Goal: Transaction & Acquisition: Book appointment/travel/reservation

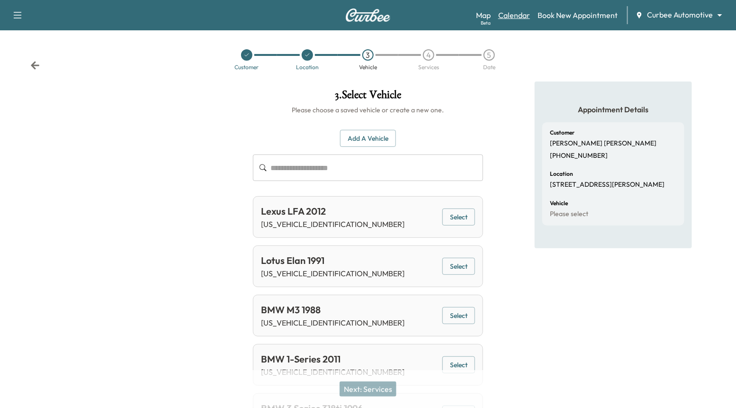
click at [510, 14] on link "Calendar" at bounding box center [514, 14] width 32 height 11
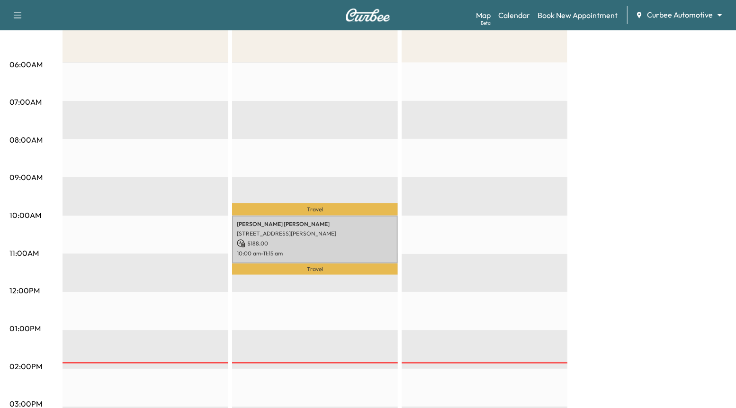
scroll to position [190, 0]
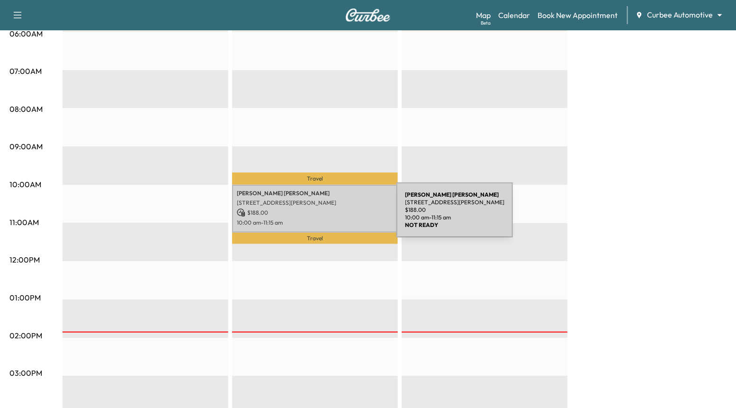
click at [325, 215] on p "$ 188.00" at bounding box center [315, 212] width 156 height 9
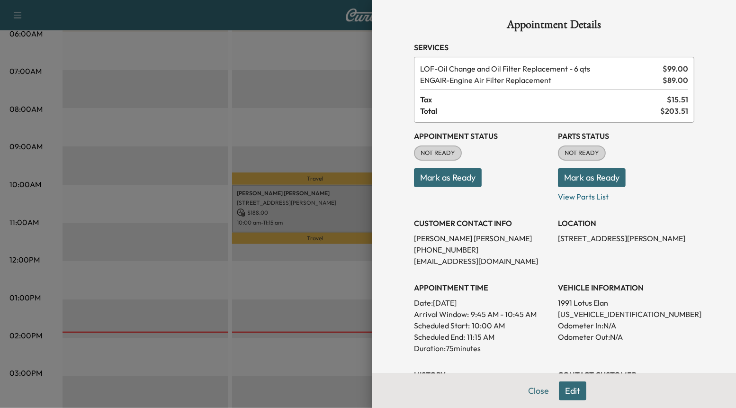
click at [454, 180] on button "Mark as Ready" at bounding box center [448, 177] width 68 height 19
click at [581, 177] on button "Mark as Ready" at bounding box center [592, 177] width 68 height 19
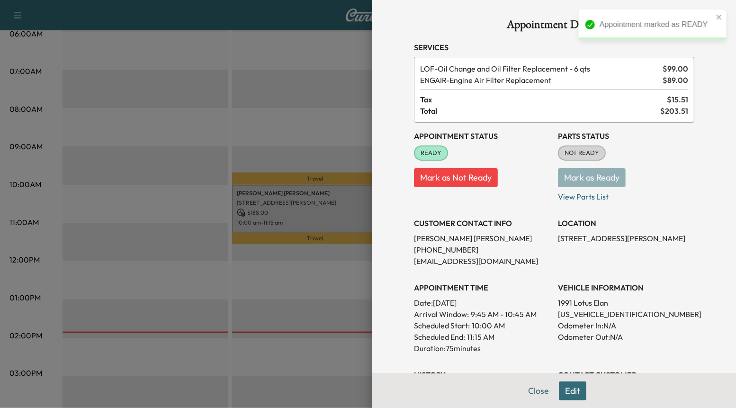
click at [320, 252] on div at bounding box center [368, 204] width 736 height 408
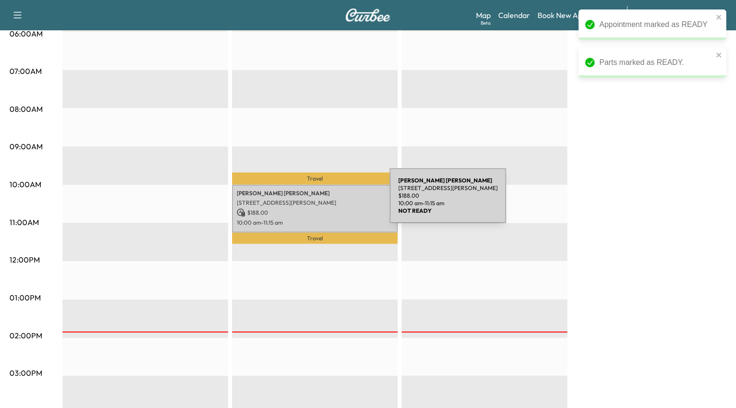
click at [319, 201] on p "[STREET_ADDRESS][PERSON_NAME]" at bounding box center [315, 203] width 156 height 8
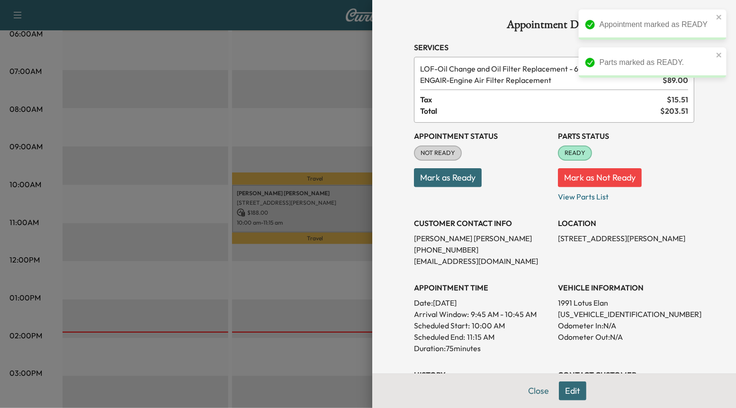
click at [451, 180] on button "Mark as Ready" at bounding box center [448, 177] width 68 height 19
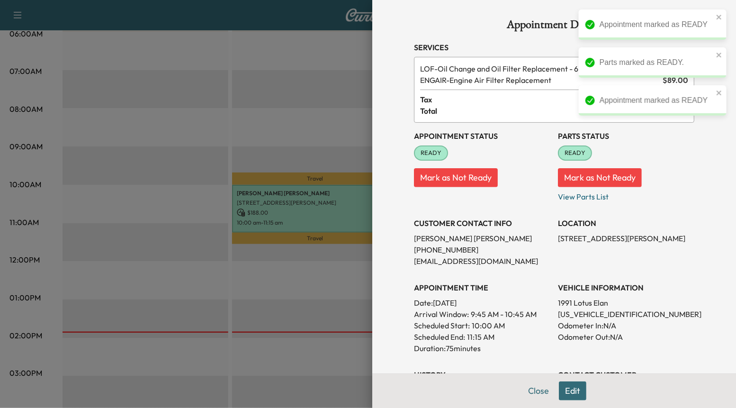
click at [309, 133] on div at bounding box center [368, 204] width 736 height 408
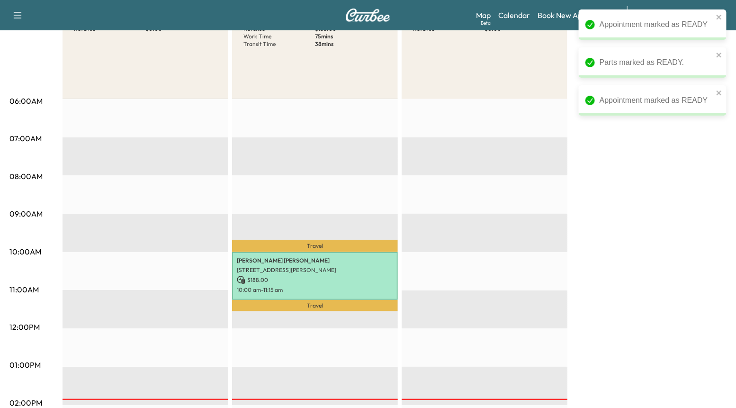
scroll to position [0, 0]
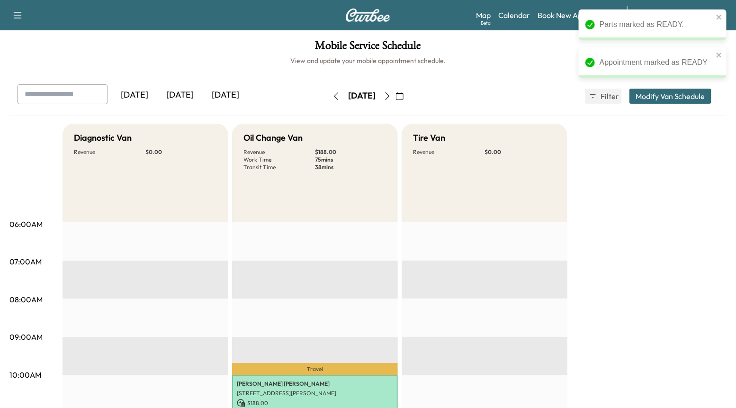
click at [395, 95] on button "button" at bounding box center [387, 96] width 16 height 15
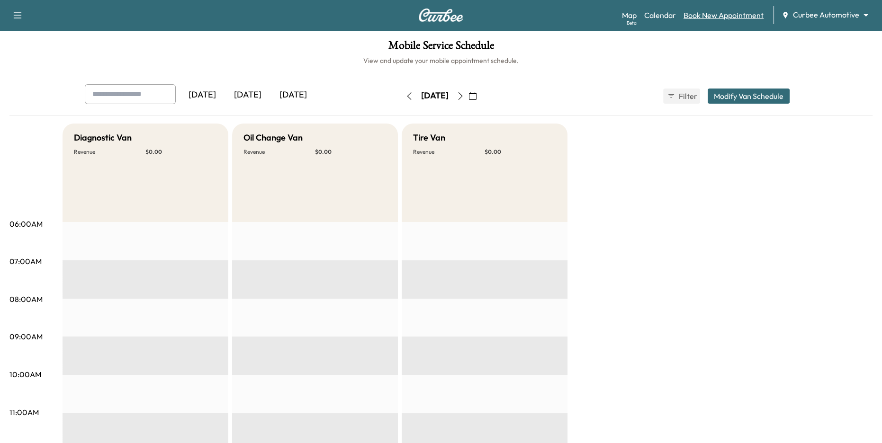
click at [712, 16] on link "Book New Appointment" at bounding box center [723, 14] width 80 height 11
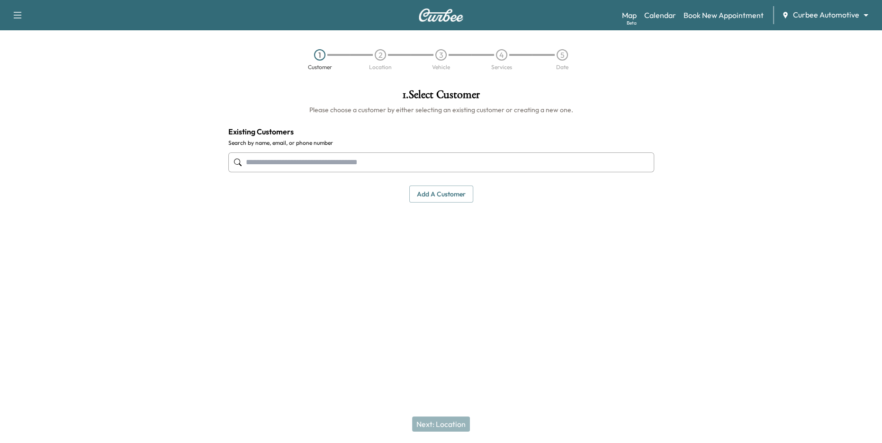
click at [342, 168] on input "text" at bounding box center [441, 162] width 426 height 20
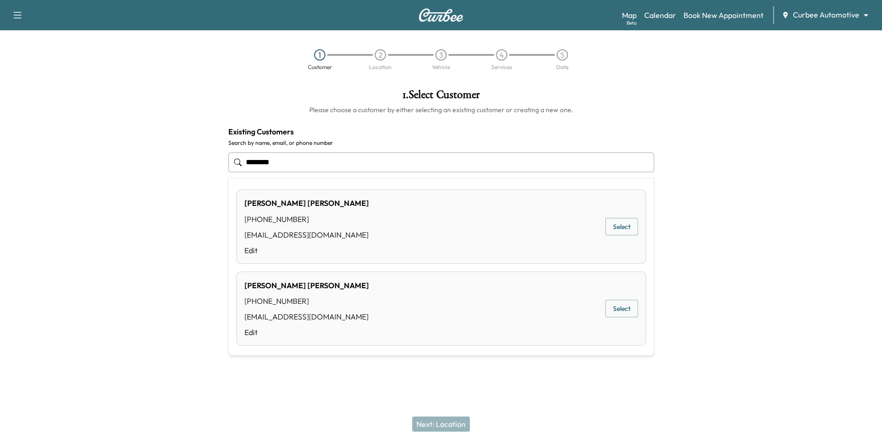
click at [647, 307] on ul "**********" at bounding box center [441, 266] width 425 height 177
click at [623, 312] on button "Select" at bounding box center [621, 309] width 33 height 18
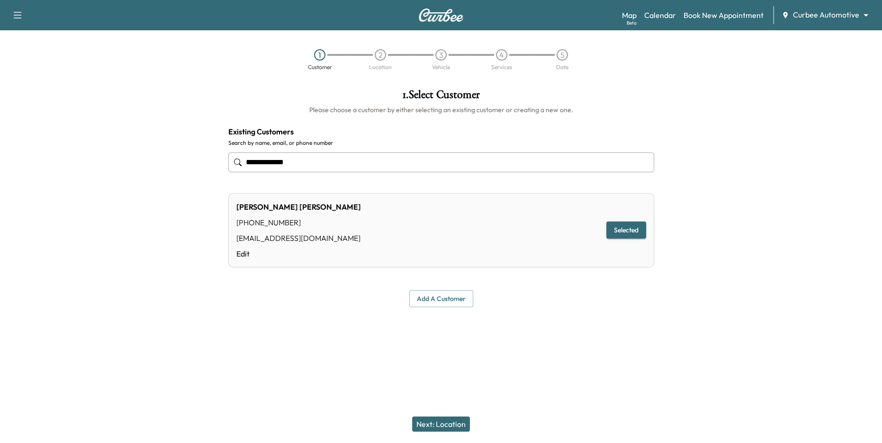
type input "**********"
click at [445, 407] on button "Next: Location" at bounding box center [441, 424] width 58 height 15
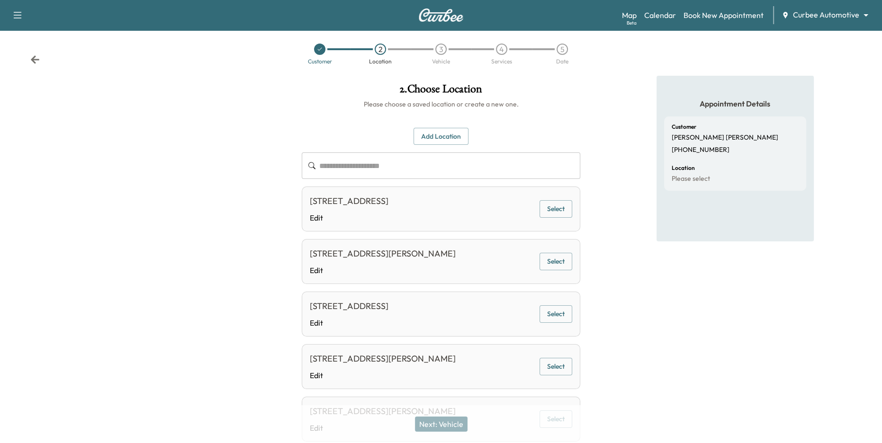
scroll to position [113, 0]
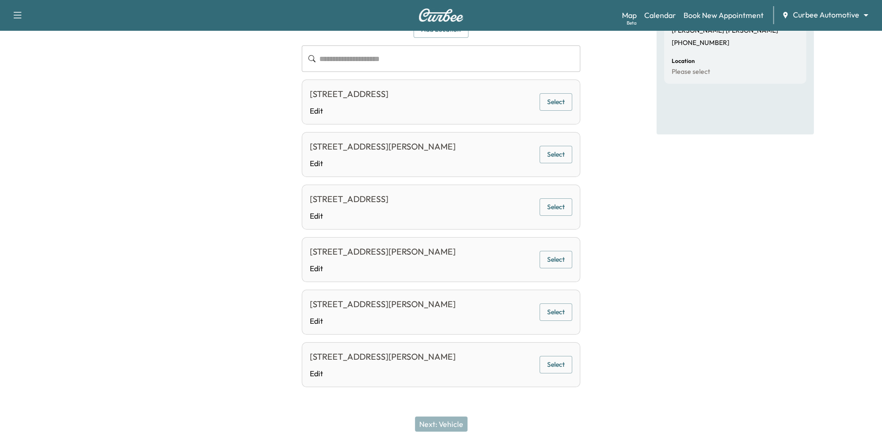
click at [554, 301] on div "4622 Wilkens Ave, Baltimore, MD 21229, USA Edit Select" at bounding box center [441, 312] width 279 height 45
click at [554, 314] on button "Select" at bounding box center [555, 313] width 33 height 18
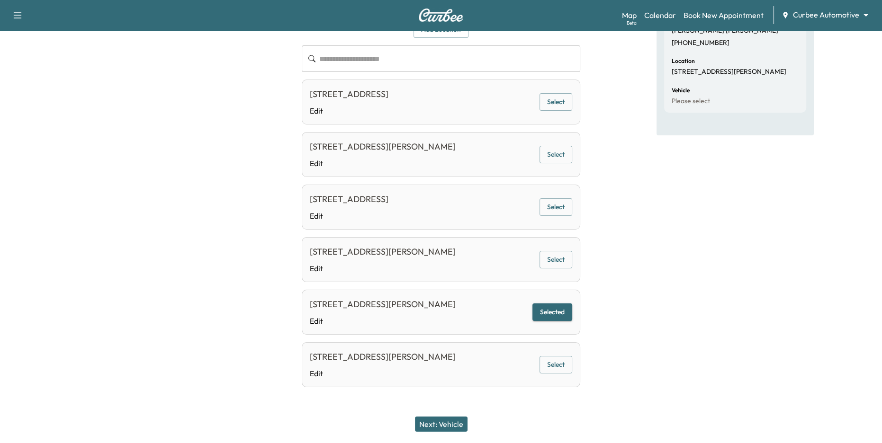
click at [445, 407] on div "Next: Vehicle" at bounding box center [441, 424] width 882 height 38
click at [445, 407] on button "Next: Vehicle" at bounding box center [441, 424] width 53 height 15
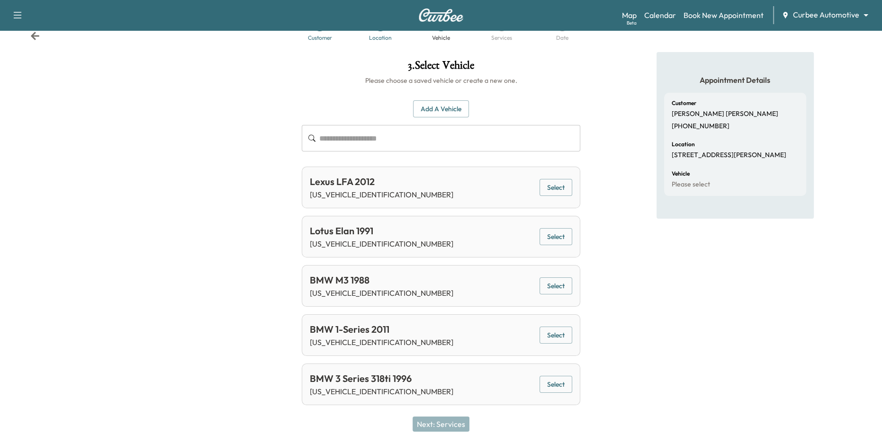
scroll to position [28, 0]
click at [558, 189] on button "Select" at bounding box center [555, 189] width 33 height 18
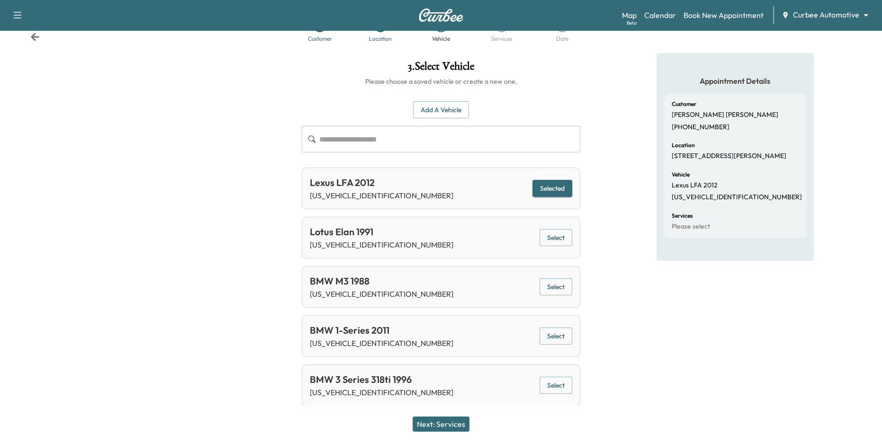
click at [447, 407] on button "Next: Services" at bounding box center [440, 424] width 57 height 15
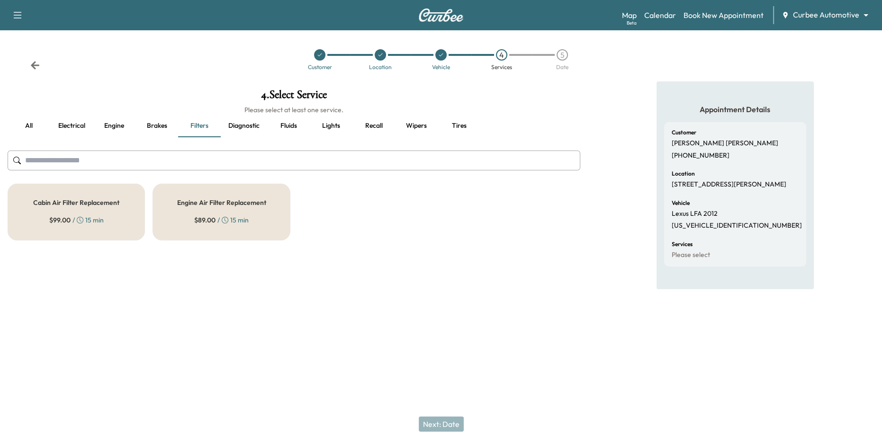
click at [225, 125] on button "Diagnostic" at bounding box center [244, 126] width 46 height 23
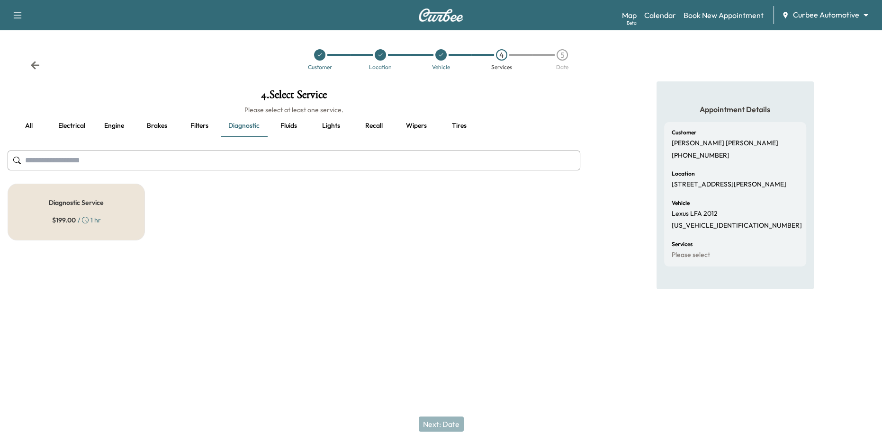
click at [36, 128] on button "all" at bounding box center [29, 126] width 43 height 23
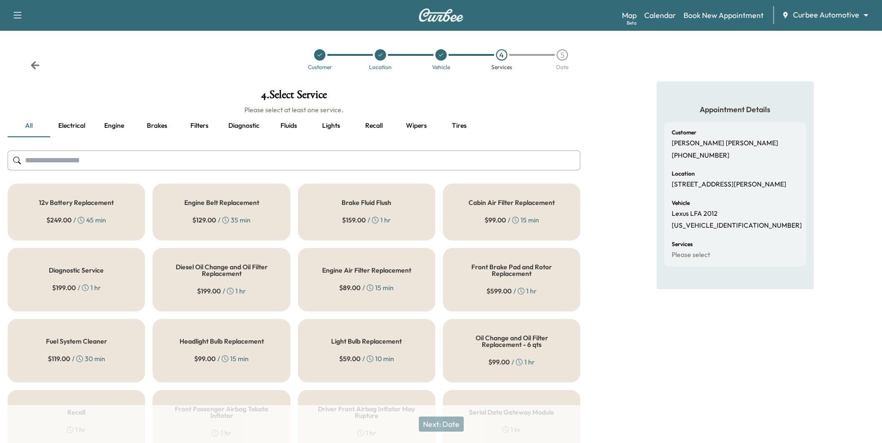
click at [78, 208] on div "12v Battery Replacement $ 249.00 / 45 min" at bounding box center [76, 212] width 137 height 57
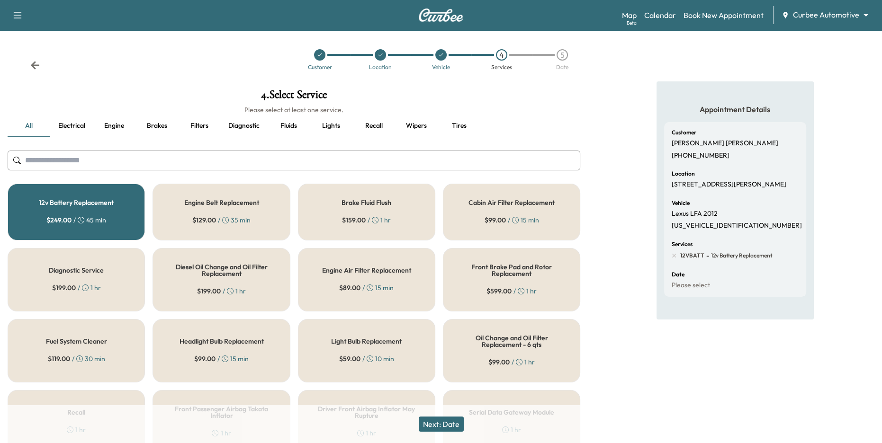
click at [354, 348] on div "Light Bulb Replacement $ 59.00 / 10 min" at bounding box center [366, 350] width 137 height 63
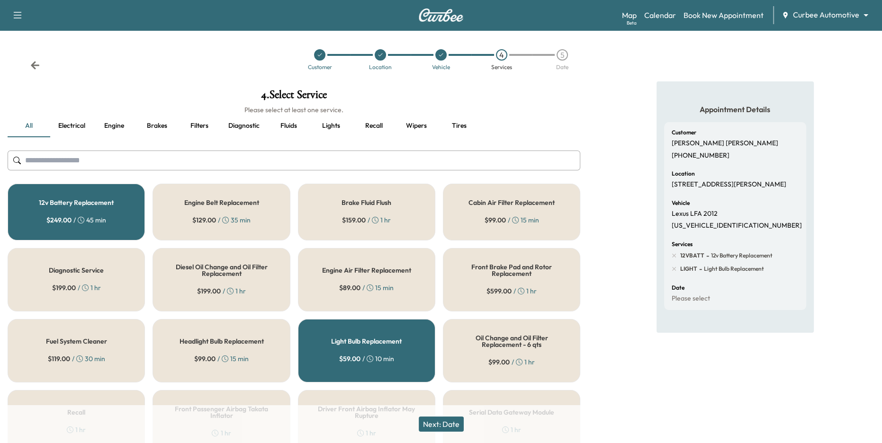
click at [447, 407] on button "Next: Date" at bounding box center [441, 424] width 45 height 15
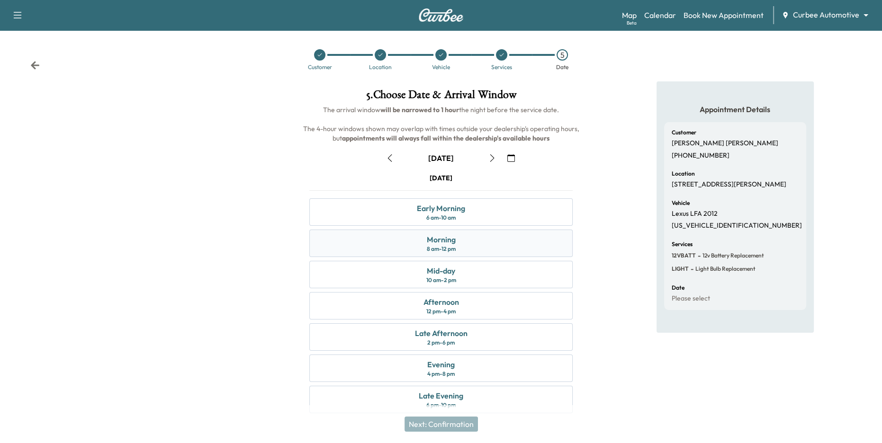
click at [466, 247] on div "Morning 8 am - 12 pm" at bounding box center [441, 243] width 264 height 27
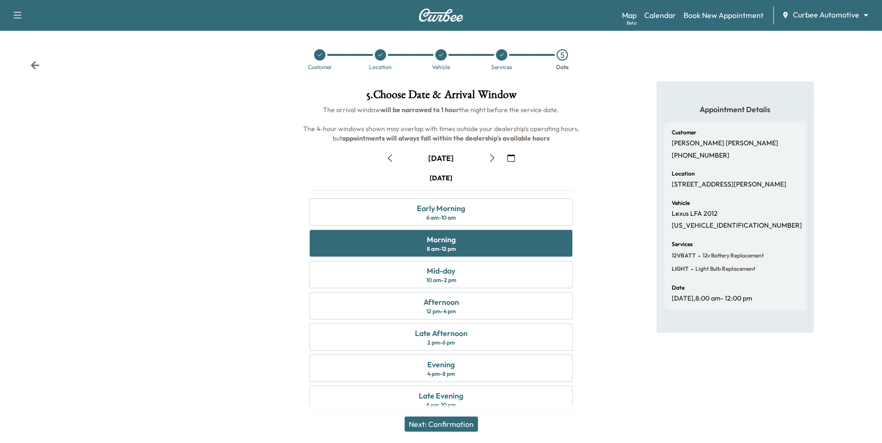
click at [453, 407] on button "Next: Confirmation" at bounding box center [440, 424] width 73 height 15
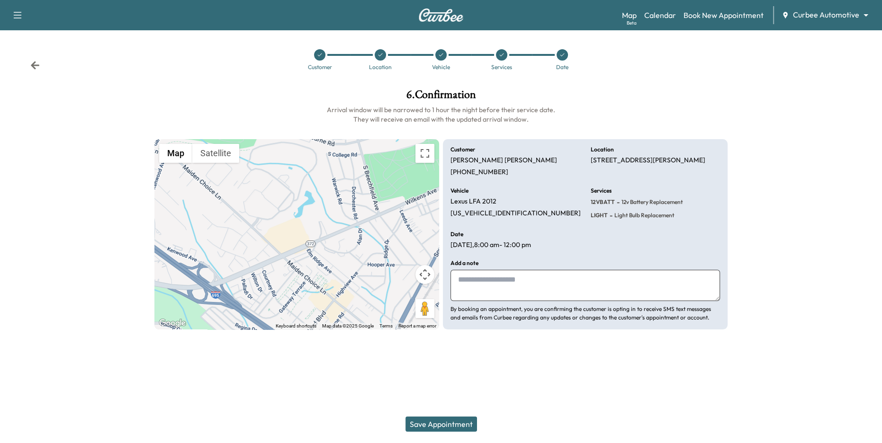
click at [453, 407] on button "Save Appointment" at bounding box center [441, 424] width 72 height 15
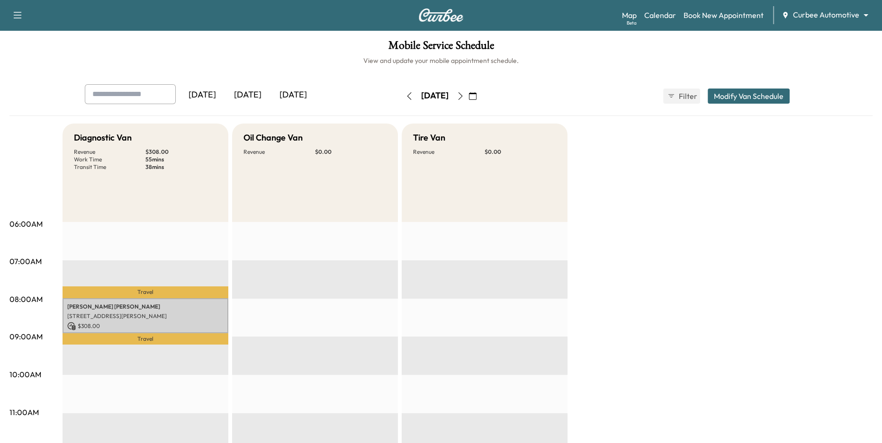
drag, startPoint x: 386, startPoint y: 97, endPoint x: 425, endPoint y: 97, distance: 39.3
click at [426, 96] on div "[DATE]" at bounding box center [434, 96] width 27 height 12
click at [260, 98] on div "[DATE]" at bounding box center [247, 95] width 45 height 22
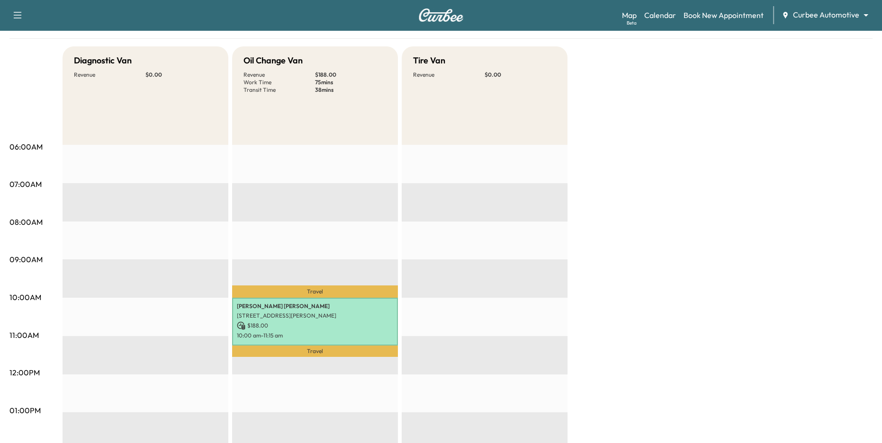
scroll to position [72, 0]
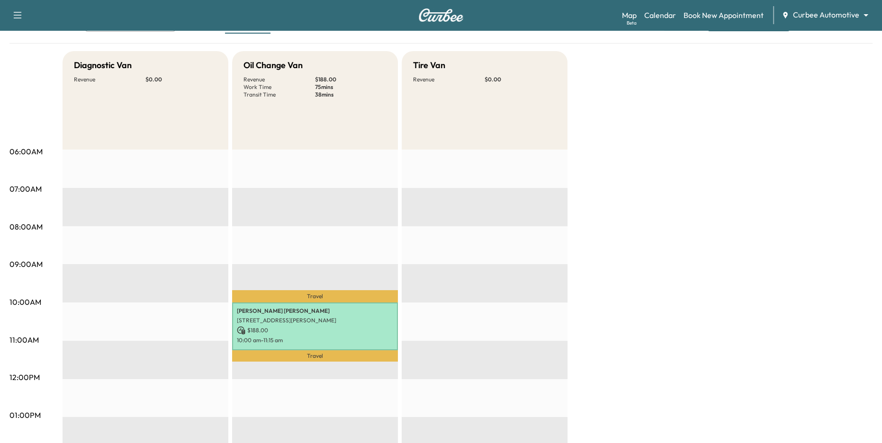
click at [735, 18] on body "Support Log Out Map Beta Calendar Book New Appointment Curbee Automotive ******…" at bounding box center [441, 149] width 882 height 443
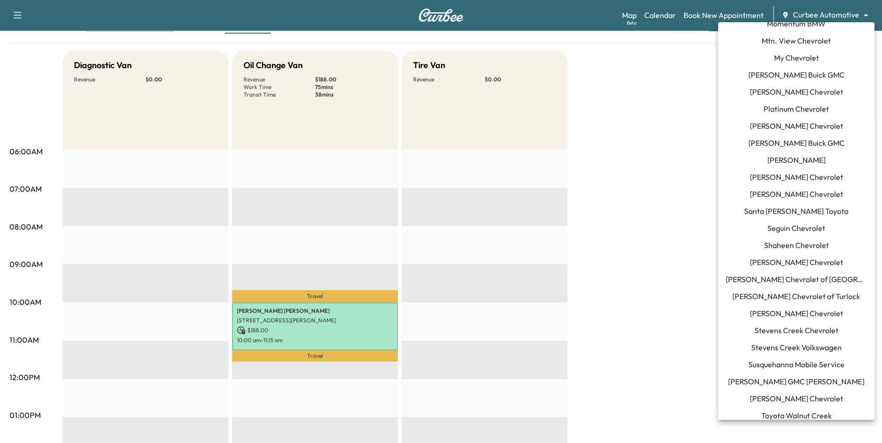
scroll to position [785, 0]
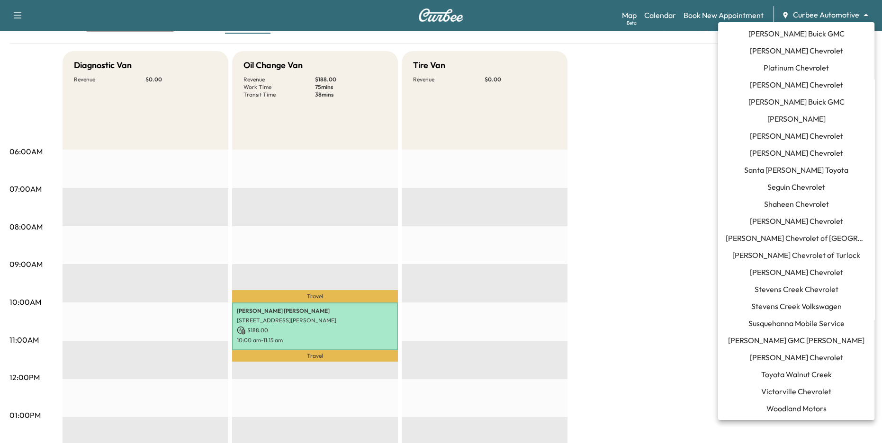
click at [735, 357] on span "Tom Gill Chevrolet" at bounding box center [796, 357] width 93 height 11
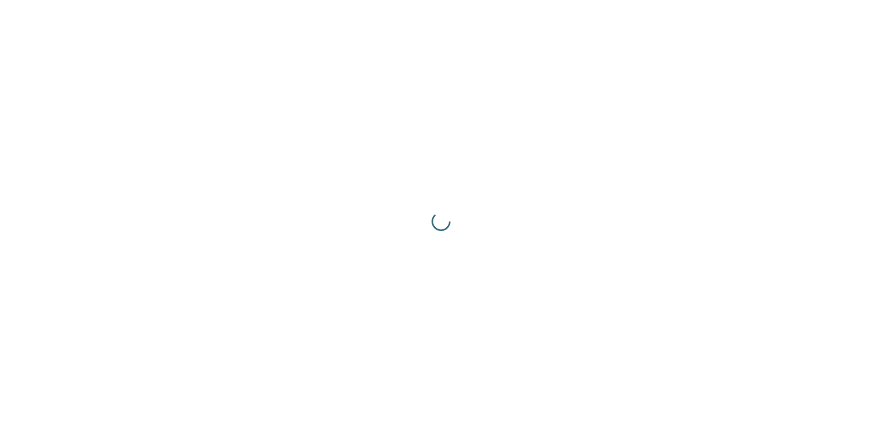
scroll to position [0, 0]
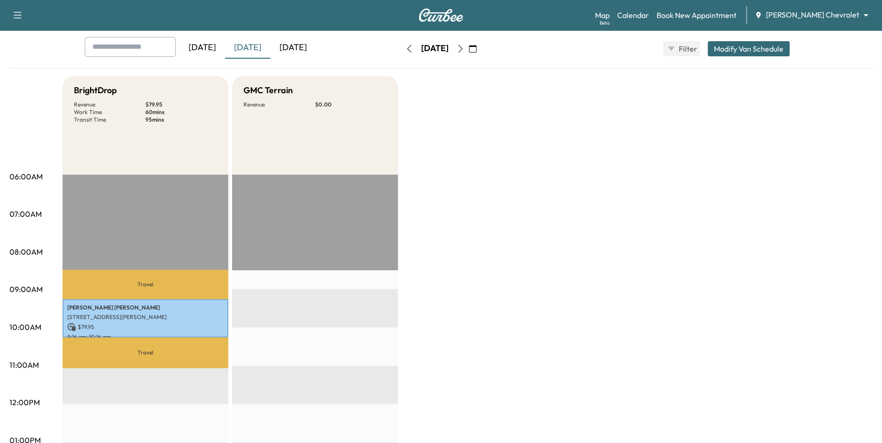
scroll to position [43, 0]
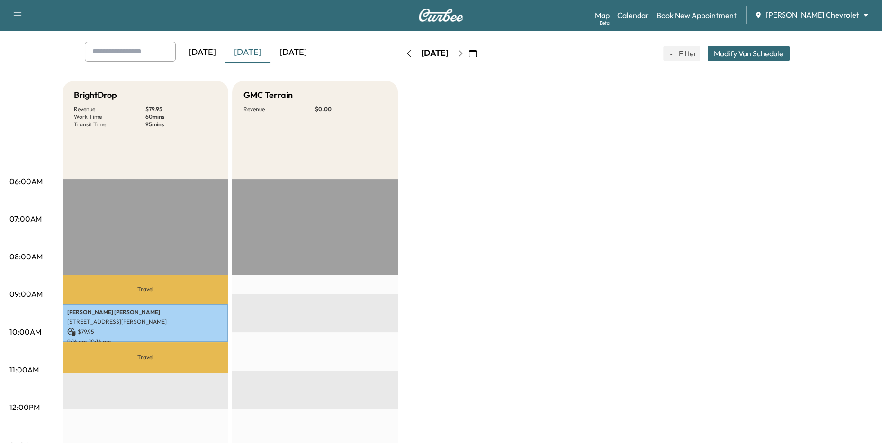
click at [405, 50] on icon "button" at bounding box center [409, 54] width 8 height 8
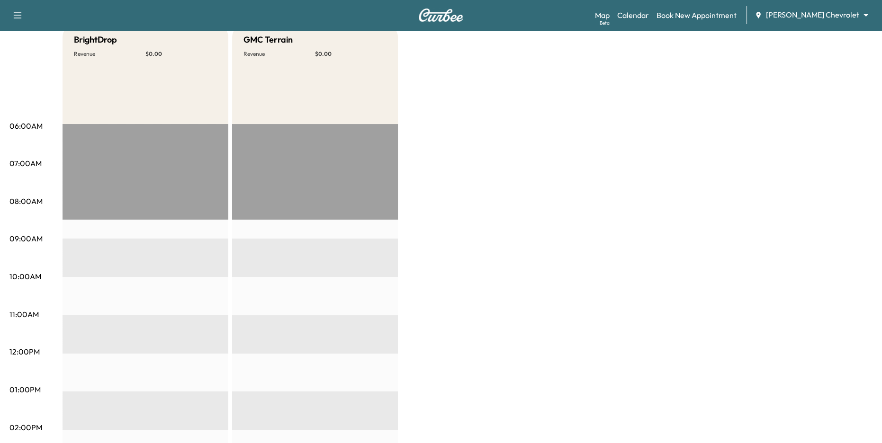
scroll to position [12, 0]
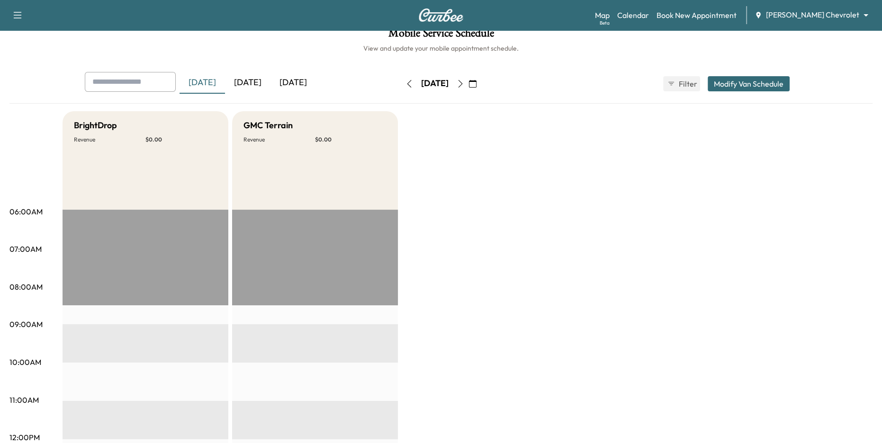
click at [405, 83] on icon "button" at bounding box center [409, 84] width 8 height 8
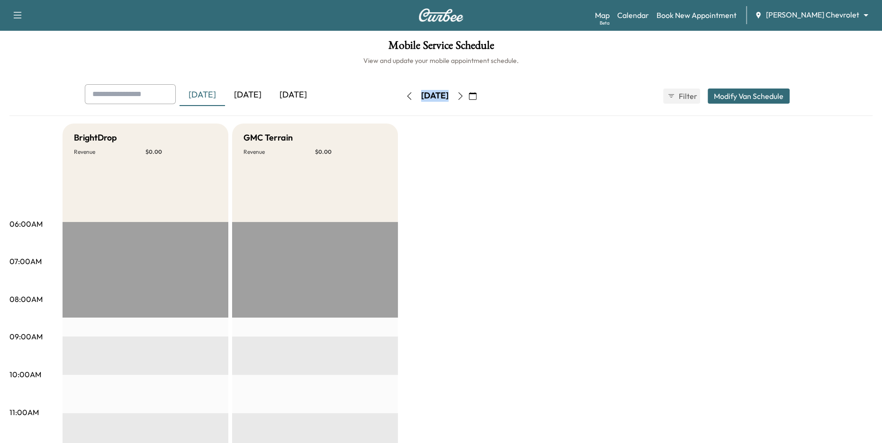
click at [401, 83] on div "Monday, September 22 September 2025 S M T W T F S 31 1 2 3 4 5 6 7 8 9 10 11 12…" at bounding box center [441, 96] width 80 height 30
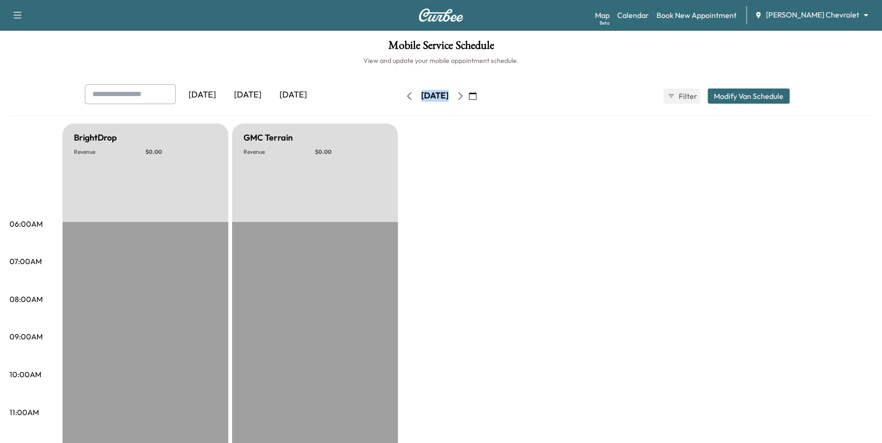
click at [405, 96] on icon "button" at bounding box center [409, 96] width 8 height 8
click at [405, 95] on icon "button" at bounding box center [409, 96] width 8 height 8
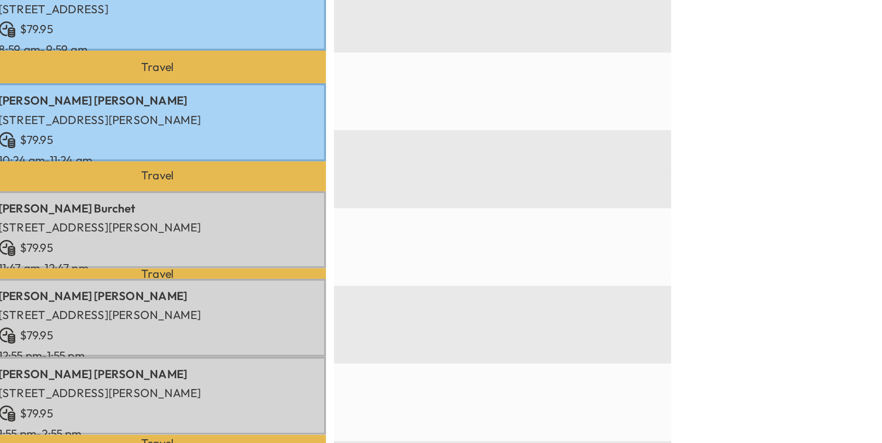
scroll to position [214, 0]
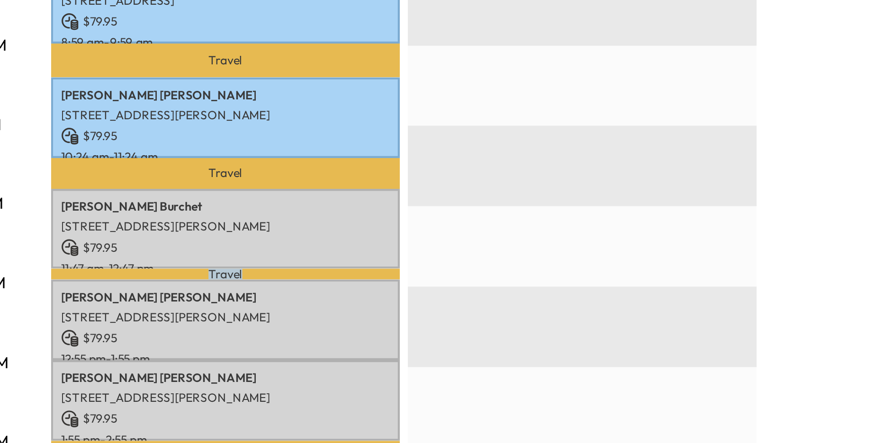
drag, startPoint x: 132, startPoint y: 269, endPoint x: 157, endPoint y: 269, distance: 25.1
click at [157, 269] on p "Travel" at bounding box center [146, 270] width 166 height 5
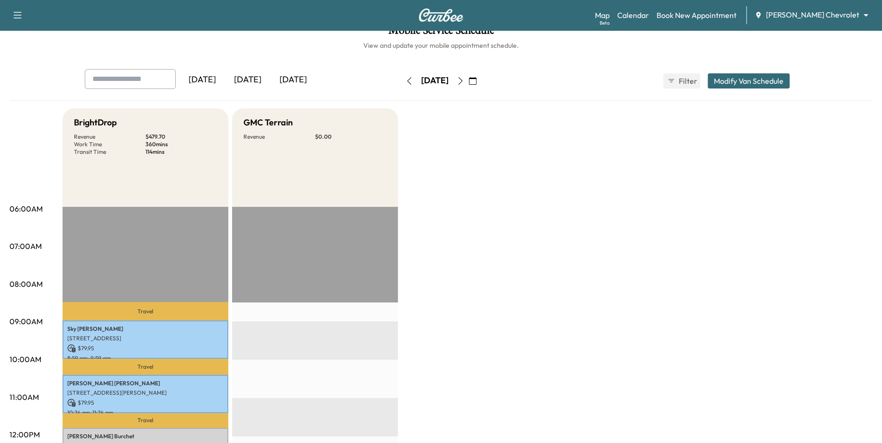
scroll to position [0, 0]
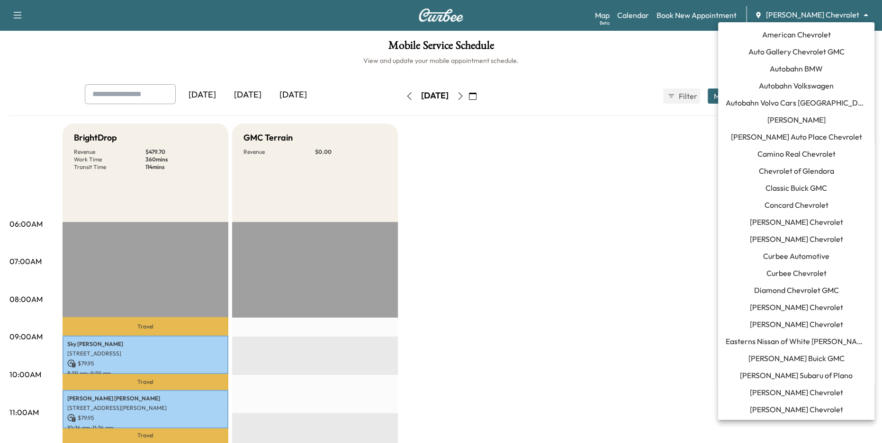
click at [735, 16] on body "Support Log Out Map Beta Calendar Book New Appointment Tom Gill Chevrolet *****…" at bounding box center [441, 221] width 882 height 443
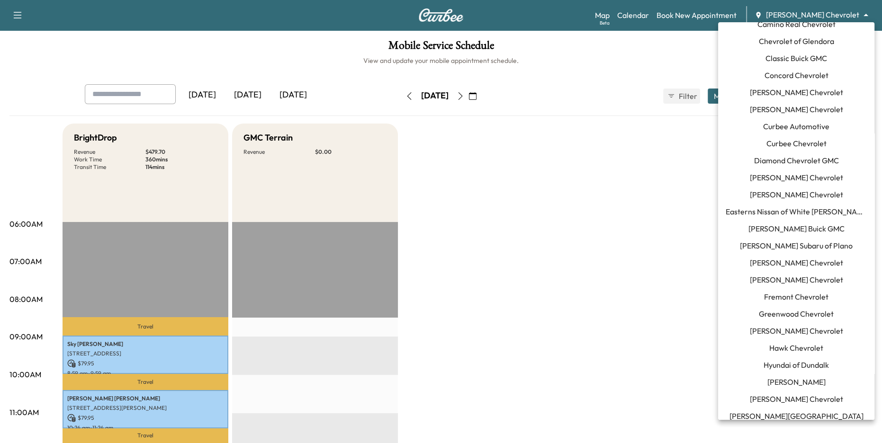
scroll to position [126, 0]
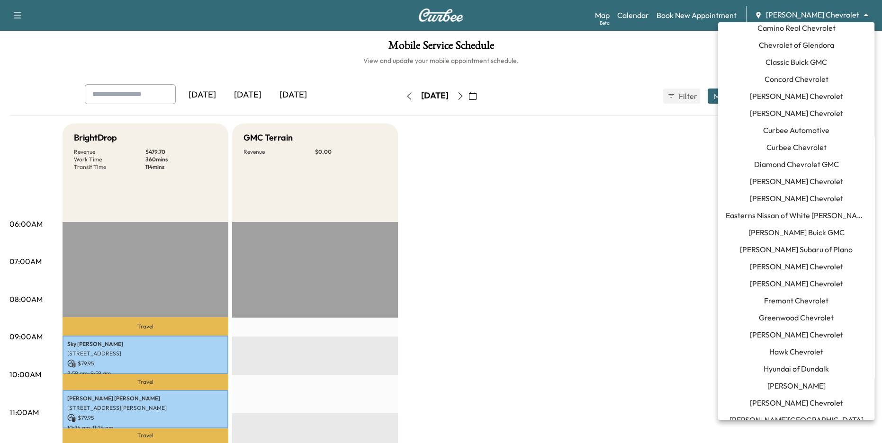
click at [518, 266] on div at bounding box center [441, 221] width 882 height 443
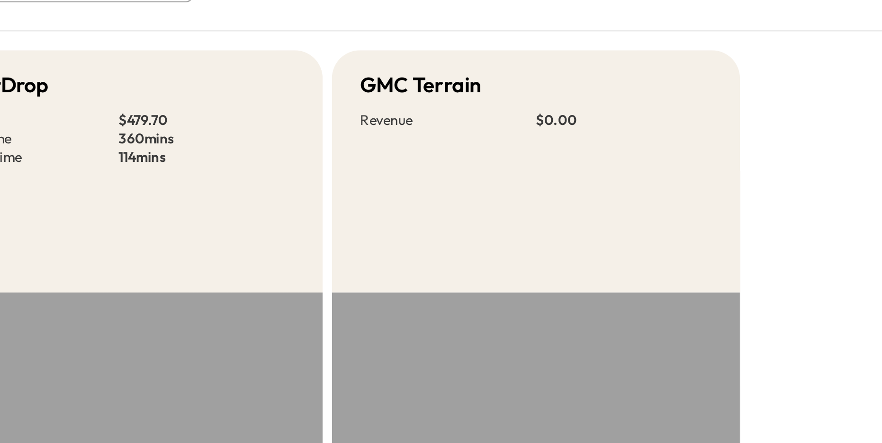
scroll to position [14, 0]
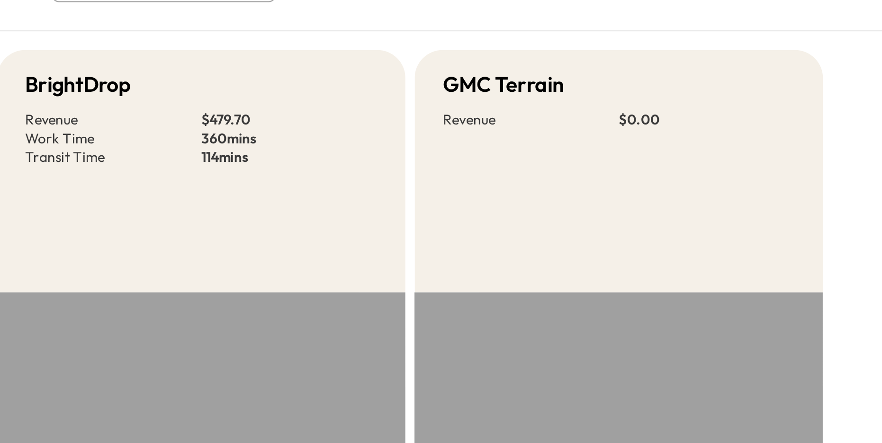
drag, startPoint x: 145, startPoint y: 139, endPoint x: 161, endPoint y: 157, distance: 24.2
click at [161, 157] on div "BrightDrop Revenue $ 479.70 Work Time 360 mins Transit Time 114 mins" at bounding box center [146, 159] width 166 height 98
click at [178, 157] on div "BrightDrop Revenue $ 479.70 Work Time 360 mins Transit Time 114 mins" at bounding box center [146, 159] width 166 height 98
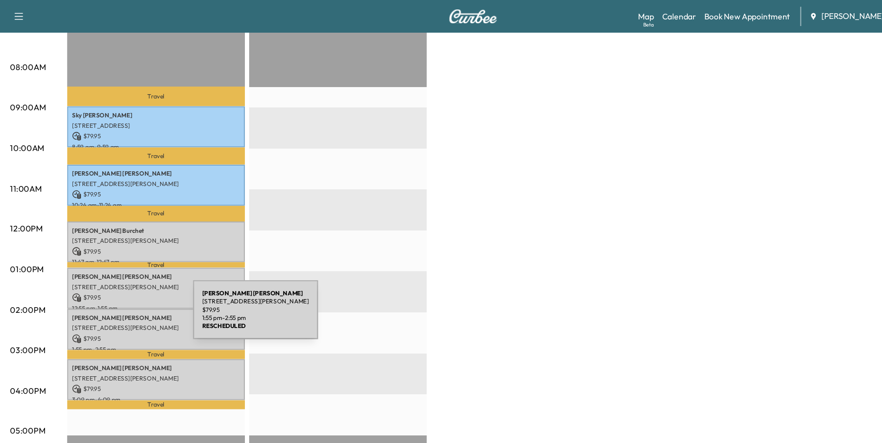
scroll to position [52, 0]
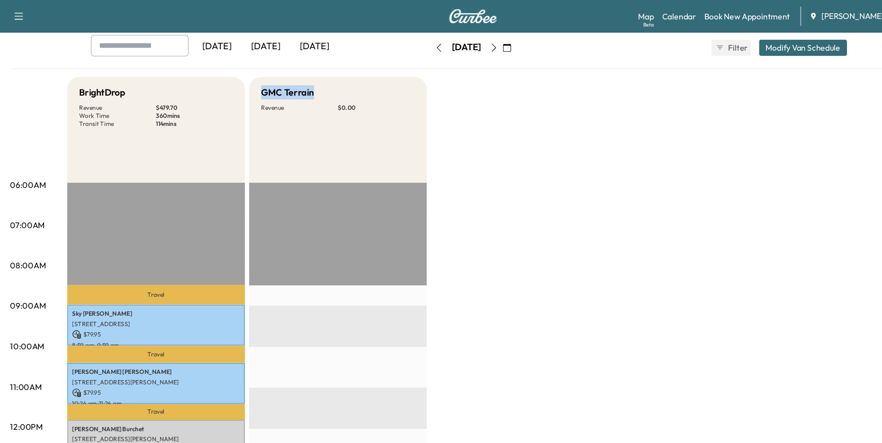
drag, startPoint x: 241, startPoint y: 85, endPoint x: 291, endPoint y: 84, distance: 49.3
click at [291, 84] on div "GMC Terrain Revenue $ 0.00" at bounding box center [315, 121] width 166 height 98
click at [324, 99] on p "$ 0.00" at bounding box center [351, 101] width 72 height 8
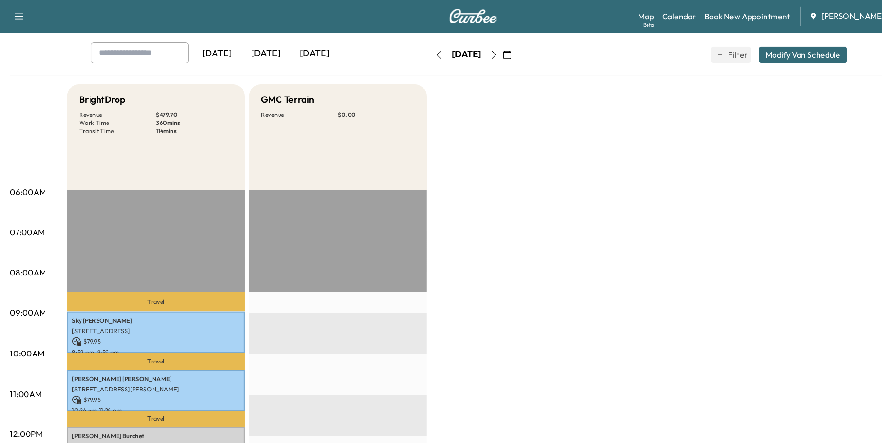
scroll to position [31, 0]
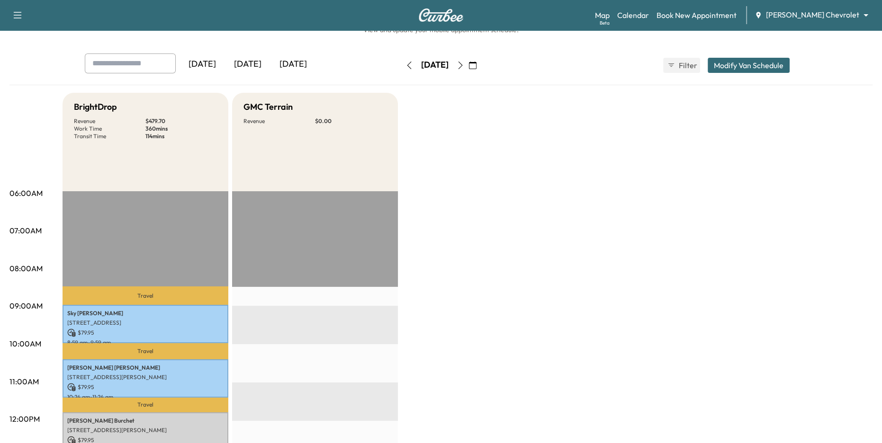
click at [735, 16] on body "Support Log Out Map Beta Calendar Book New Appointment Tom Gill Chevrolet *****…" at bounding box center [441, 190] width 882 height 443
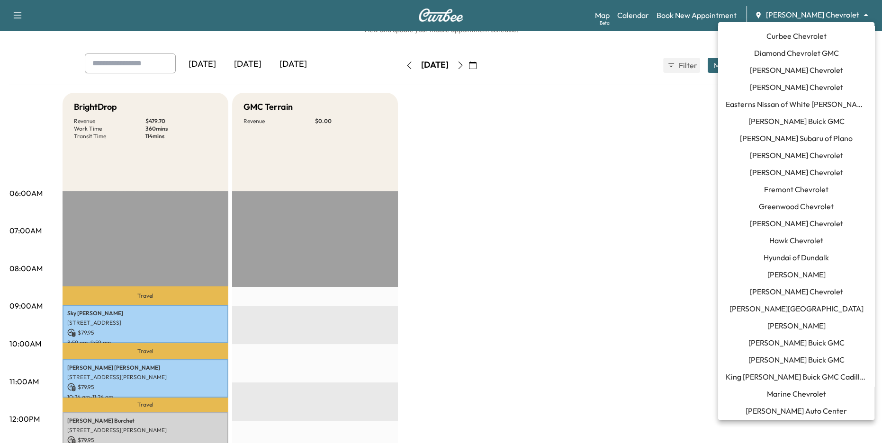
scroll to position [0, 0]
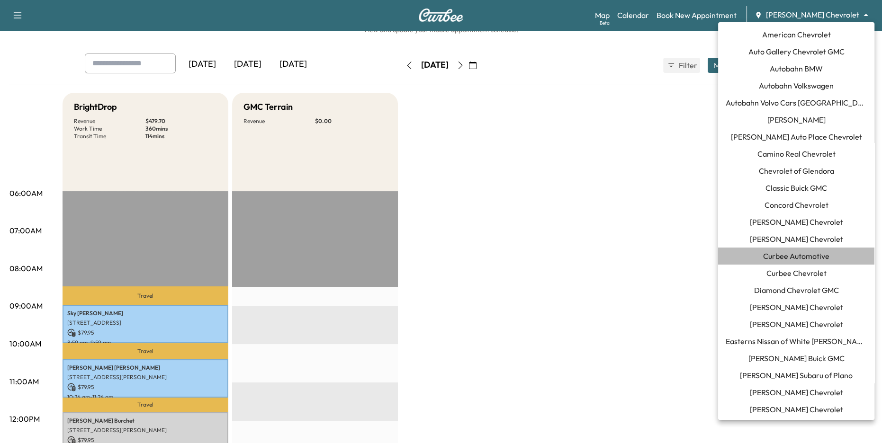
click at [735, 256] on span "Curbee Automotive" at bounding box center [796, 255] width 66 height 11
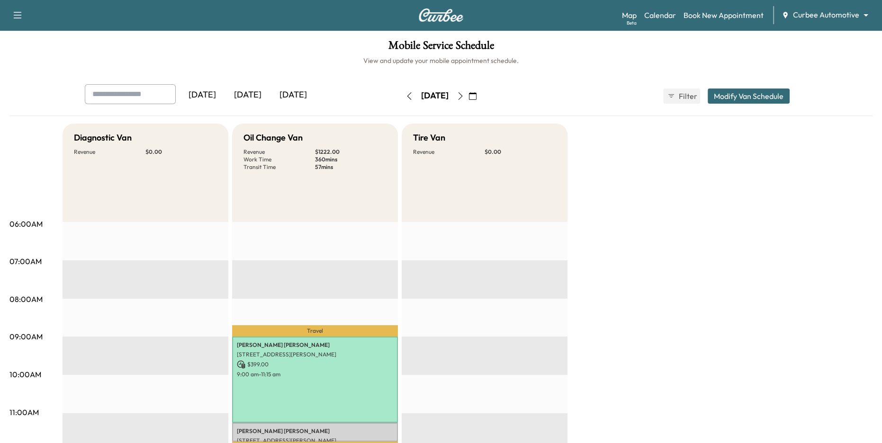
click at [254, 91] on div "[DATE]" at bounding box center [247, 95] width 45 height 22
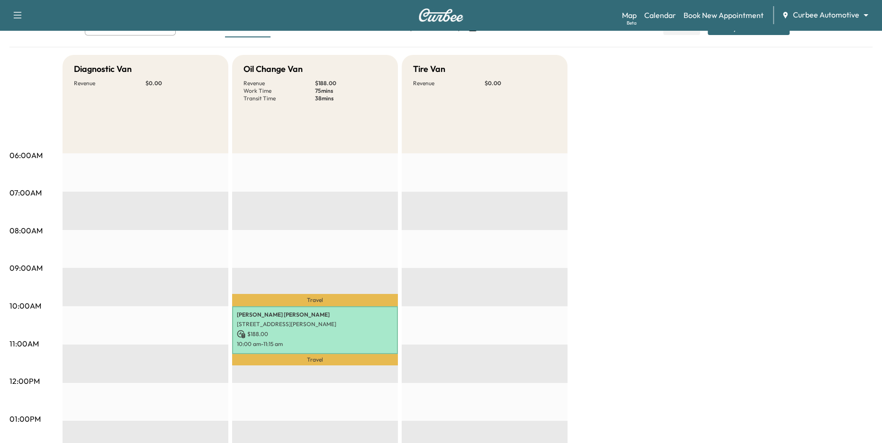
scroll to position [84, 0]
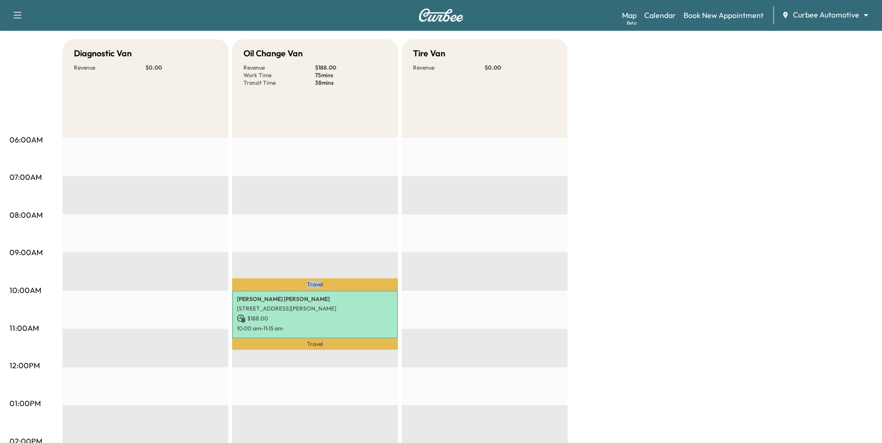
drag, startPoint x: 305, startPoint y: 283, endPoint x: 324, endPoint y: 283, distance: 18.9
click at [324, 283] on p "Travel" at bounding box center [315, 284] width 166 height 12
drag, startPoint x: 305, startPoint y: 343, endPoint x: 327, endPoint y: 343, distance: 21.3
click at [326, 343] on p "Travel" at bounding box center [315, 344] width 166 height 11
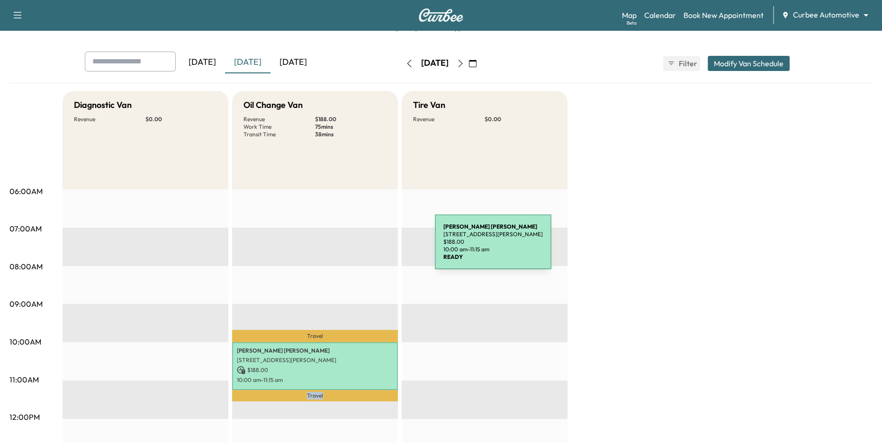
scroll to position [25, 0]
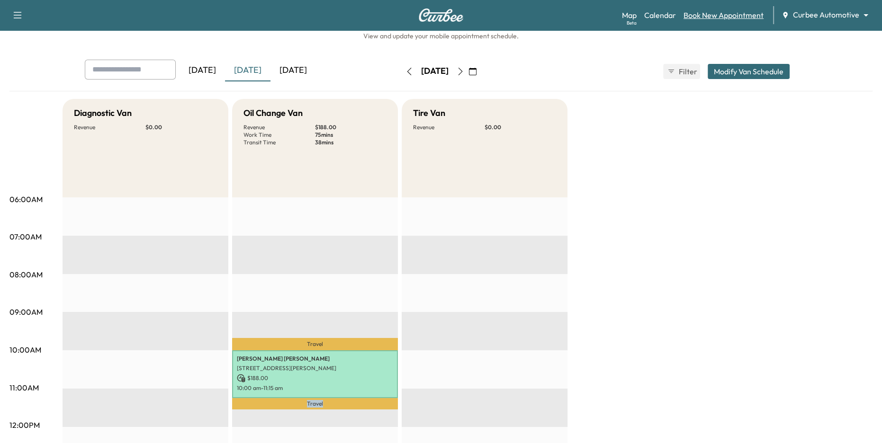
click at [704, 18] on link "Book New Appointment" at bounding box center [723, 14] width 80 height 11
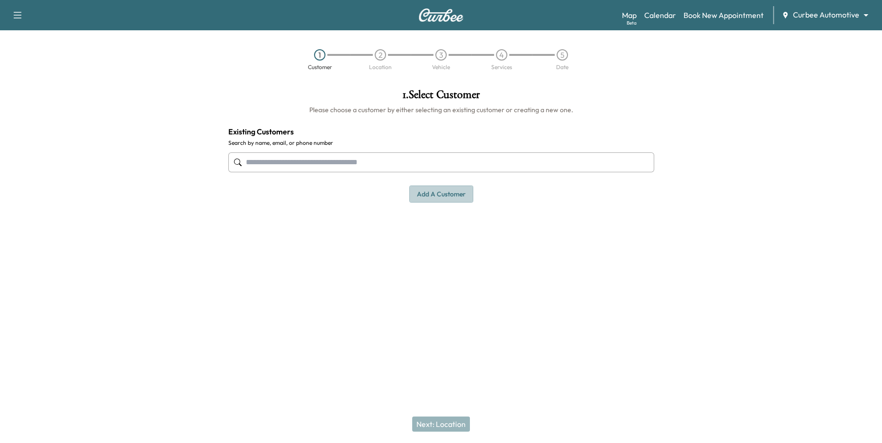
click at [440, 195] on button "Add a customer" at bounding box center [441, 195] width 64 height 18
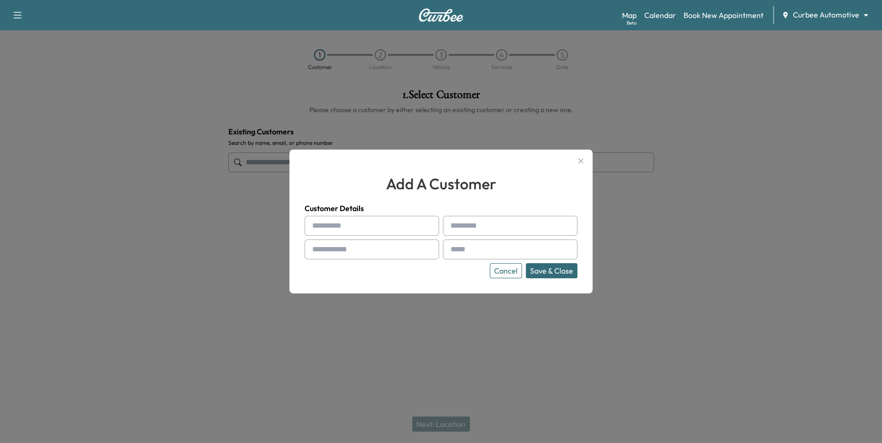
click at [392, 228] on input "text" at bounding box center [371, 226] width 134 height 20
type input "*****"
type input "*******"
type input "**********"
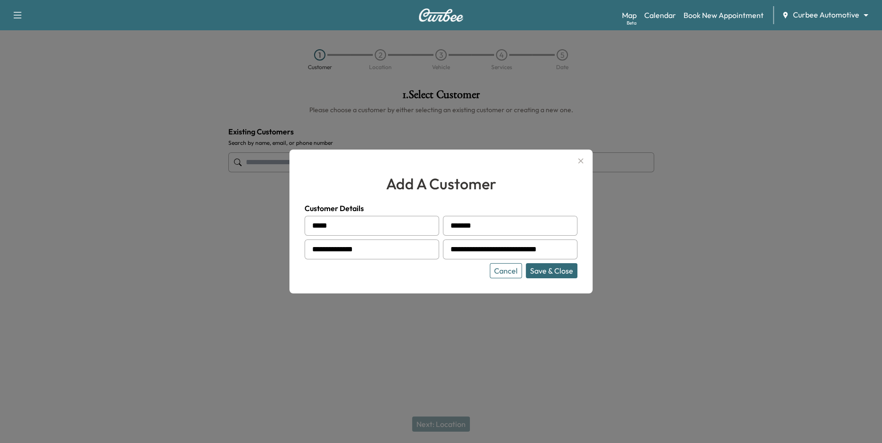
click at [547, 269] on button "Save & Close" at bounding box center [552, 270] width 52 height 15
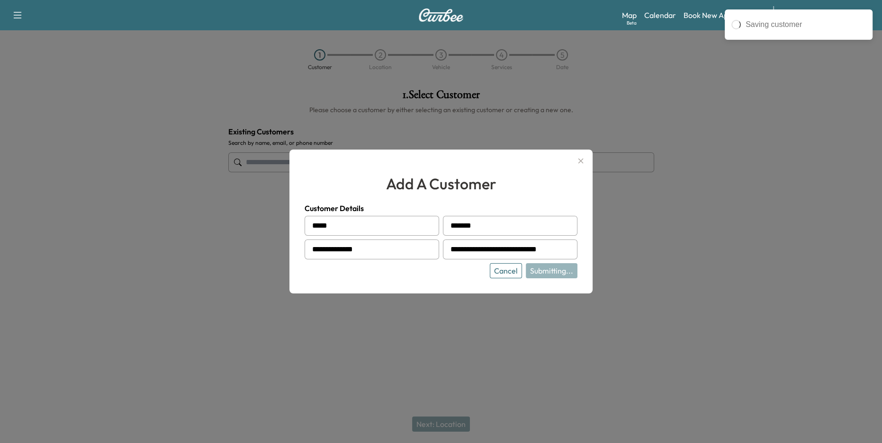
type input "**********"
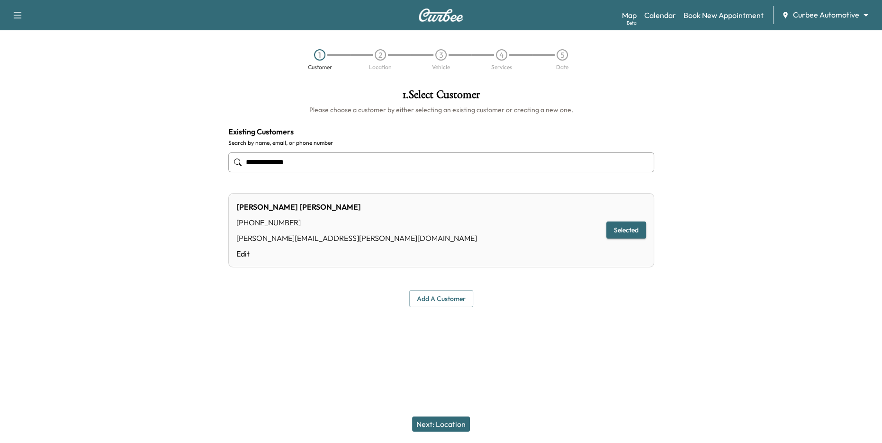
click at [341, 161] on input "**********" at bounding box center [441, 162] width 426 height 20
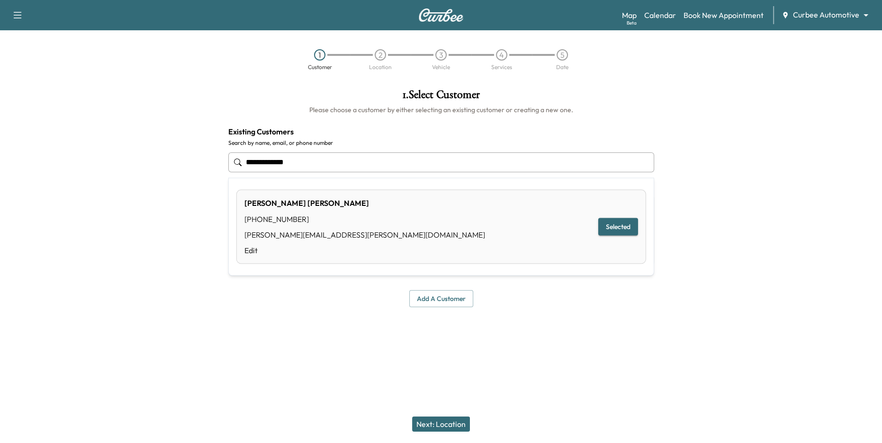
click at [341, 161] on input "**********" at bounding box center [441, 162] width 426 height 20
click at [453, 407] on button "Next: Location" at bounding box center [441, 424] width 58 height 15
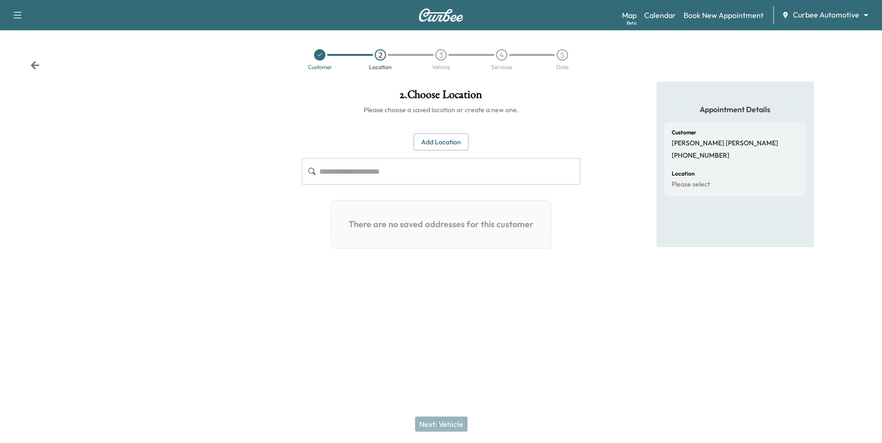
click at [446, 147] on button "Add Location" at bounding box center [440, 143] width 55 height 18
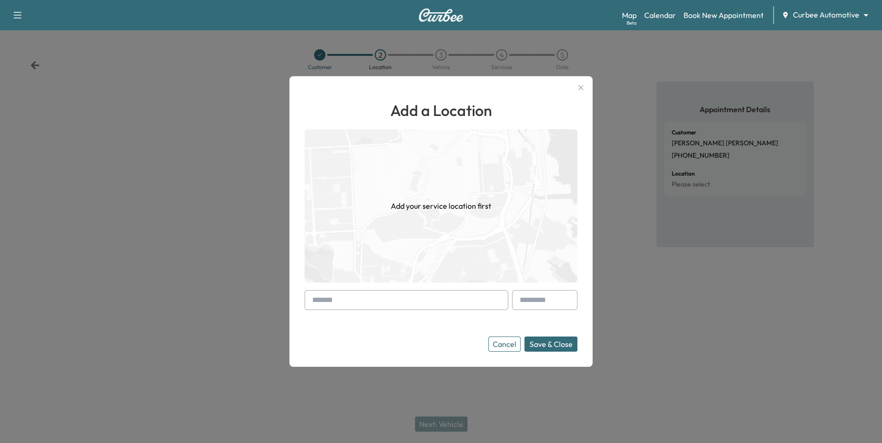
click at [397, 300] on input "text" at bounding box center [406, 300] width 204 height 20
click at [509, 343] on button "Cancel" at bounding box center [504, 344] width 32 height 15
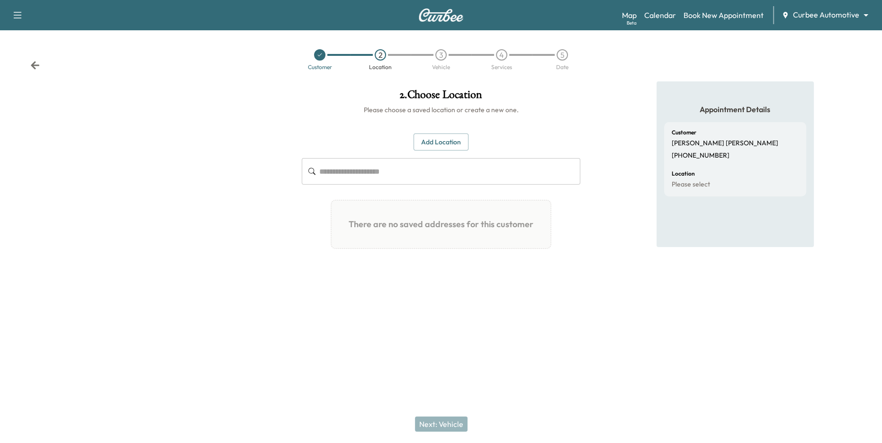
click at [442, 149] on button "Add Location" at bounding box center [440, 143] width 55 height 18
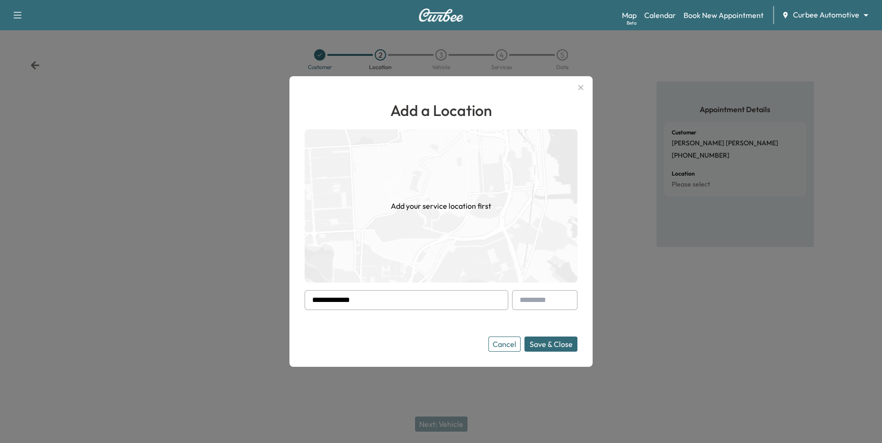
click at [402, 305] on input "**********" at bounding box center [406, 300] width 204 height 20
click at [524, 337] on button "Save & Close" at bounding box center [550, 344] width 53 height 15
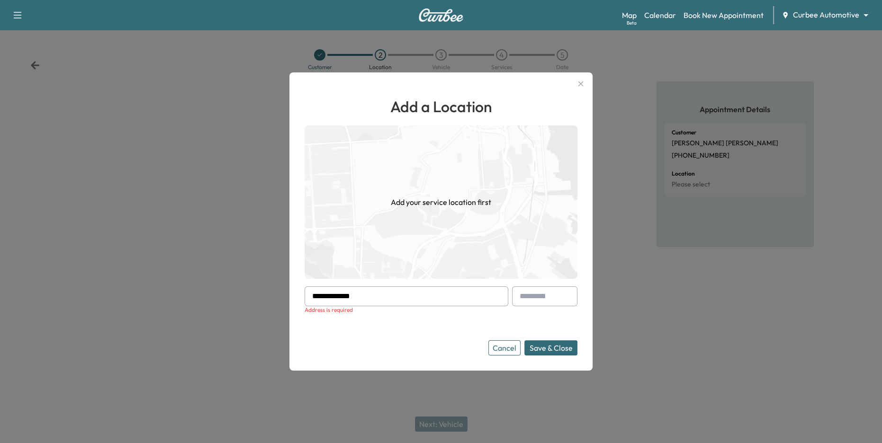
click at [524, 340] on button "Save & Close" at bounding box center [550, 347] width 53 height 15
drag, startPoint x: 381, startPoint y: 294, endPoint x: 271, endPoint y: 297, distance: 109.9
click at [271, 297] on div "**********" at bounding box center [441, 221] width 882 height 443
type input "**********"
click at [577, 84] on icon "button" at bounding box center [580, 83] width 11 height 11
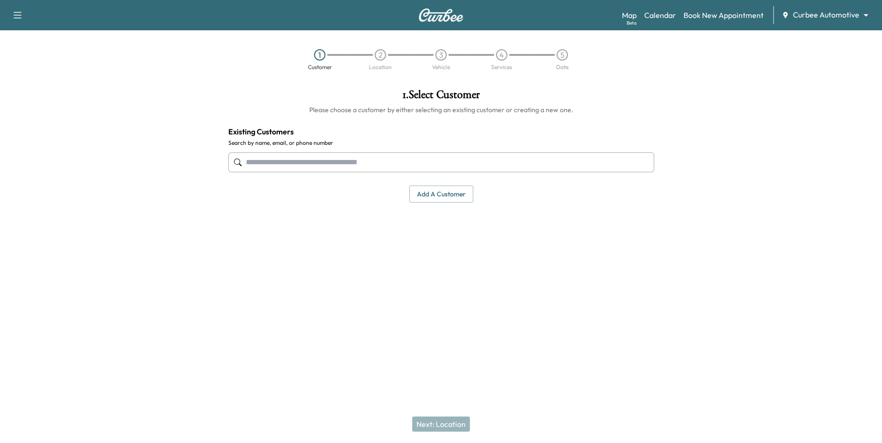
click at [363, 165] on input "text" at bounding box center [441, 162] width 426 height 20
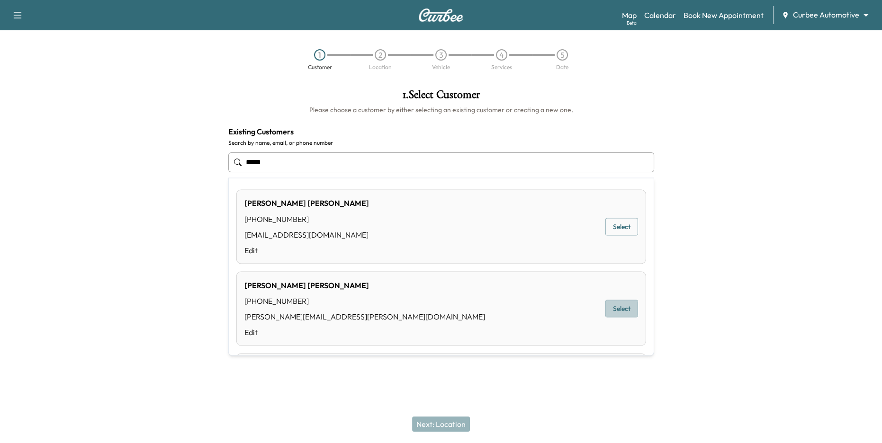
click at [620, 310] on button "Select" at bounding box center [621, 309] width 33 height 18
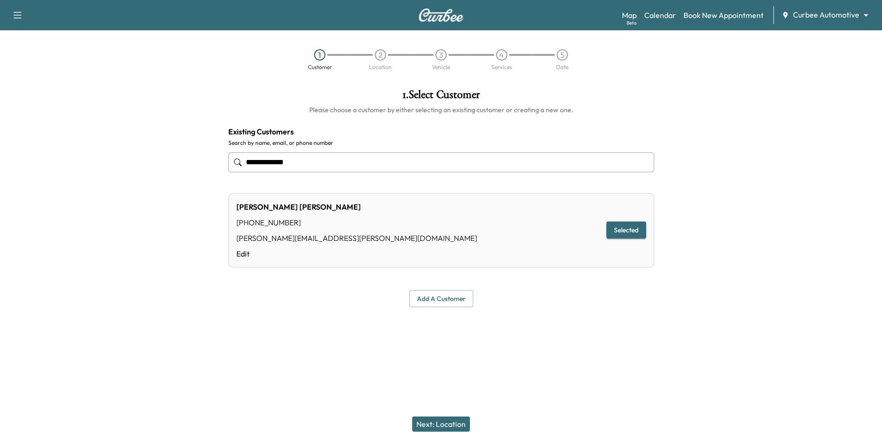
type input "**********"
click at [440, 422] on button "Next: Location" at bounding box center [441, 424] width 58 height 15
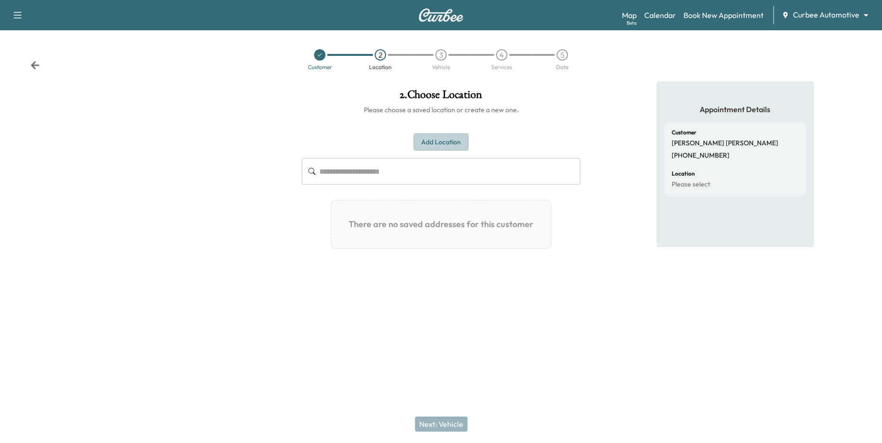
click at [440, 148] on button "Add Location" at bounding box center [440, 143] width 55 height 18
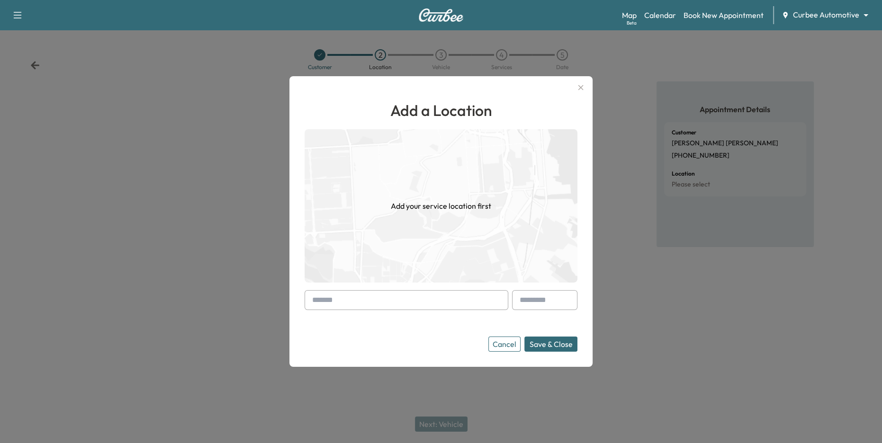
click at [394, 299] on input "text" at bounding box center [406, 300] width 204 height 20
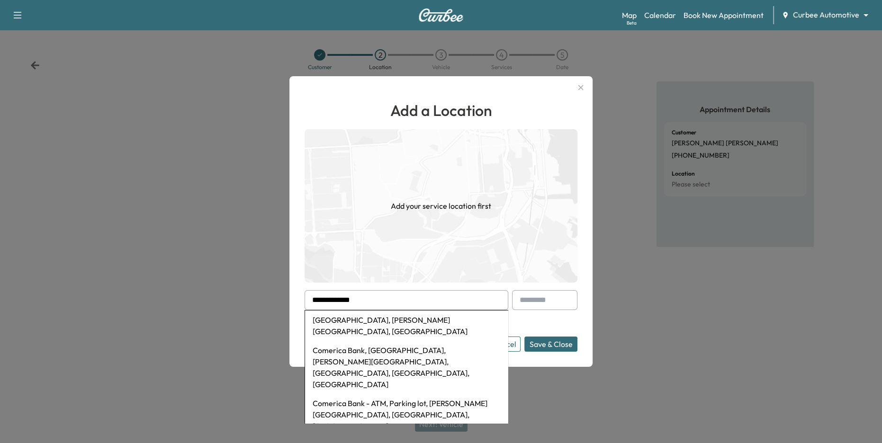
click at [402, 319] on li "Comerica Park, Woodward Avenue, Detroit, MI, USA" at bounding box center [406, 326] width 203 height 30
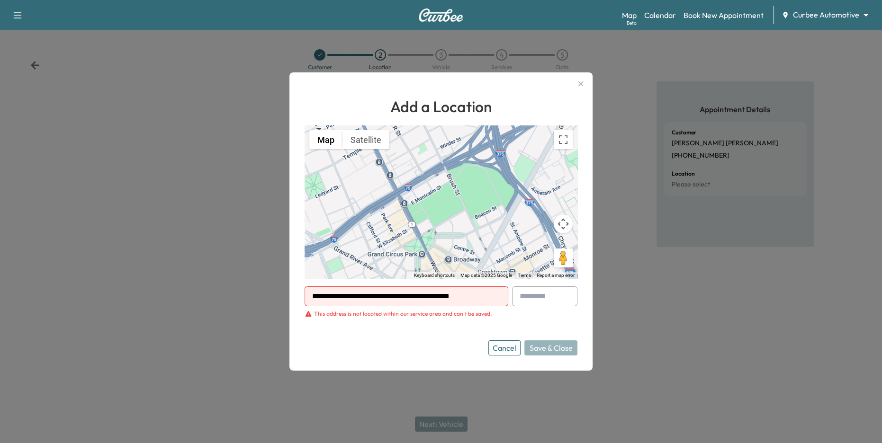
click at [376, 313] on div "This address is not located within our service area and can't be saved." at bounding box center [403, 314] width 178 height 8
click at [403, 295] on input "**********" at bounding box center [406, 296] width 204 height 20
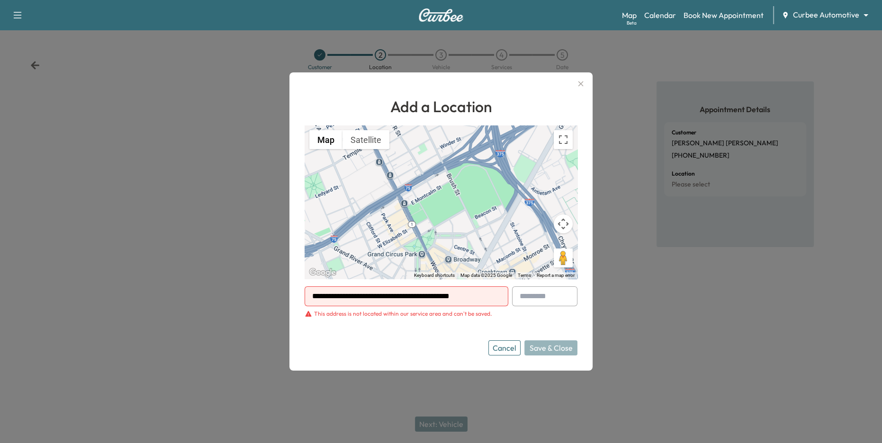
click at [403, 295] on input "**********" at bounding box center [406, 296] width 204 height 20
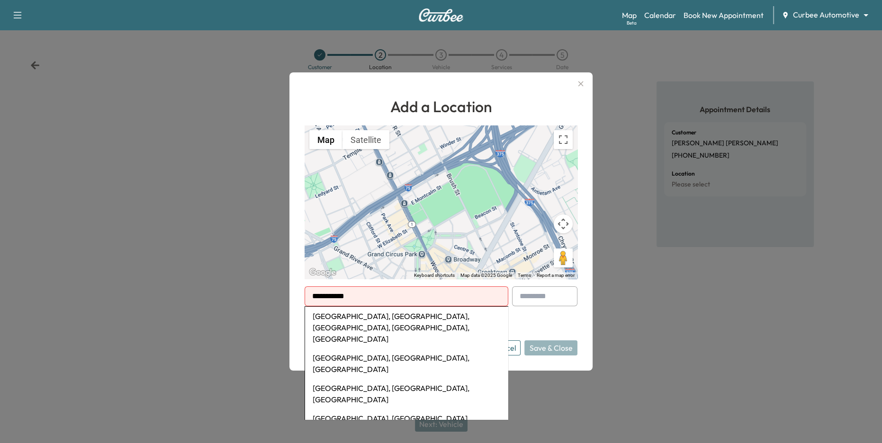
click at [413, 315] on li "Camden Yards, West Camden Street, Baltimore, MD, USA" at bounding box center [406, 328] width 203 height 42
type input "**********"
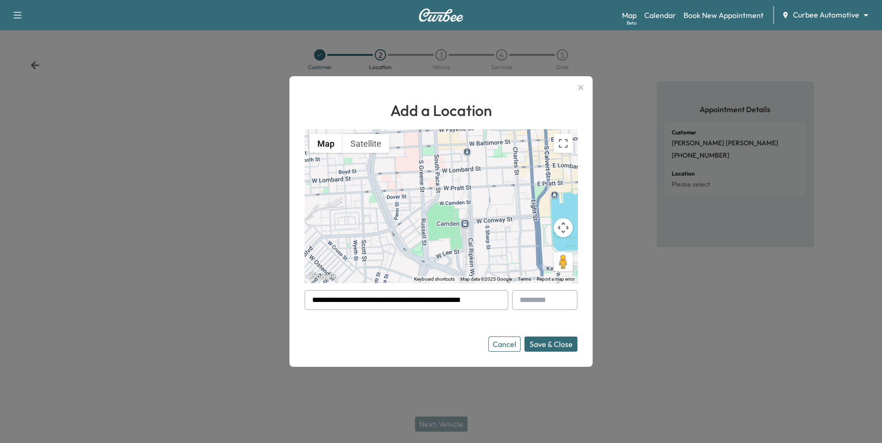
click at [541, 342] on button "Save & Close" at bounding box center [550, 344] width 53 height 15
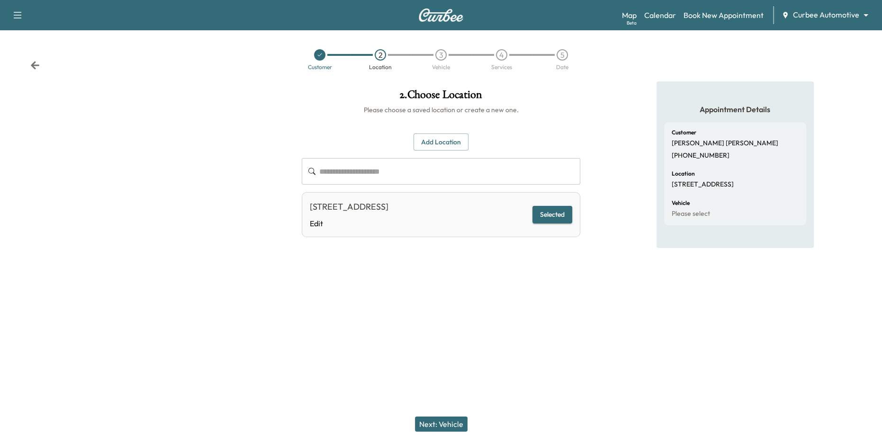
drag, startPoint x: 312, startPoint y: 206, endPoint x: 434, endPoint y: 210, distance: 122.2
click at [388, 210] on div "[STREET_ADDRESS]" at bounding box center [349, 206] width 79 height 13
drag, startPoint x: 473, startPoint y: 208, endPoint x: 406, endPoint y: 204, distance: 66.9
click at [388, 204] on div "[STREET_ADDRESS]" at bounding box center [349, 206] width 79 height 13
click at [444, 428] on button "Next: Vehicle" at bounding box center [441, 424] width 53 height 15
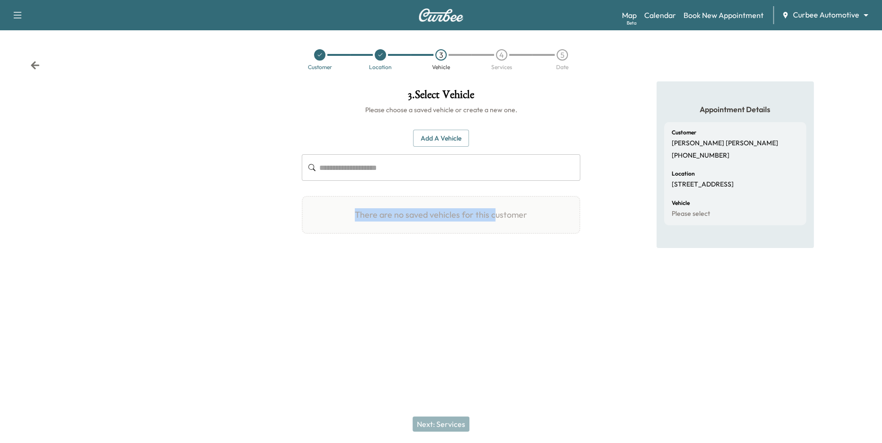
drag, startPoint x: 328, startPoint y: 206, endPoint x: 499, endPoint y: 216, distance: 171.7
click at [499, 216] on div "There are no saved vehicles for this customer" at bounding box center [441, 215] width 279 height 38
click at [453, 138] on button "Add a Vehicle" at bounding box center [441, 139] width 56 height 18
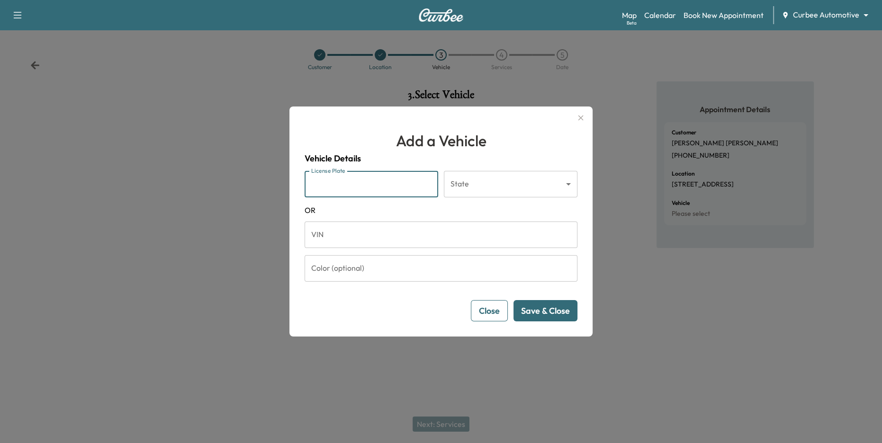
click at [391, 185] on input "License Plate" at bounding box center [371, 184] width 134 height 27
type input "*******"
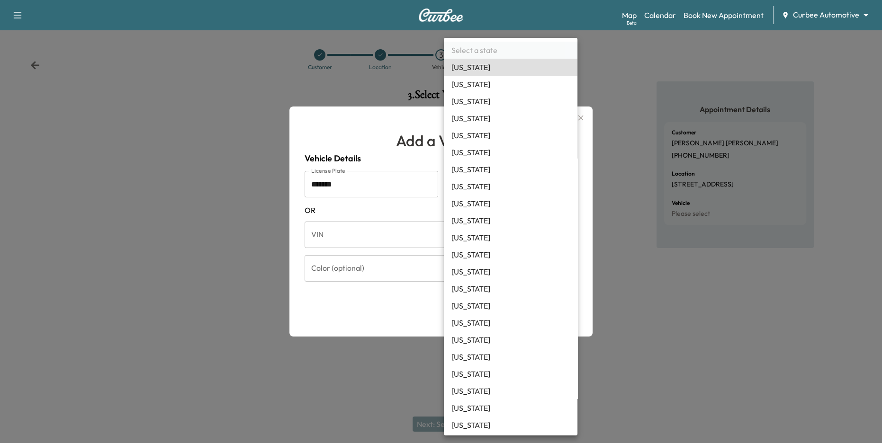
click at [512, 179] on body "Support Log Out Map Beta Calendar Book New Appointment Curbee Automotive ******…" at bounding box center [441, 221] width 882 height 443
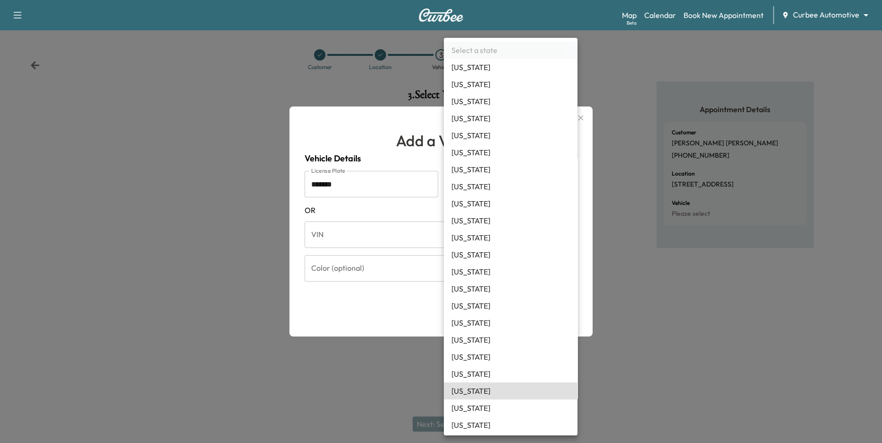
click at [469, 386] on li "Kansas" at bounding box center [511, 391] width 134 height 17
type input "**"
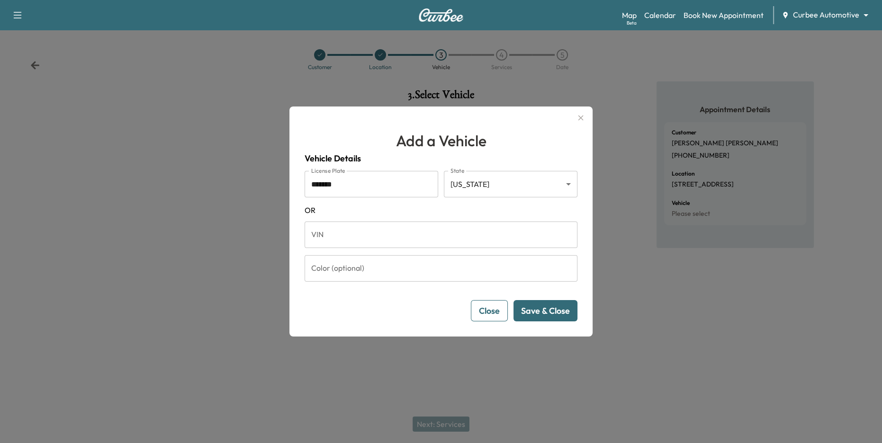
click at [542, 309] on button "Save & Close" at bounding box center [545, 310] width 64 height 21
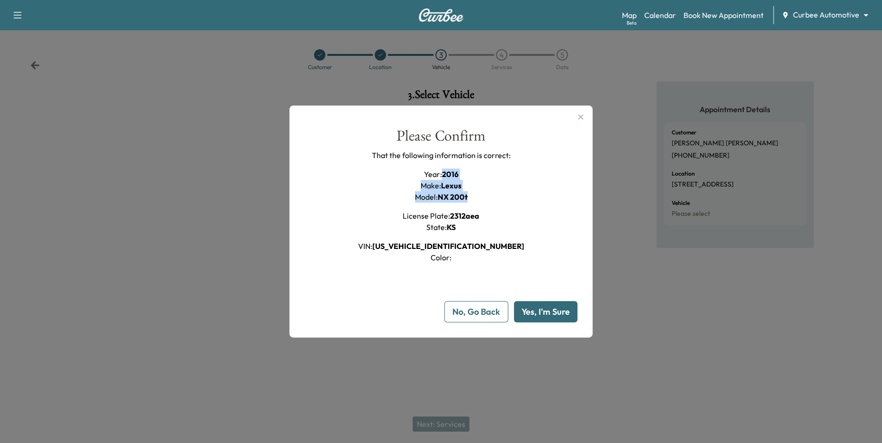
drag, startPoint x: 442, startPoint y: 177, endPoint x: 474, endPoint y: 206, distance: 43.9
click at [470, 200] on div "Year : 2016 Make : Lexus Model : NX 200t License Plate : 2312aea State : KS VIN…" at bounding box center [441, 216] width 166 height 95
click at [513, 212] on div "Please Confirm That the following information is correct: Year : 2016 Make : Le…" at bounding box center [440, 195] width 273 height 135
click at [553, 315] on button "Yes, I'm Sure" at bounding box center [545, 311] width 63 height 21
type input "**"
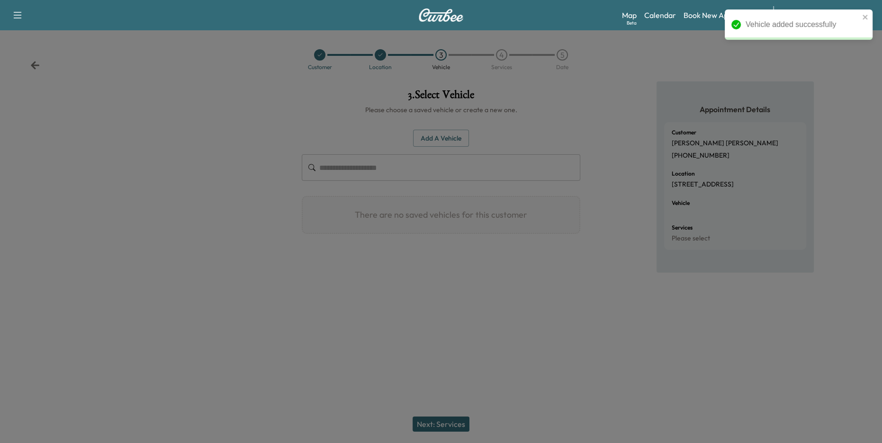
drag, startPoint x: 416, startPoint y: 247, endPoint x: 513, endPoint y: 247, distance: 97.1
click at [510, 247] on div "Add a Vehicle ​ There are no saved vehicles for this customer Add a Vehicle Veh…" at bounding box center [441, 182] width 279 height 135
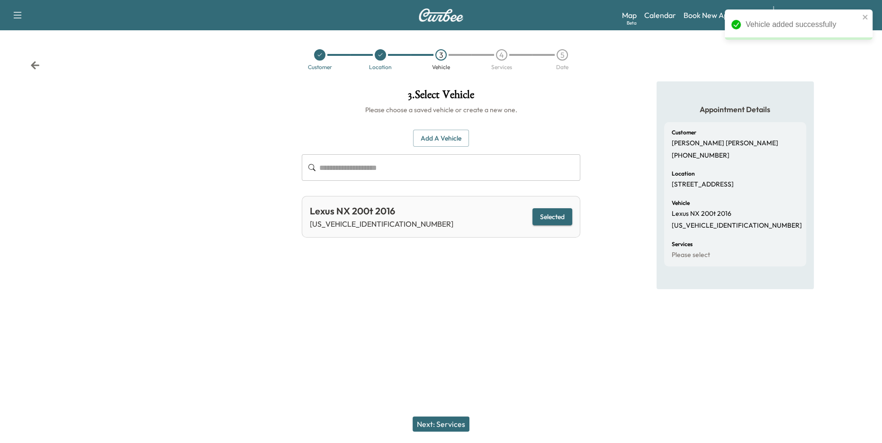
click at [454, 423] on button "Next: Services" at bounding box center [440, 424] width 57 height 15
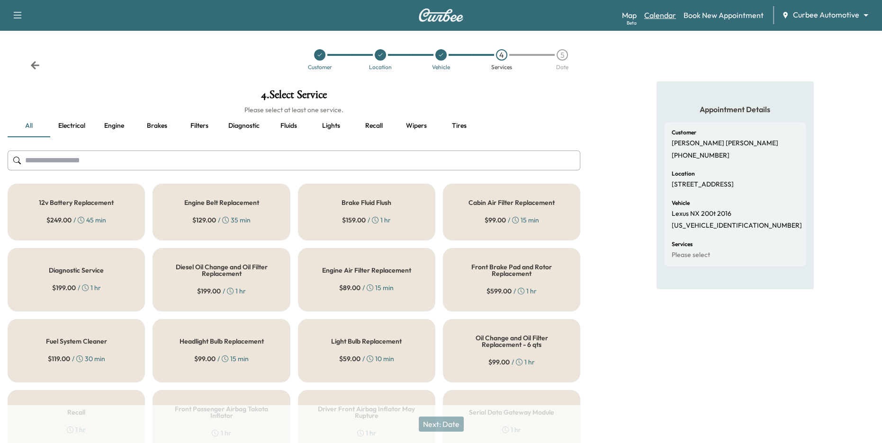
click at [667, 14] on link "Calendar" at bounding box center [660, 14] width 32 height 11
click at [289, 126] on button "Fluids" at bounding box center [288, 126] width 43 height 23
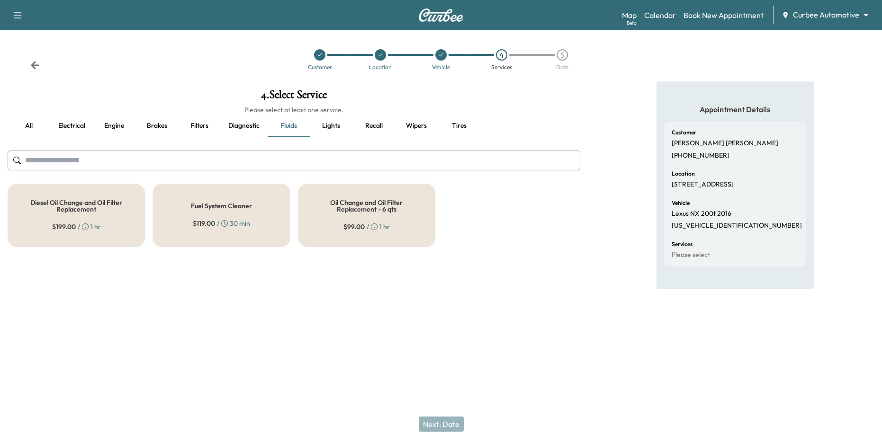
click at [373, 223] on icon at bounding box center [374, 226] width 7 height 7
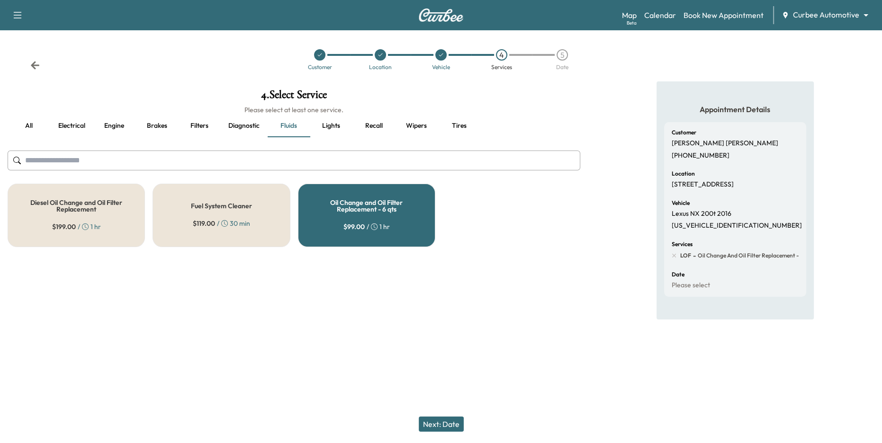
click at [31, 125] on button "all" at bounding box center [29, 126] width 43 height 23
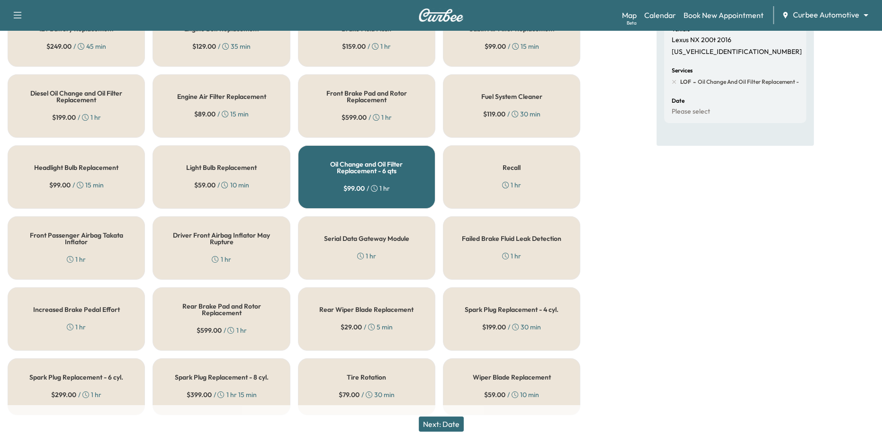
scroll to position [65, 0]
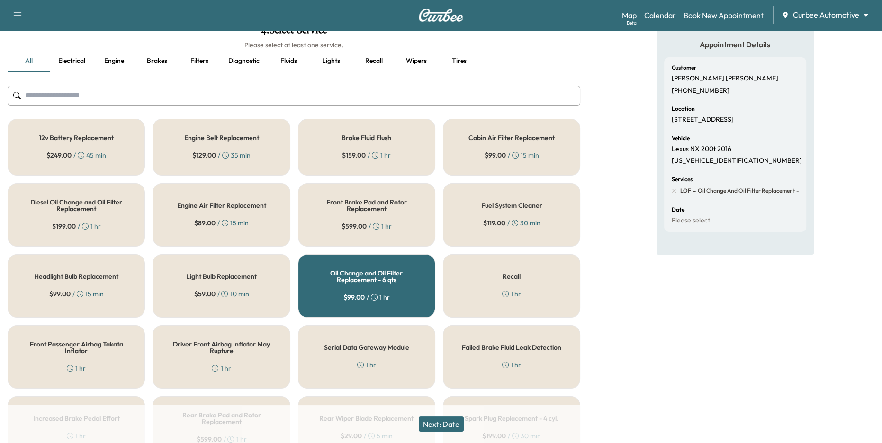
click at [165, 100] on input "text" at bounding box center [294, 96] width 572 height 20
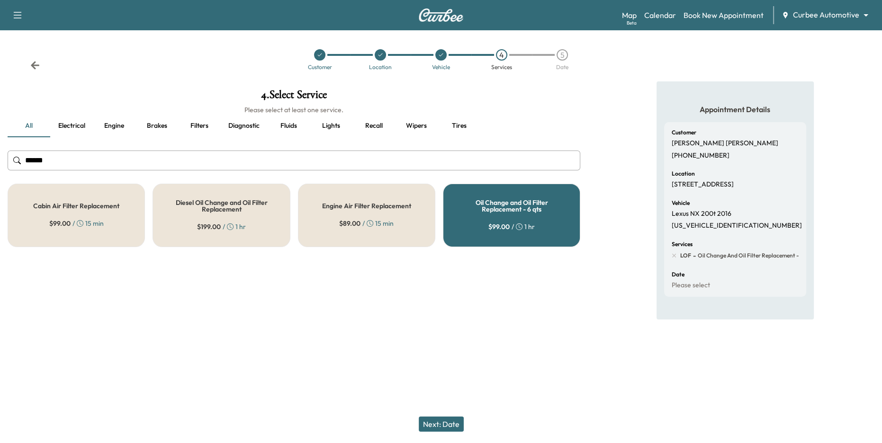
type input "******"
click at [119, 217] on div "Cabin Air Filter Replacement $ 99.00 / 15 min" at bounding box center [76, 215] width 137 height 63
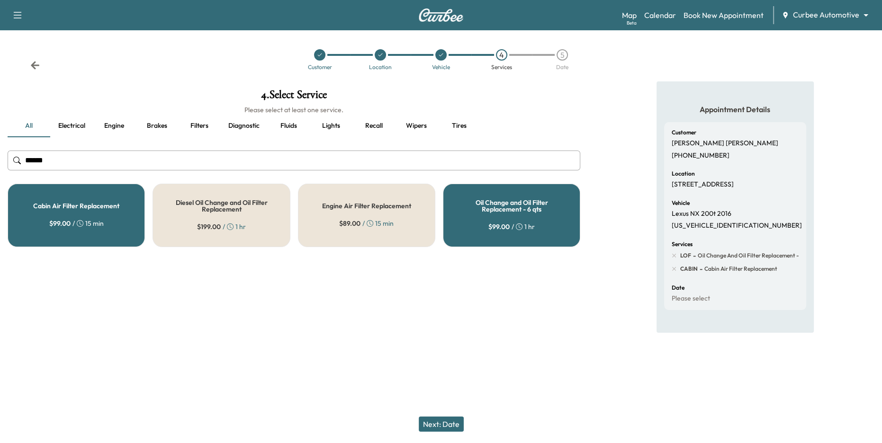
click at [452, 423] on button "Next: Date" at bounding box center [441, 424] width 45 height 15
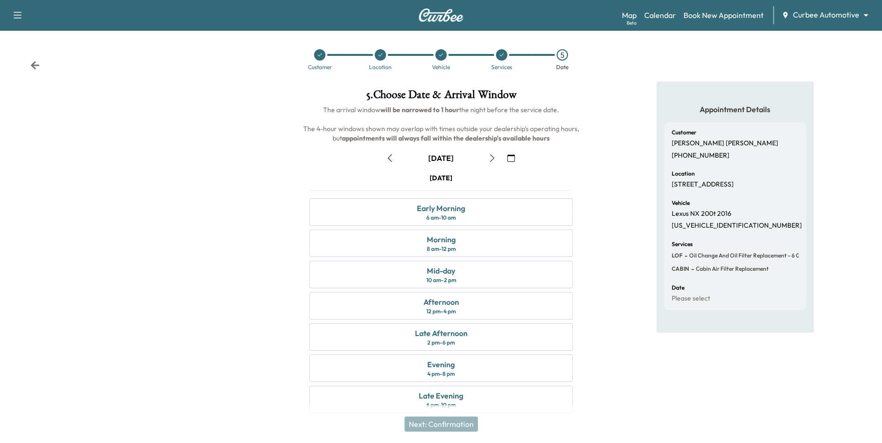
scroll to position [10, 0]
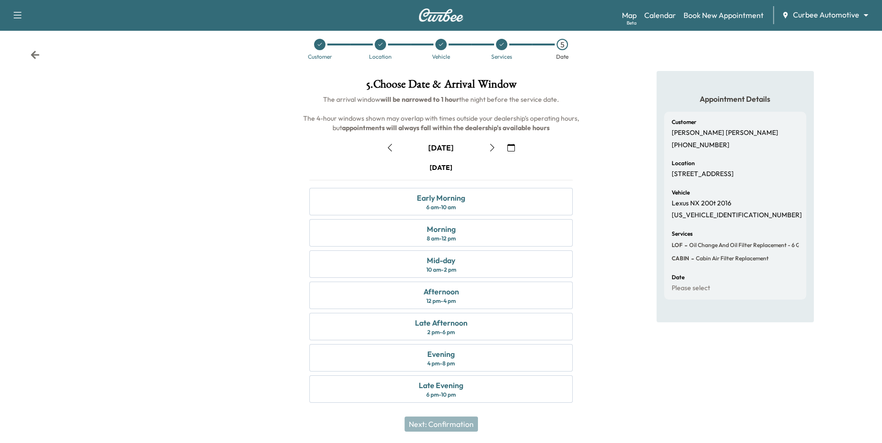
drag, startPoint x: 321, startPoint y: 99, endPoint x: 564, endPoint y: 105, distance: 243.9
click at [564, 105] on h6 "The arrival window will be narrowed to 1 hour the night before the service date…" at bounding box center [441, 114] width 279 height 38
click at [561, 101] on h6 "The arrival window will be narrowed to 1 hour the night before the service date…" at bounding box center [441, 114] width 279 height 38
click at [432, 299] on div "12 pm - 4 pm" at bounding box center [440, 301] width 29 height 8
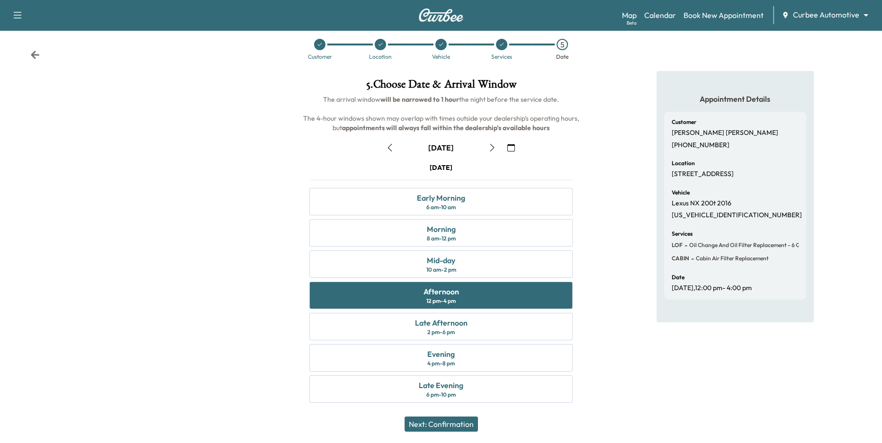
click at [462, 423] on button "Next: Confirmation" at bounding box center [440, 424] width 73 height 15
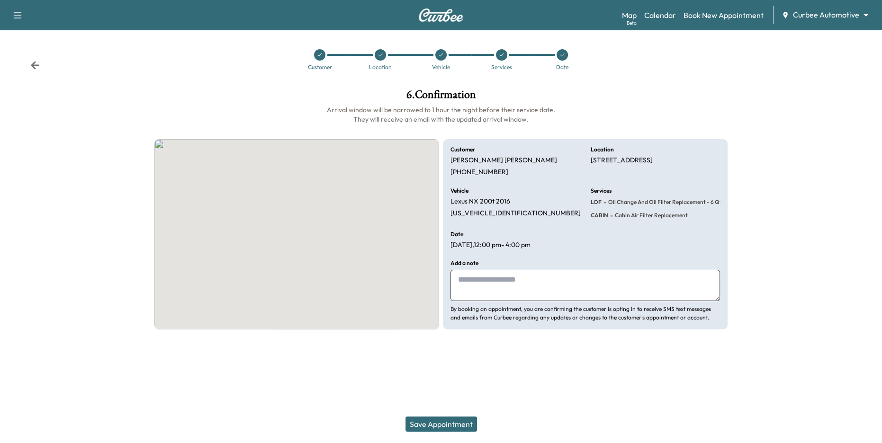
scroll to position [0, 0]
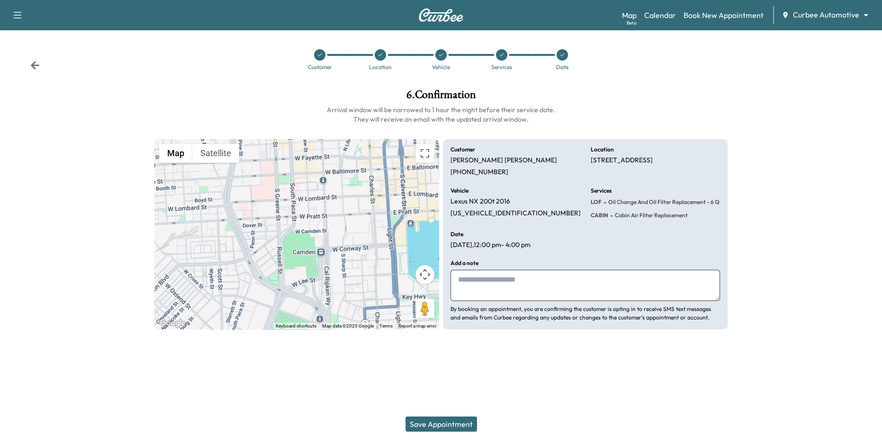
click at [521, 278] on textarea at bounding box center [584, 285] width 269 height 31
type textarea "**********"
click at [444, 426] on button "Save Appointment" at bounding box center [441, 424] width 72 height 15
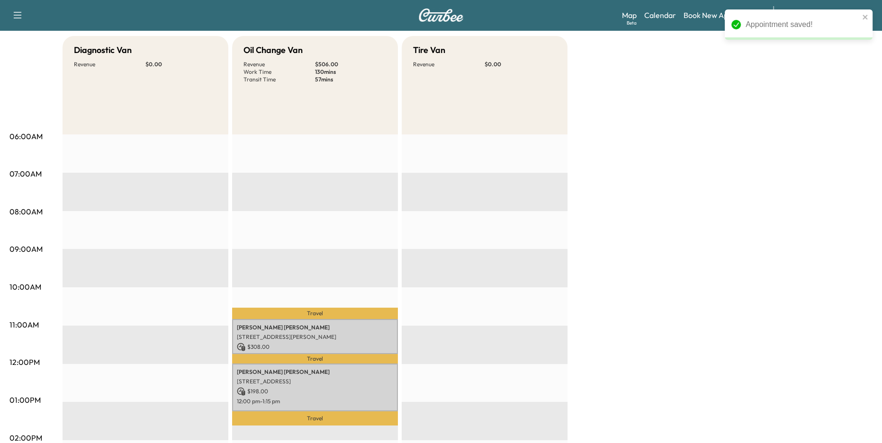
scroll to position [89, 0]
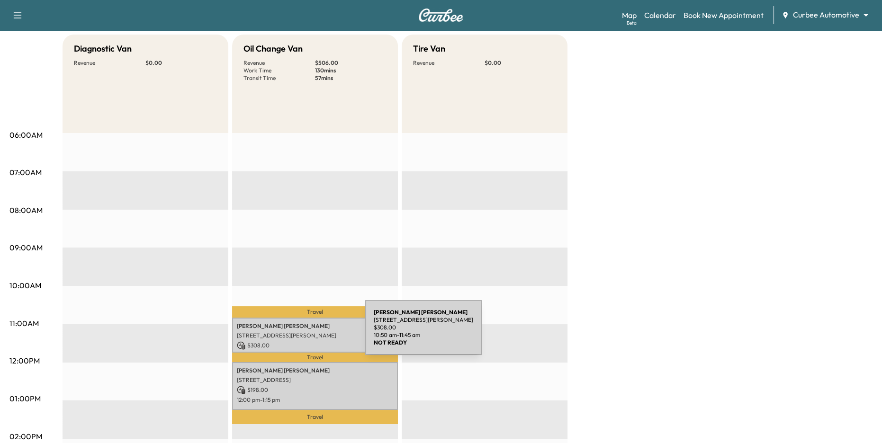
click at [294, 333] on p "[STREET_ADDRESS][PERSON_NAME]" at bounding box center [315, 336] width 156 height 8
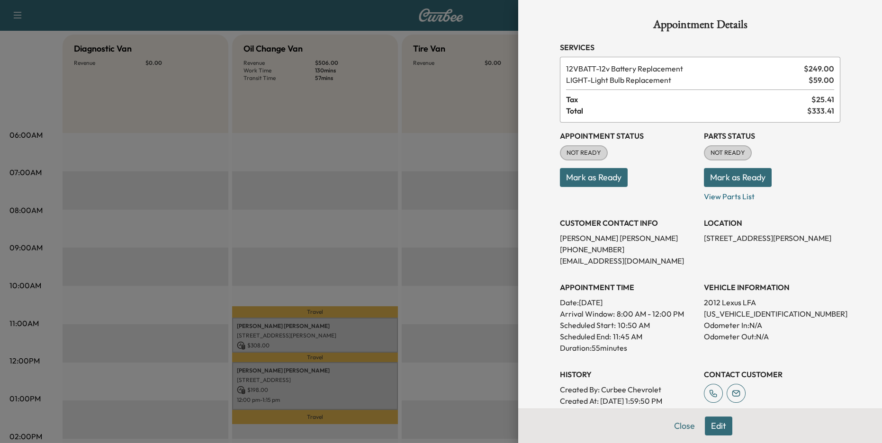
click at [463, 195] on div at bounding box center [441, 221] width 882 height 443
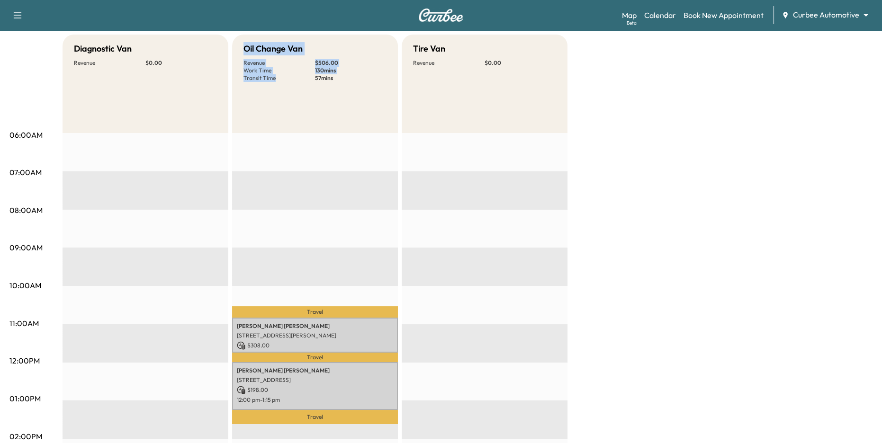
drag, startPoint x: 241, startPoint y: 45, endPoint x: 284, endPoint y: 103, distance: 72.1
click at [284, 103] on div "Oil Change Van Revenue $ 506.00 Work Time 130 mins Transit Time 57 mins" at bounding box center [315, 84] width 166 height 98
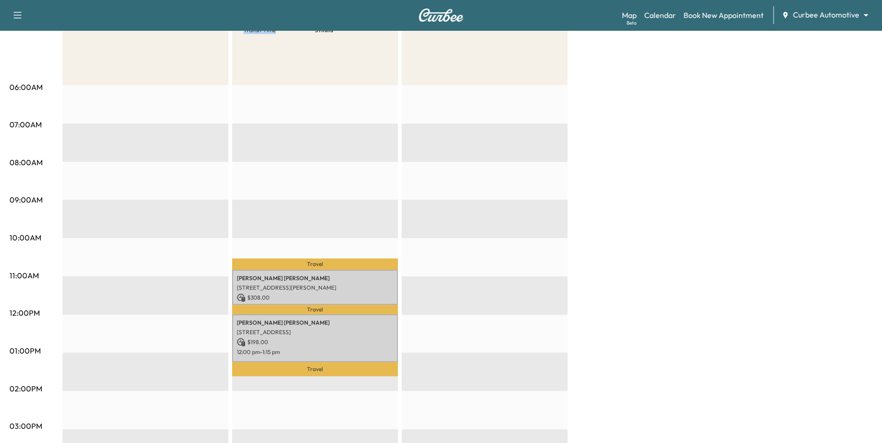
scroll to position [150, 0]
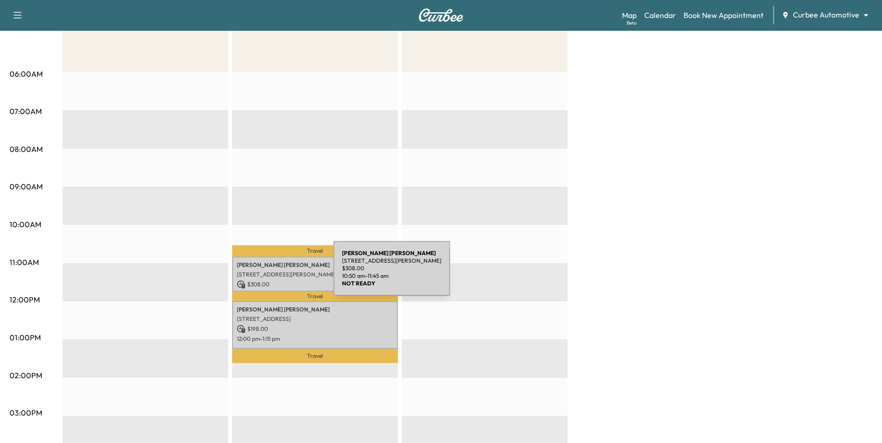
click at [262, 274] on p "[STREET_ADDRESS][PERSON_NAME]" at bounding box center [315, 275] width 156 height 8
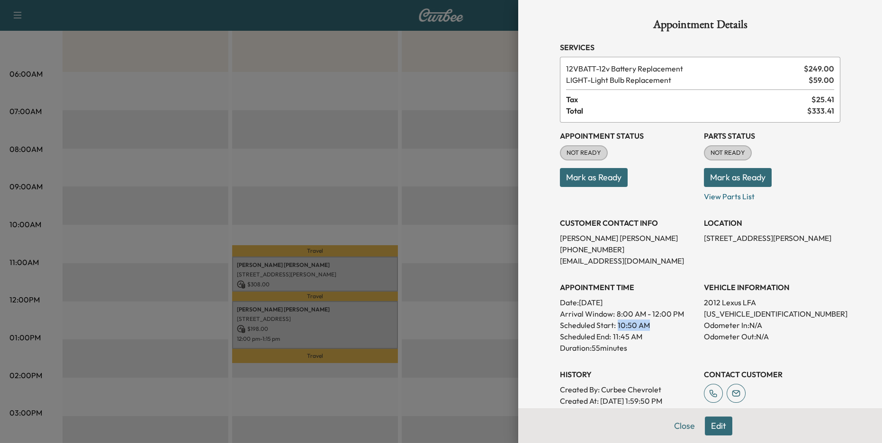
drag, startPoint x: 615, startPoint y: 329, endPoint x: 648, endPoint y: 322, distance: 34.4
click at [648, 322] on div "Scheduled Start: 10:50 AM" at bounding box center [628, 325] width 136 height 11
click at [632, 322] on p "10:50 AM" at bounding box center [633, 325] width 32 height 11
drag, startPoint x: 612, startPoint y: 327, endPoint x: 661, endPoint y: 328, distance: 48.8
click at [661, 328] on div "Scheduled Start: 10:50 AM" at bounding box center [628, 325] width 136 height 11
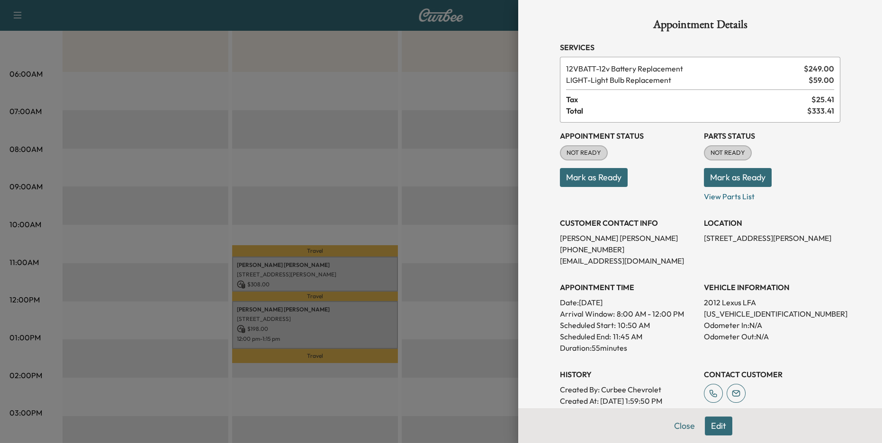
click at [468, 315] on div at bounding box center [441, 221] width 882 height 443
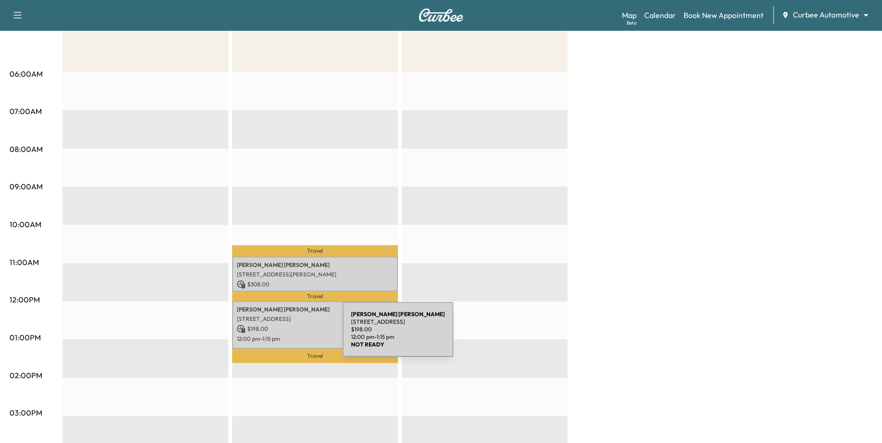
click at [271, 335] on p "12:00 pm - 1:15 pm" at bounding box center [315, 339] width 156 height 8
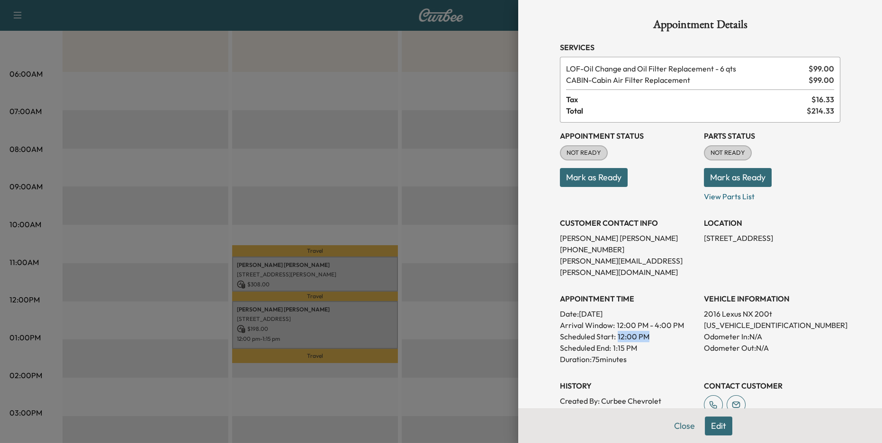
drag, startPoint x: 616, startPoint y: 328, endPoint x: 670, endPoint y: 328, distance: 54.0
click at [670, 331] on div "Scheduled Start: 12:00 PM" at bounding box center [628, 336] width 136 height 11
click at [475, 318] on div at bounding box center [441, 221] width 882 height 443
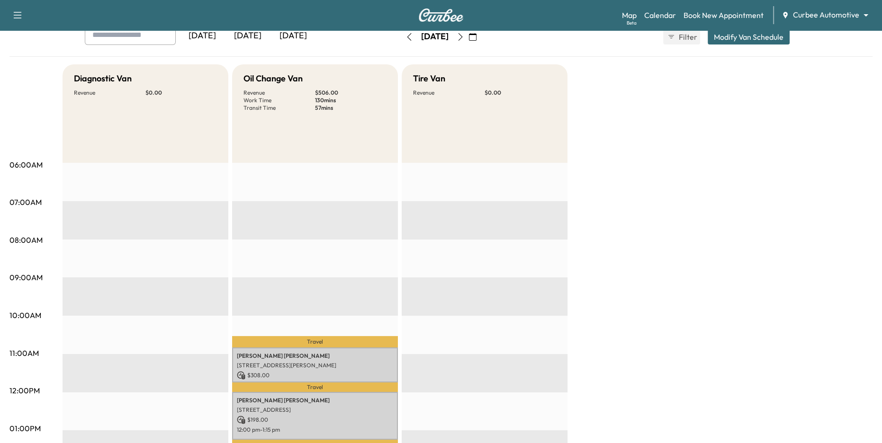
scroll to position [60, 0]
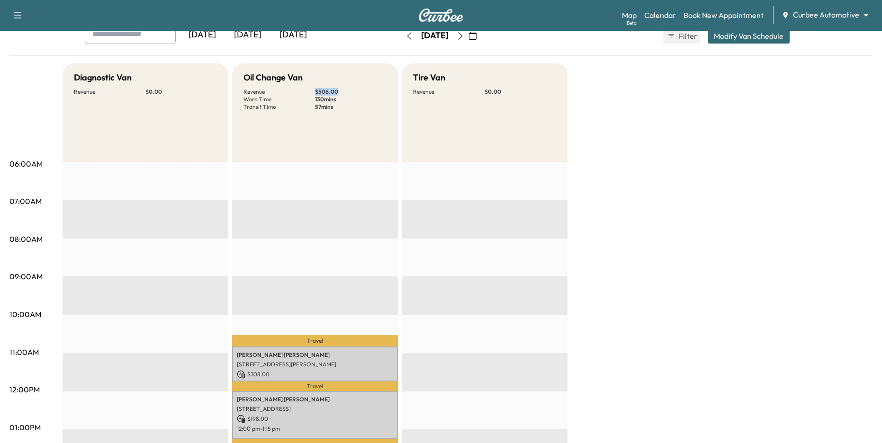
drag, startPoint x: 292, startPoint y: 89, endPoint x: 352, endPoint y: 98, distance: 60.8
click at [352, 98] on div "Revenue $ 506.00 Work Time 130 mins Transit Time 57 mins" at bounding box center [314, 99] width 143 height 23
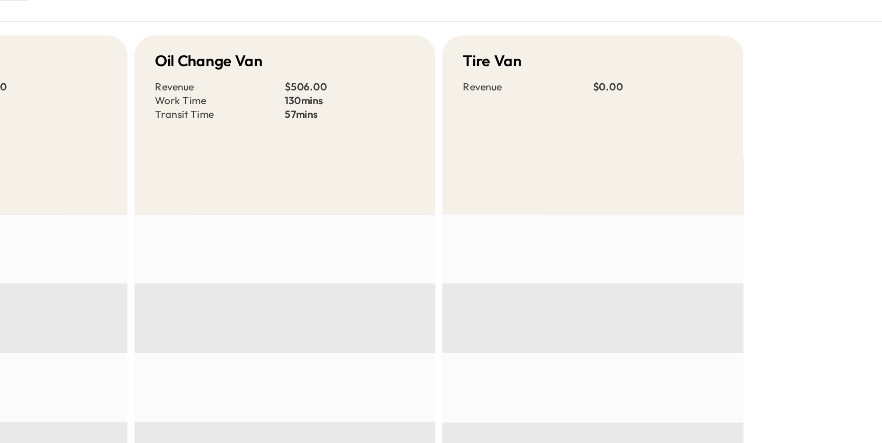
click at [322, 91] on p "$ 506.00" at bounding box center [351, 92] width 72 height 8
drag, startPoint x: 313, startPoint y: 98, endPoint x: 344, endPoint y: 98, distance: 30.8
click at [344, 98] on div "Revenue $ 506.00 Work Time 130 mins Transit Time 57 mins" at bounding box center [314, 99] width 143 height 23
click at [328, 106] on p "57 mins" at bounding box center [351, 107] width 72 height 8
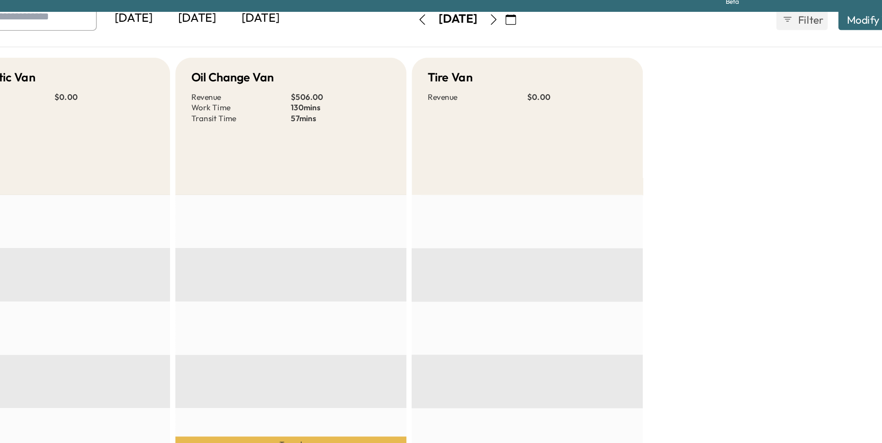
click at [330, 117] on div "Oil Change Van Revenue $ 506.00 Work Time 130 mins Transit Time 57 mins" at bounding box center [315, 112] width 166 height 98
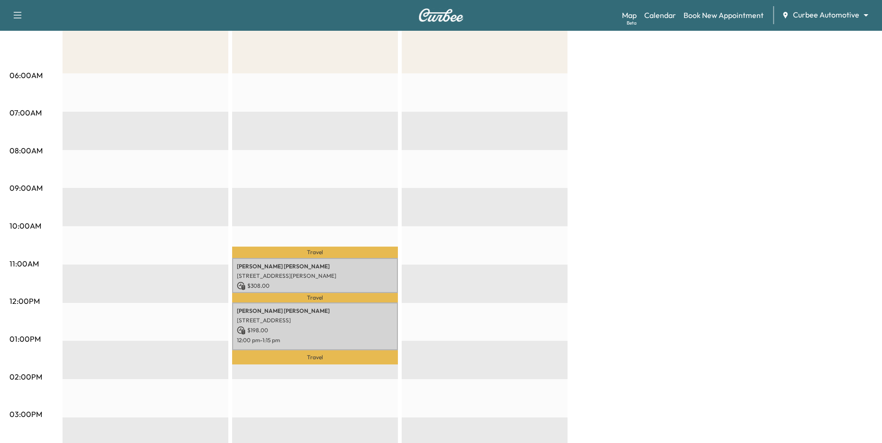
scroll to position [152, 0]
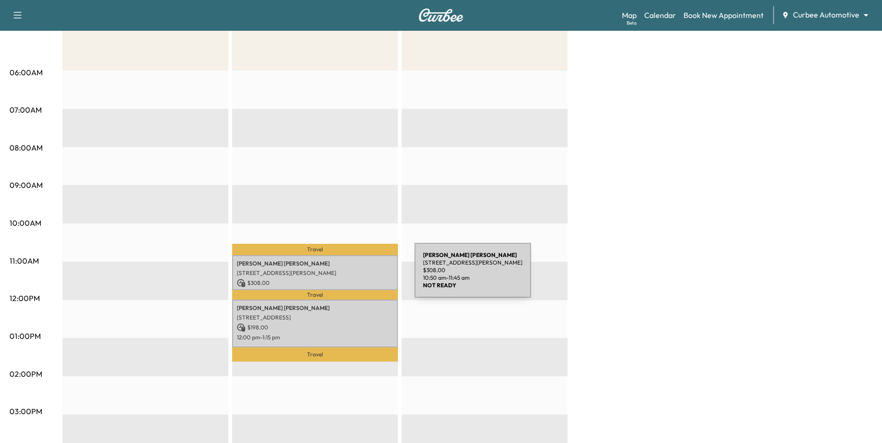
click at [343, 276] on p "[STREET_ADDRESS][PERSON_NAME]" at bounding box center [315, 273] width 156 height 8
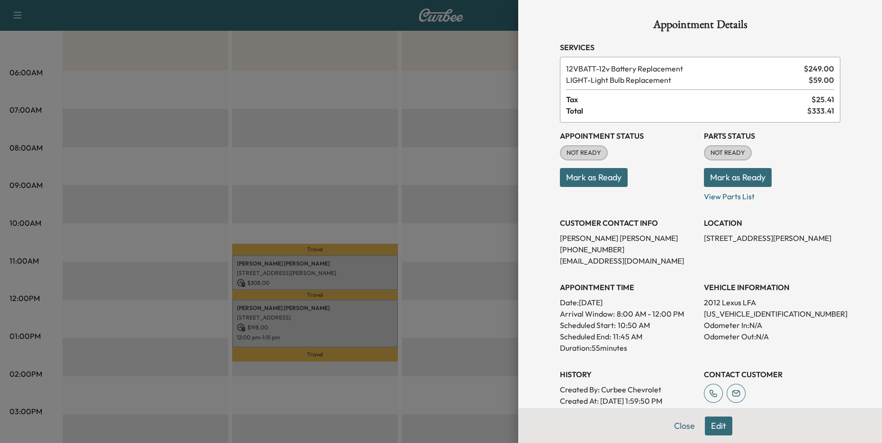
click at [749, 176] on button "Mark as Ready" at bounding box center [738, 177] width 68 height 19
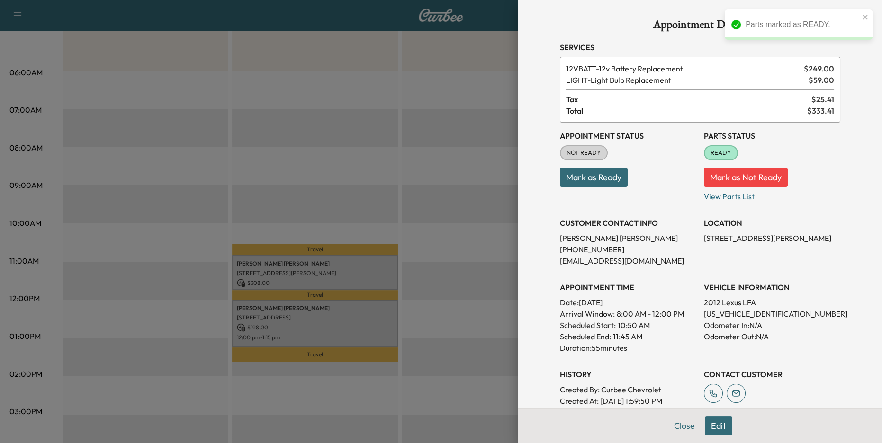
click at [609, 174] on button "Mark as Ready" at bounding box center [594, 177] width 68 height 19
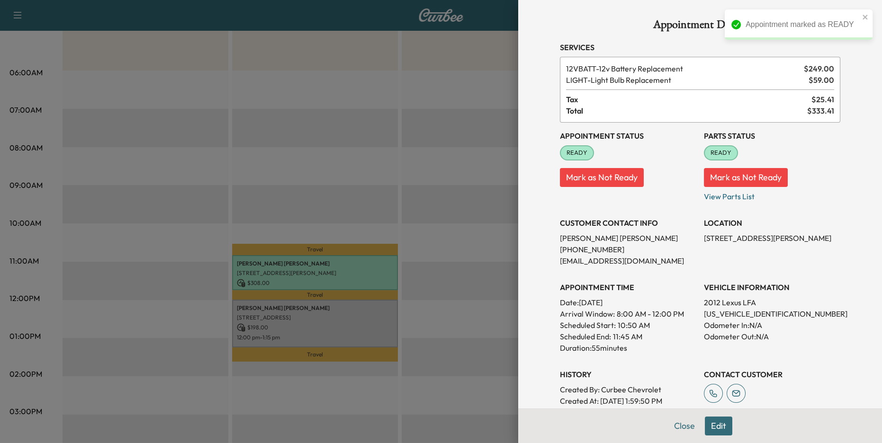
click at [440, 267] on div at bounding box center [441, 221] width 882 height 443
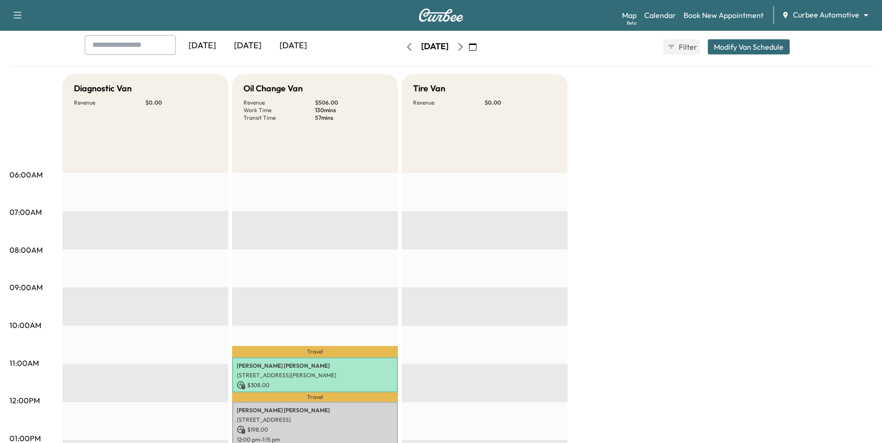
scroll to position [0, 0]
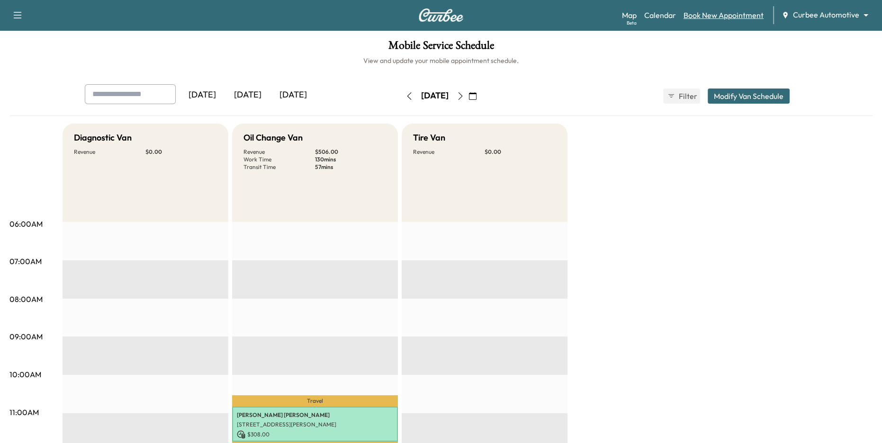
click at [717, 16] on link "Book New Appointment" at bounding box center [723, 14] width 80 height 11
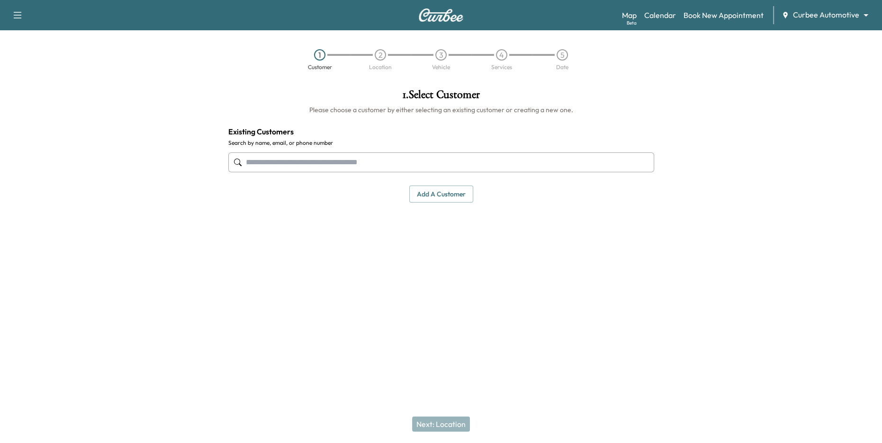
click at [359, 170] on input "text" at bounding box center [441, 162] width 426 height 20
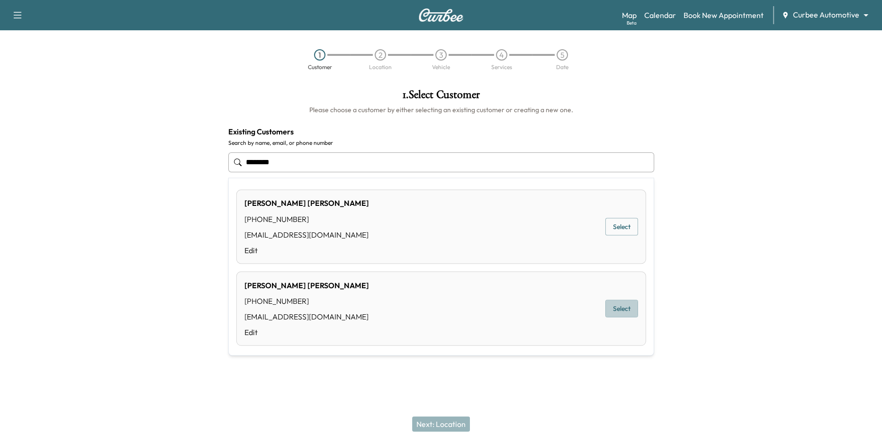
click at [617, 309] on button "Select" at bounding box center [621, 309] width 33 height 18
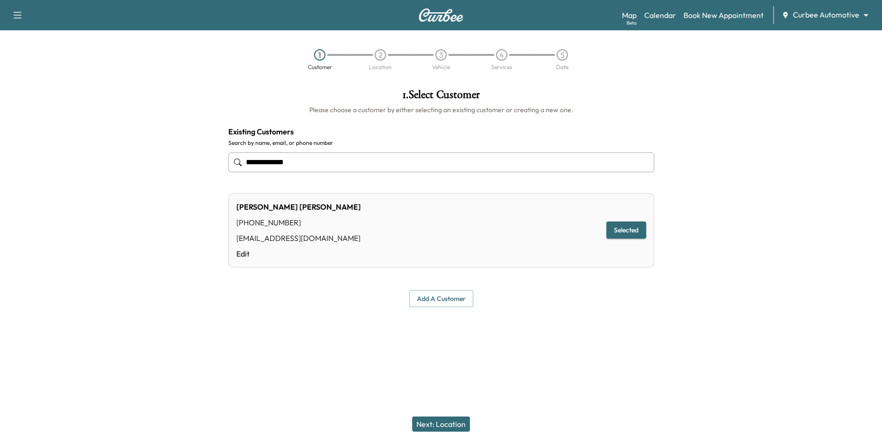
type input "**********"
click at [450, 419] on button "Next: Location" at bounding box center [441, 424] width 58 height 15
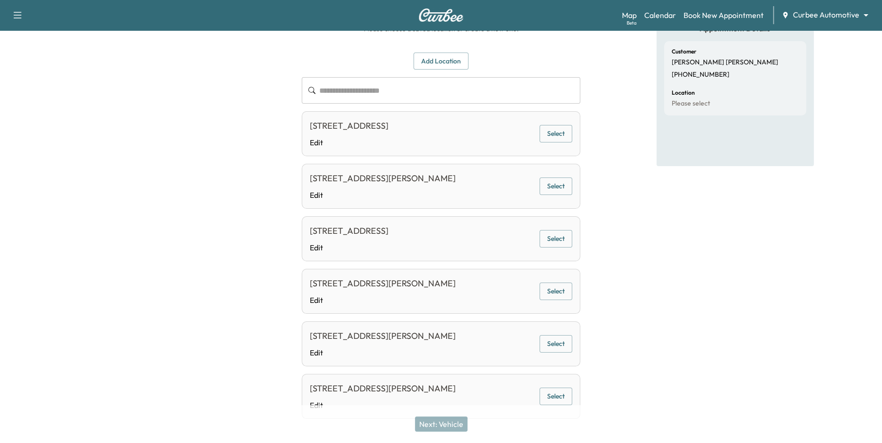
scroll to position [113, 0]
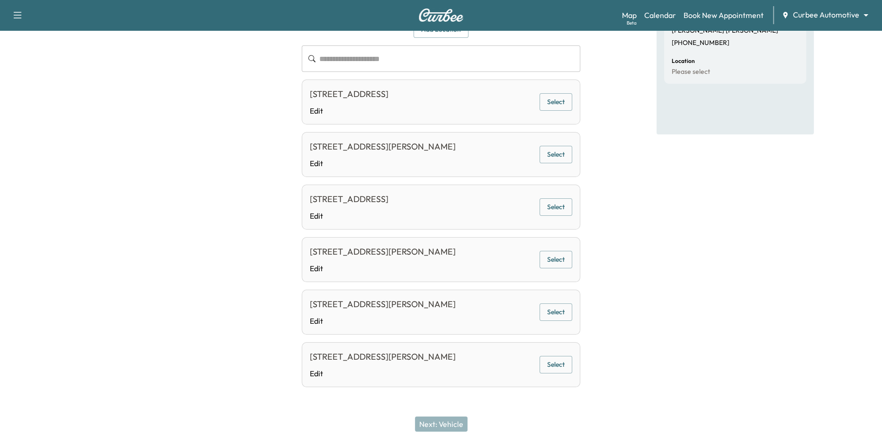
click at [552, 313] on button "Select" at bounding box center [555, 313] width 33 height 18
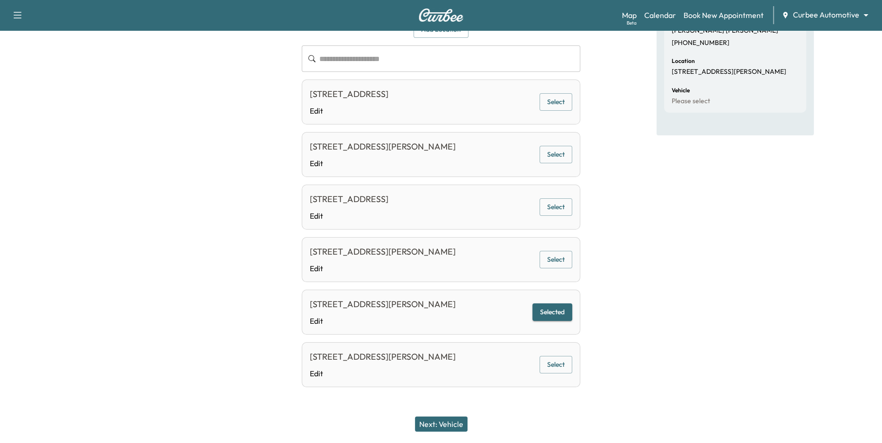
click at [436, 422] on button "Next: Vehicle" at bounding box center [441, 424] width 53 height 15
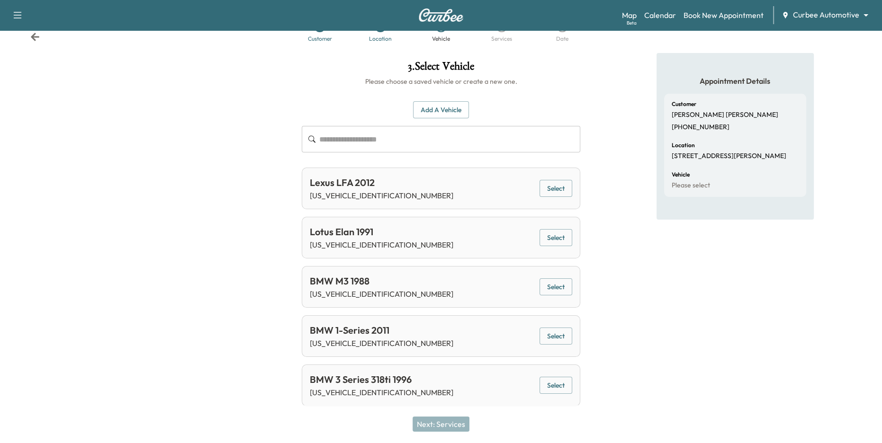
click at [553, 284] on button "Select" at bounding box center [555, 287] width 33 height 18
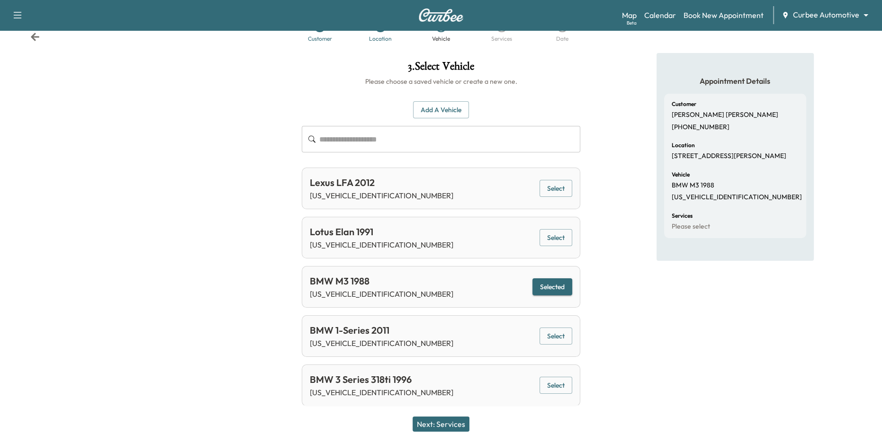
click at [453, 429] on button "Next: Services" at bounding box center [440, 424] width 57 height 15
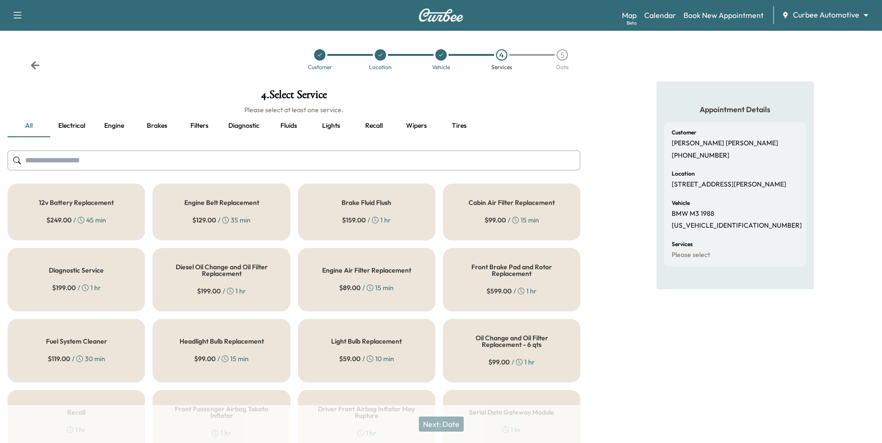
click at [428, 219] on div "Brake Fluid Flush $ 159.00 / 1 hr" at bounding box center [366, 212] width 137 height 57
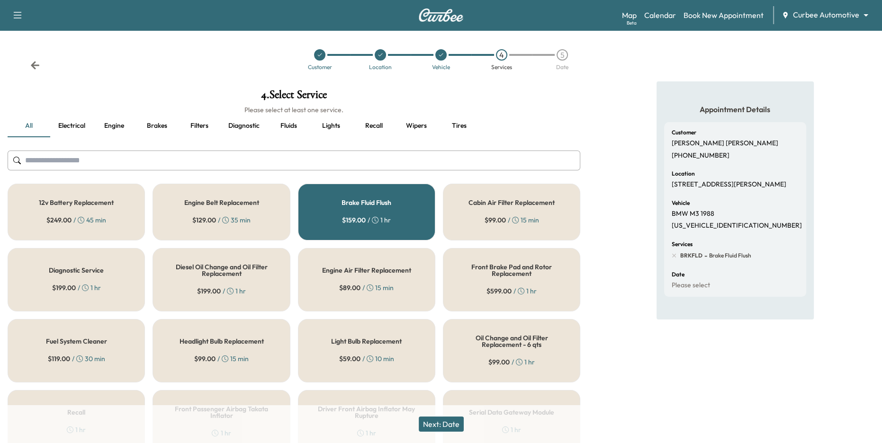
click at [423, 268] on div "Engine Air Filter Replacement $ 89.00 / 15 min" at bounding box center [366, 279] width 137 height 63
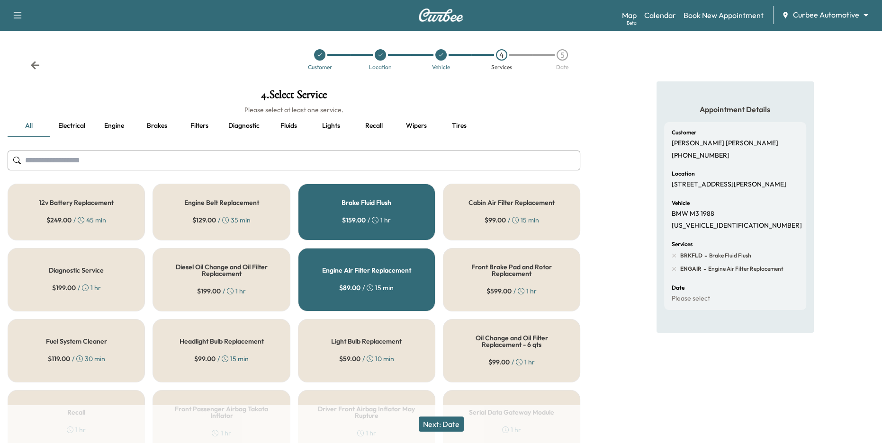
click at [442, 427] on button "Next: Date" at bounding box center [441, 424] width 45 height 15
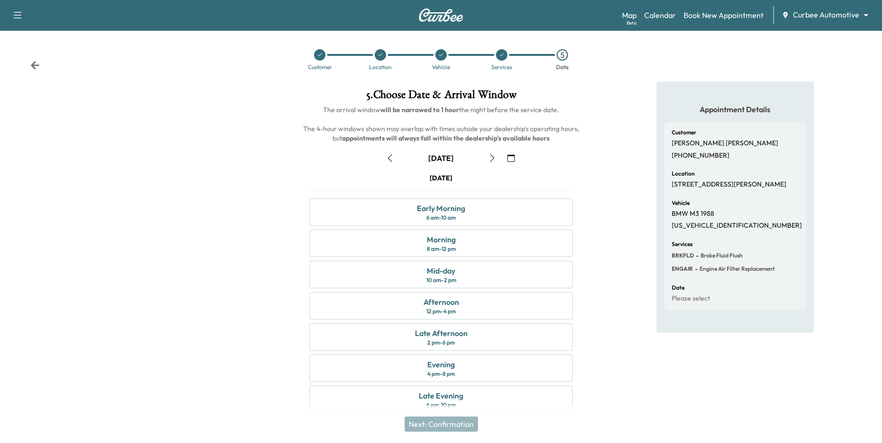
click at [510, 157] on icon "button" at bounding box center [511, 158] width 8 height 8
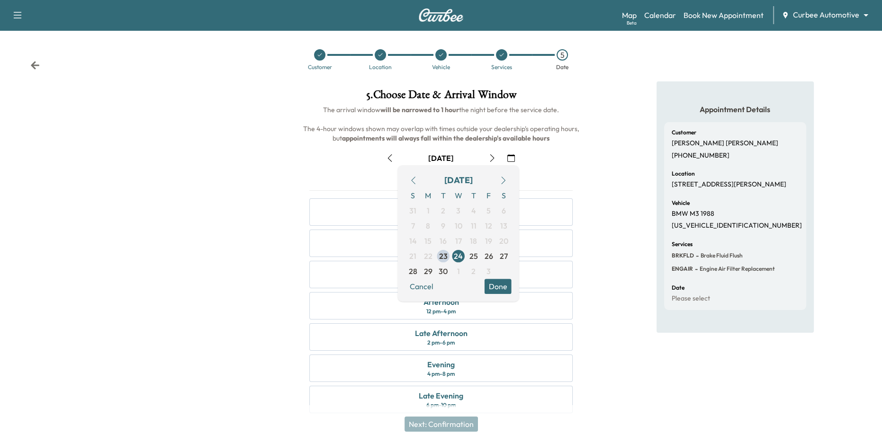
click at [547, 173] on div "Wednesday September 24" at bounding box center [441, 177] width 264 height 9
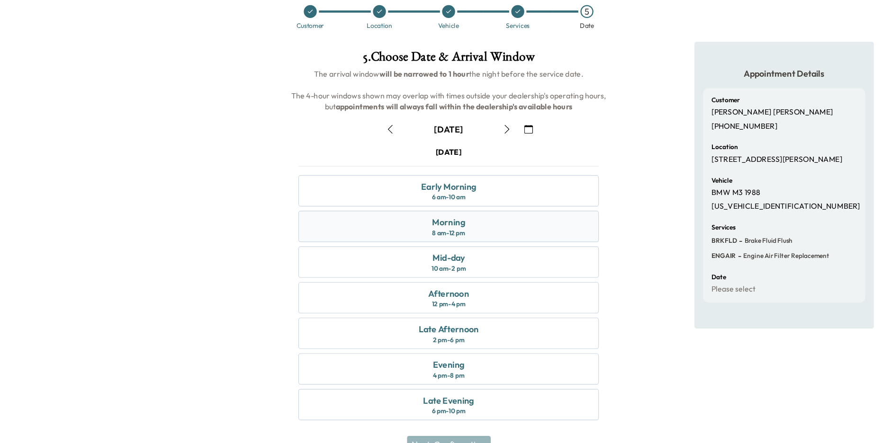
scroll to position [10, 0]
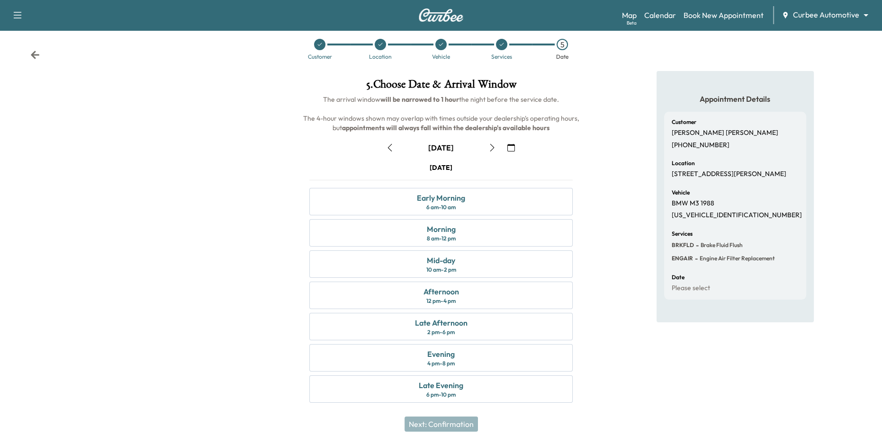
click at [439, 169] on div "Wednesday September 24" at bounding box center [440, 167] width 23 height 9
click at [517, 255] on div "Mid-day 10 am - 2 pm" at bounding box center [441, 263] width 264 height 27
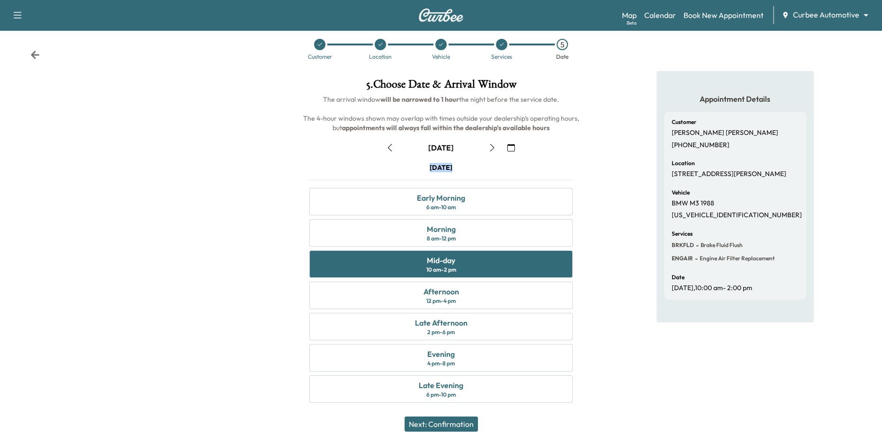
click at [459, 427] on button "Next: Confirmation" at bounding box center [440, 424] width 73 height 15
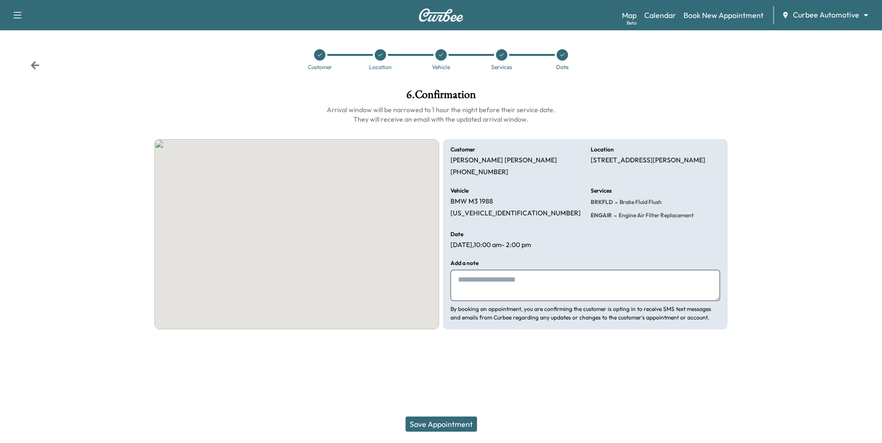
scroll to position [0, 0]
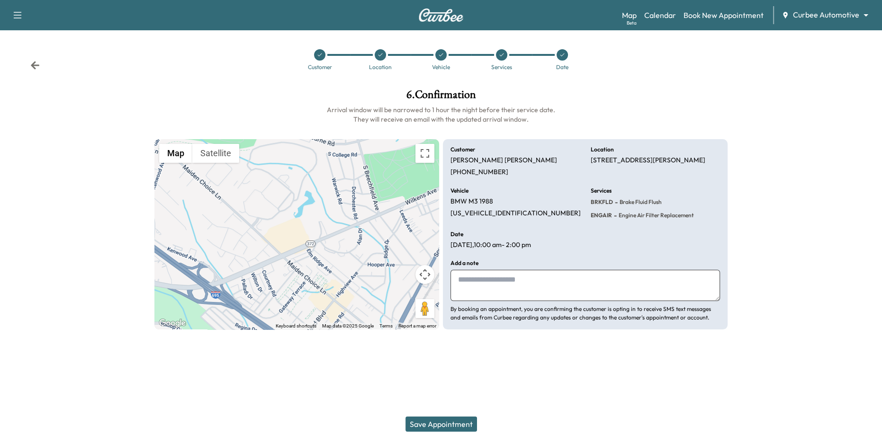
click at [451, 428] on button "Save Appointment" at bounding box center [441, 424] width 72 height 15
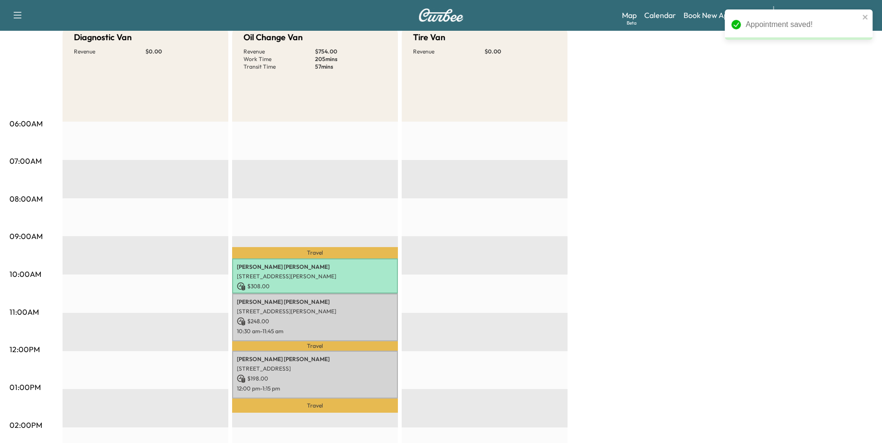
scroll to position [31, 0]
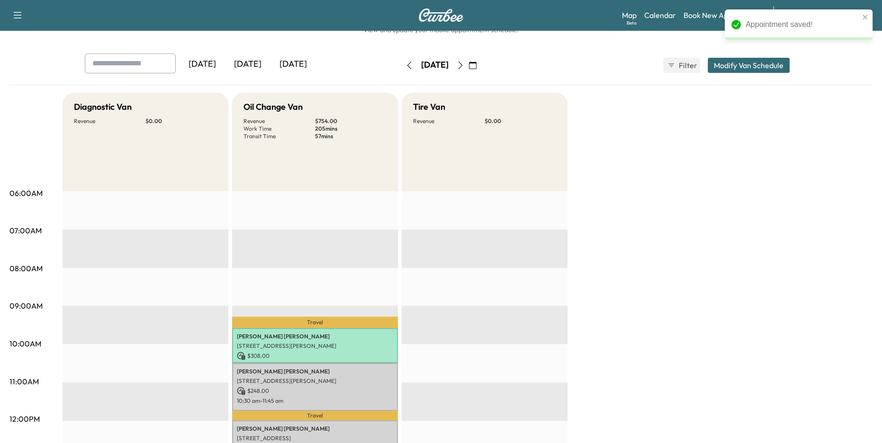
click at [252, 65] on div "[DATE]" at bounding box center [247, 65] width 45 height 22
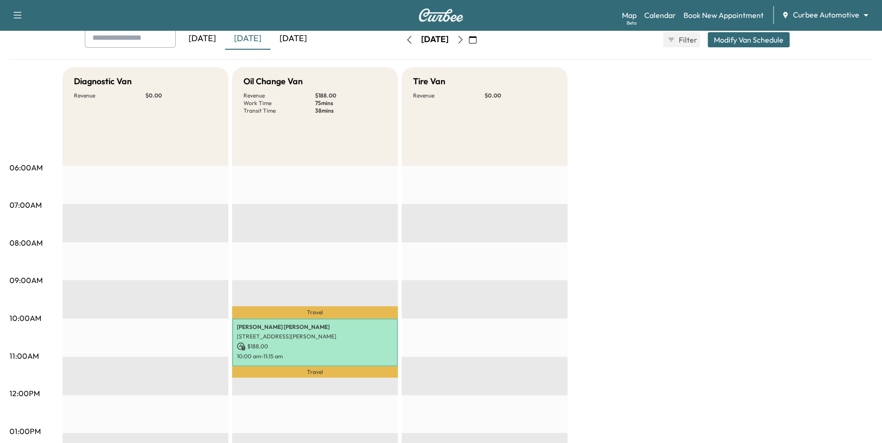
scroll to position [57, 0]
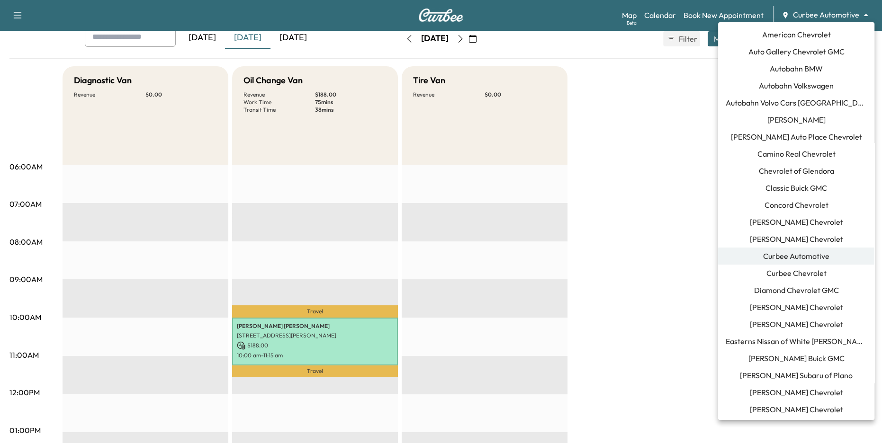
click at [840, 15] on body "Support Log Out Map Beta Calendar Book New Appointment Curbee Automotive ******…" at bounding box center [441, 164] width 882 height 443
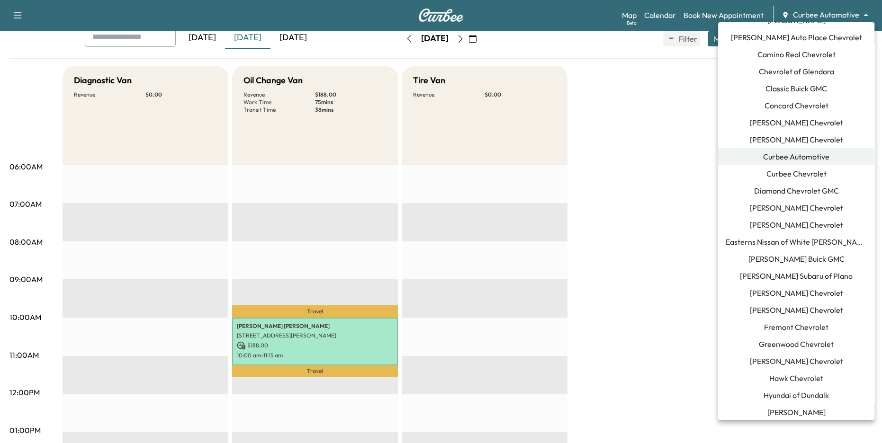
scroll to position [107, 0]
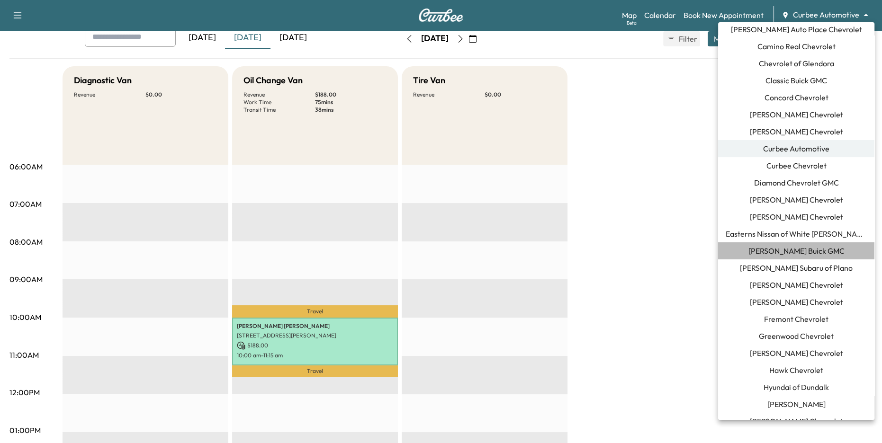
click at [811, 253] on span "Ewing Buick GMC" at bounding box center [796, 250] width 96 height 11
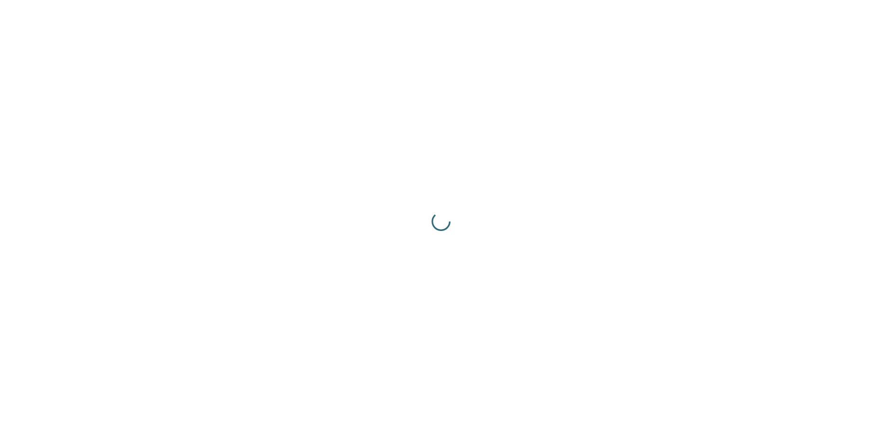
scroll to position [0, 0]
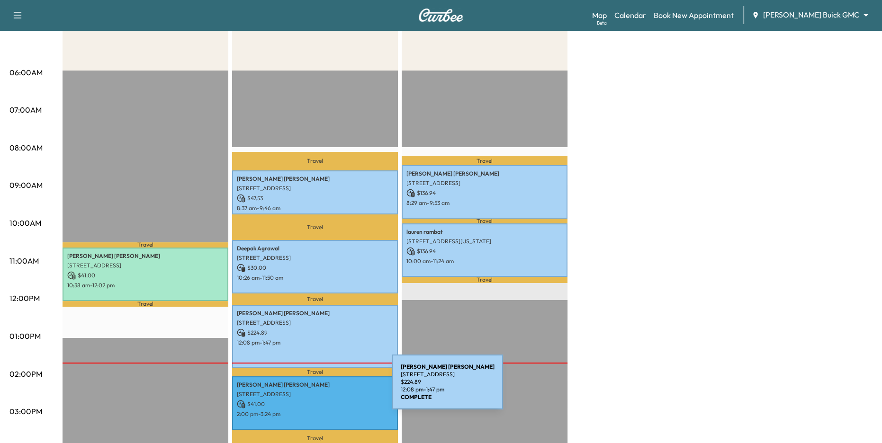
scroll to position [161, 0]
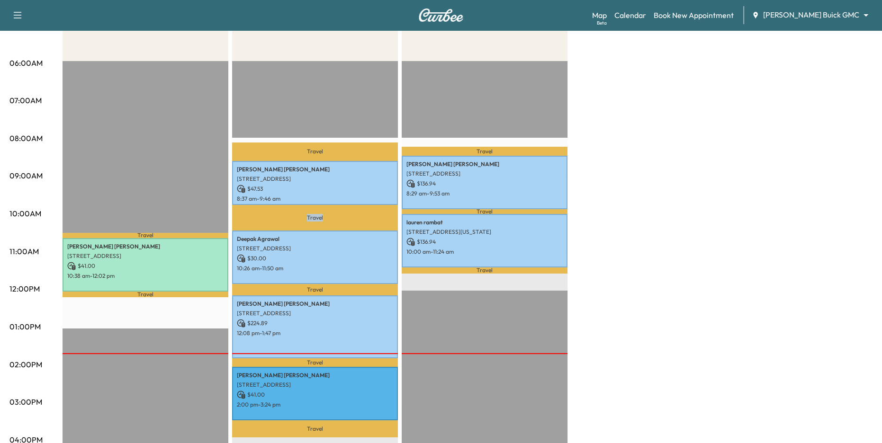
drag, startPoint x: 304, startPoint y: 215, endPoint x: 329, endPoint y: 217, distance: 25.3
click at [329, 217] on p "Travel" at bounding box center [315, 218] width 166 height 26
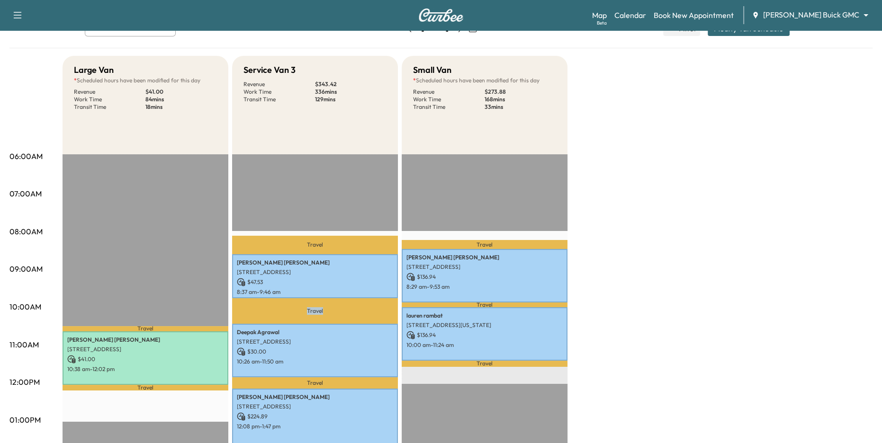
scroll to position [33, 0]
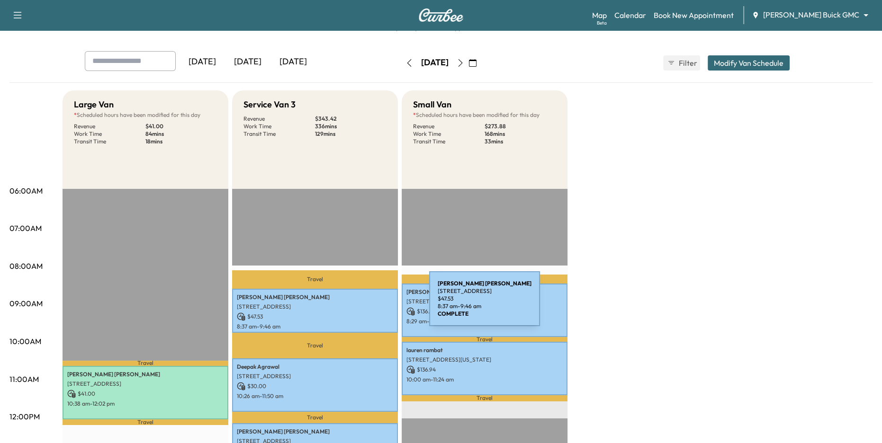
click at [358, 304] on p "204 Savannah Ln, Little Elm, TX 75068, USA" at bounding box center [315, 307] width 156 height 8
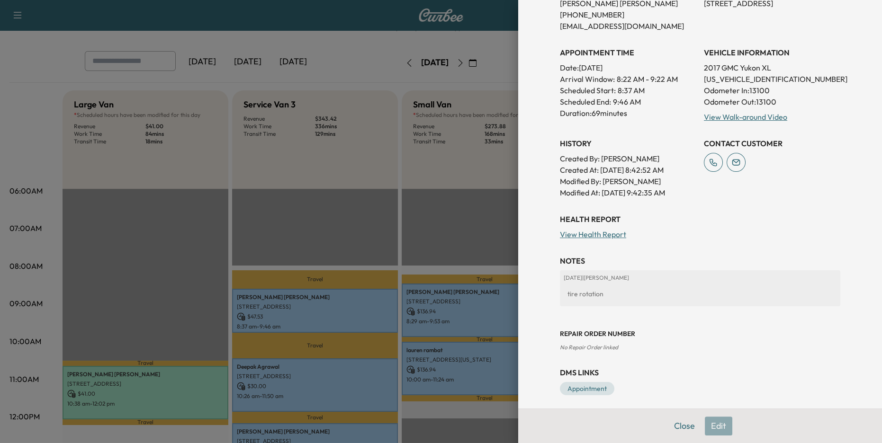
scroll to position [213, 0]
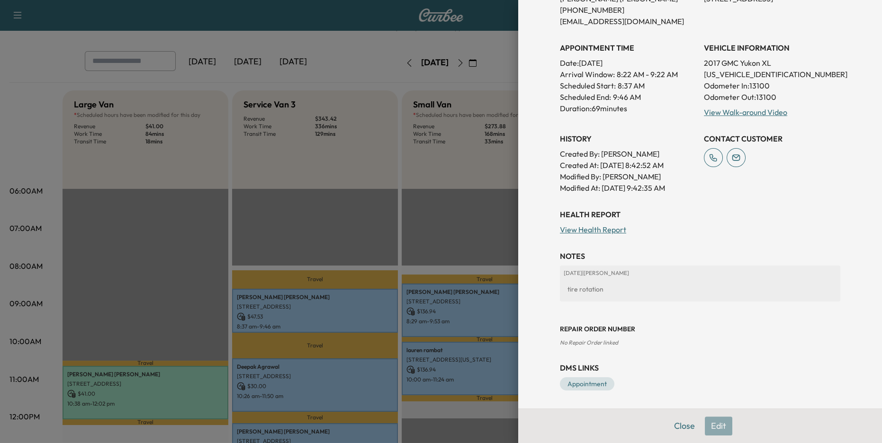
click at [449, 328] on div at bounding box center [441, 221] width 882 height 443
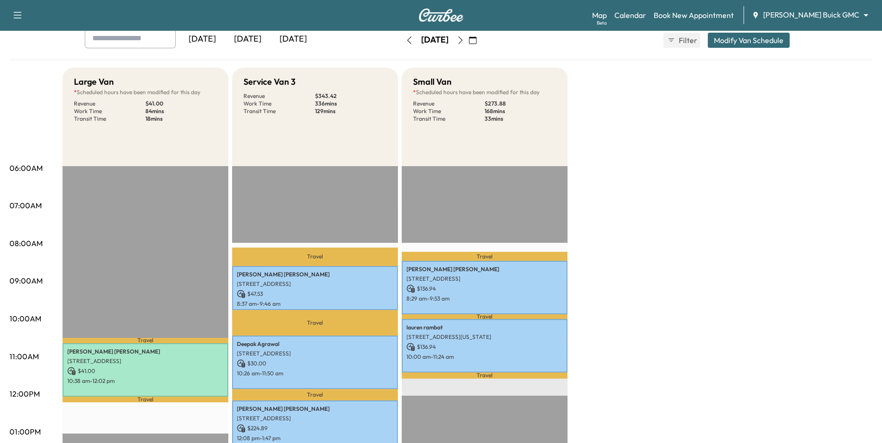
scroll to position [59, 0]
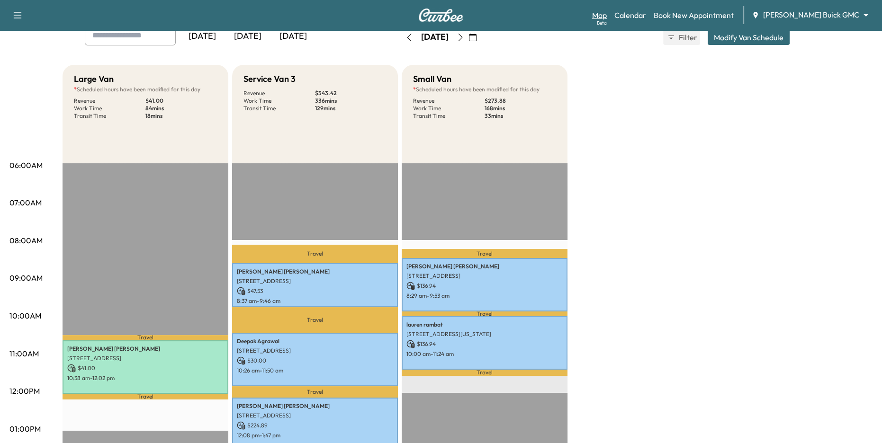
click at [607, 16] on link "Map Beta" at bounding box center [599, 14] width 15 height 11
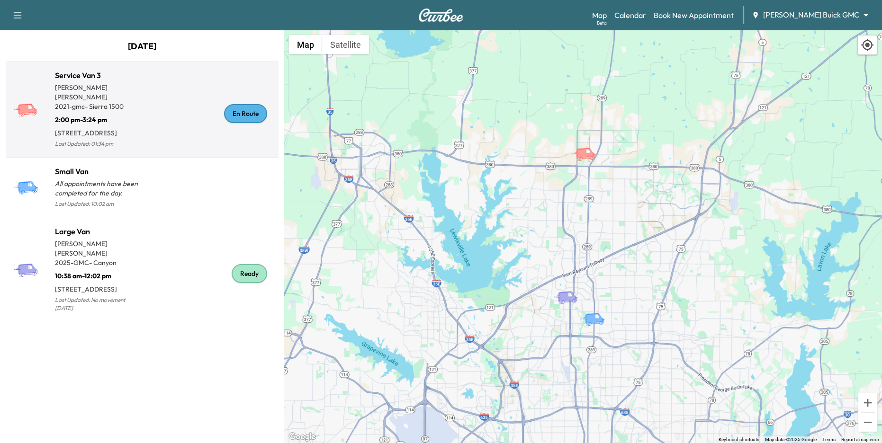
click at [124, 111] on p "2:00 pm - 3:24 pm" at bounding box center [98, 117] width 87 height 13
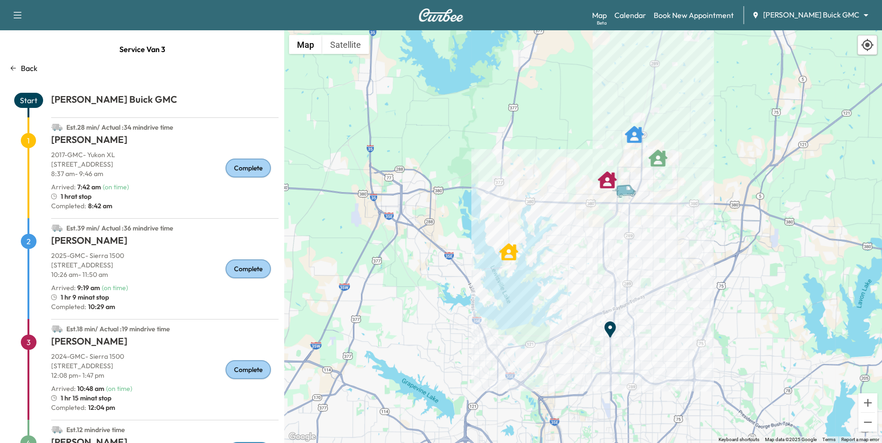
click at [29, 73] on div "Service Van 3 Back Start Ewing Buick GMC Est. 28 min / Actual : 34 min drive ti…" at bounding box center [142, 236] width 284 height 413
click at [22, 66] on p "Back" at bounding box center [29, 68] width 17 height 11
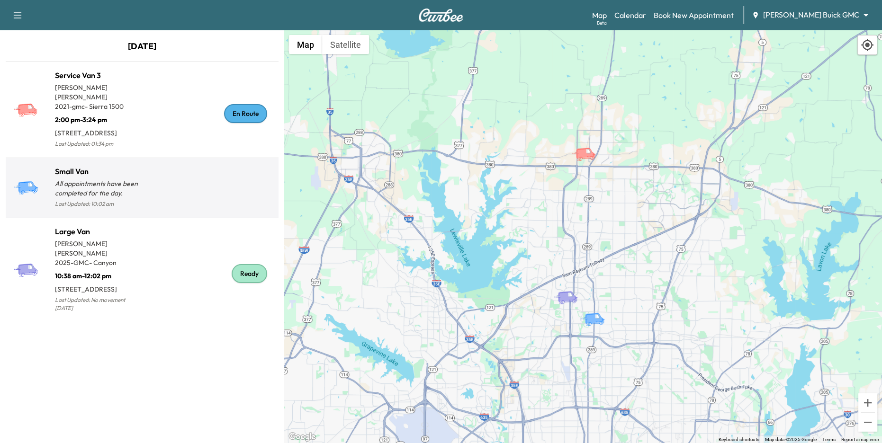
click at [175, 188] on div at bounding box center [208, 191] width 133 height 37
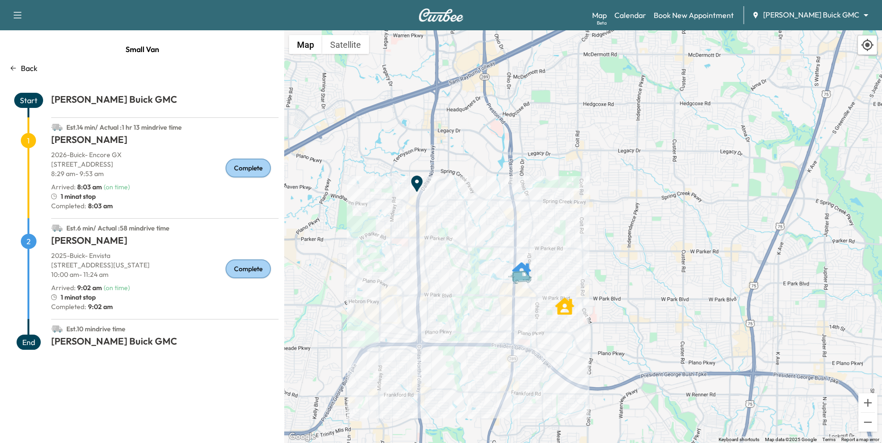
click at [18, 68] on div "Back" at bounding box center [142, 68] width 273 height 11
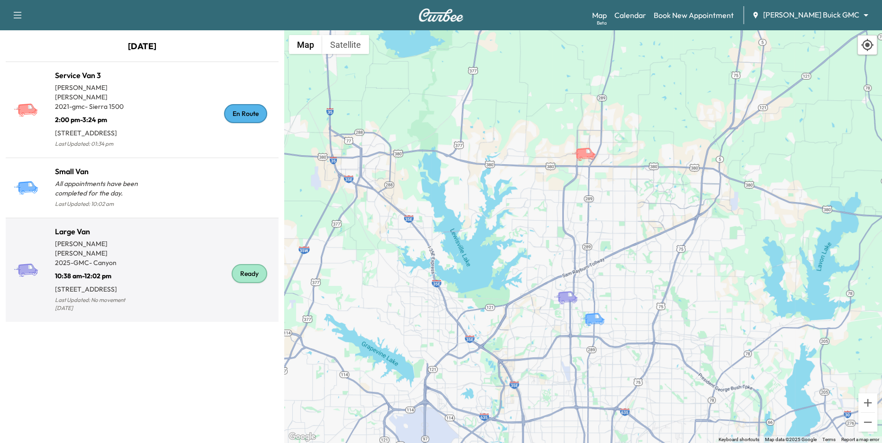
click at [158, 256] on div "Ready" at bounding box center [208, 273] width 133 height 81
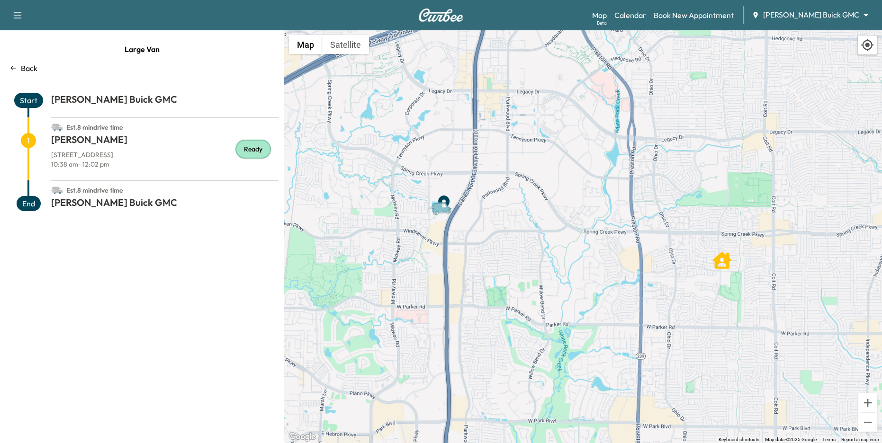
click at [20, 64] on div "Back" at bounding box center [142, 68] width 273 height 11
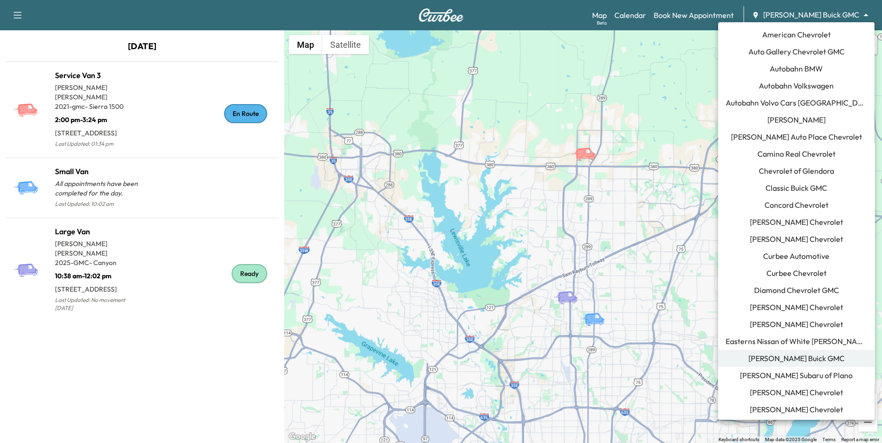
click at [837, 14] on body "Support Log Out Map Beta Calendar Book New Appointment Ewing Buick GMC ********…" at bounding box center [441, 221] width 882 height 443
click at [824, 257] on span "Curbee Automotive" at bounding box center [796, 255] width 66 height 11
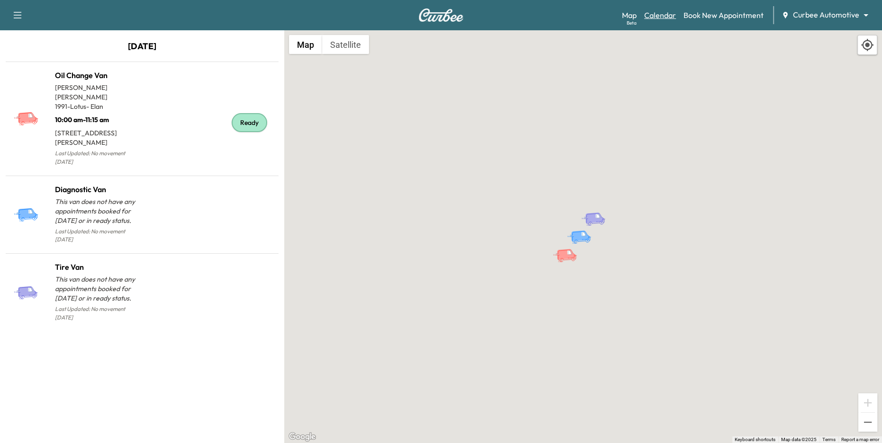
click at [664, 11] on link "Calendar" at bounding box center [660, 14] width 32 height 11
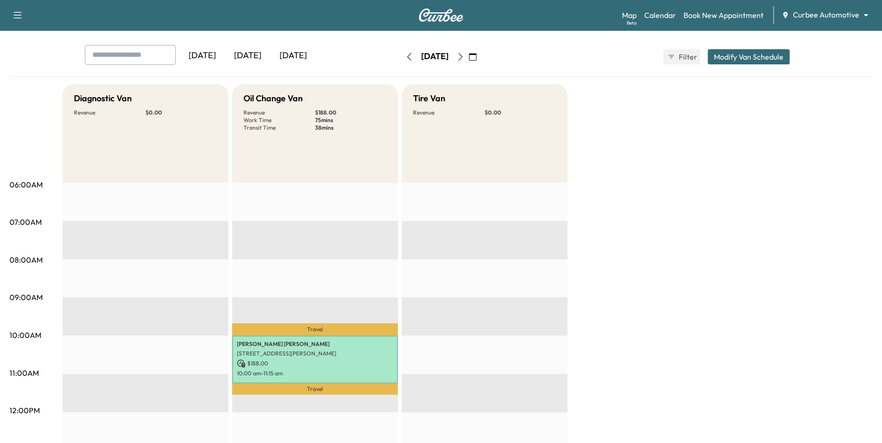
scroll to position [23, 0]
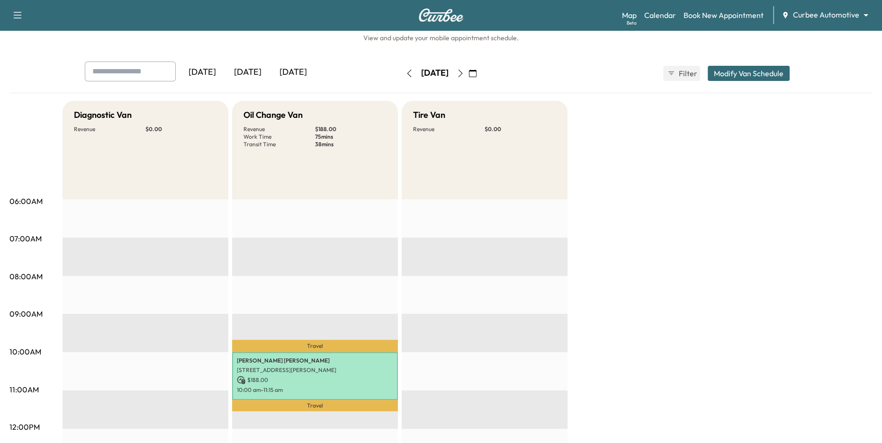
click at [250, 71] on div "[DATE]" at bounding box center [247, 73] width 45 height 22
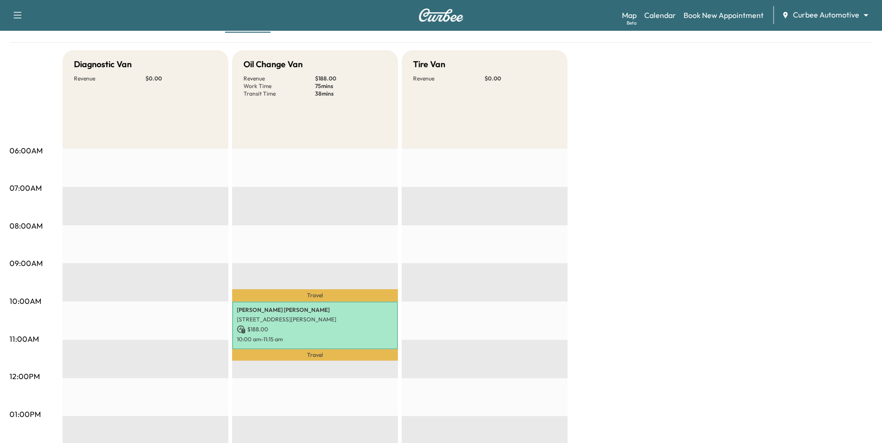
scroll to position [74, 0]
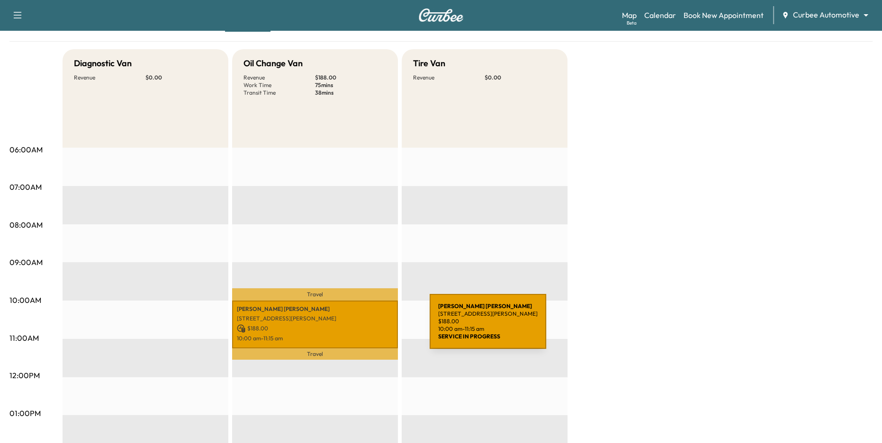
click at [358, 327] on p "$ 188.00" at bounding box center [315, 328] width 156 height 9
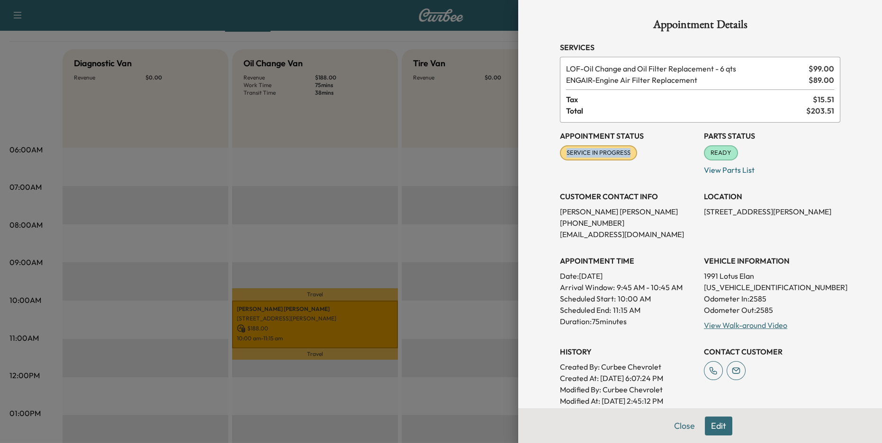
drag, startPoint x: 567, startPoint y: 151, endPoint x: 632, endPoint y: 152, distance: 64.4
click at [632, 152] on span "SERVICE IN PROGRESS" at bounding box center [598, 152] width 75 height 9
click at [440, 229] on div at bounding box center [441, 221] width 882 height 443
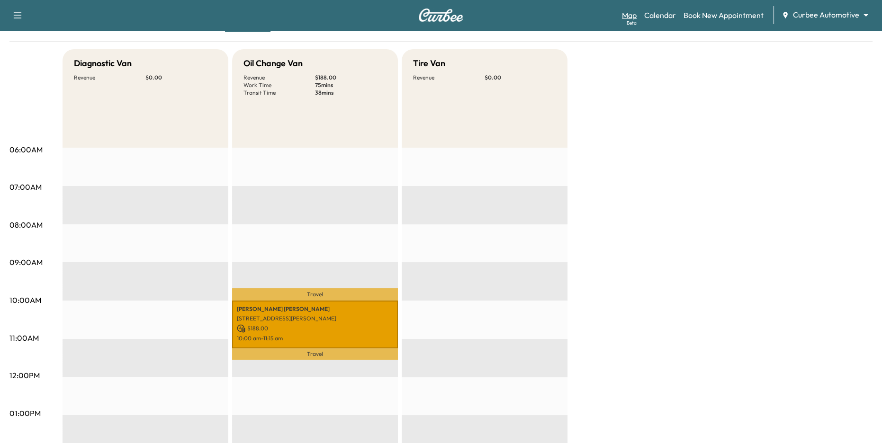
click at [630, 18] on link "Map Beta" at bounding box center [629, 14] width 15 height 11
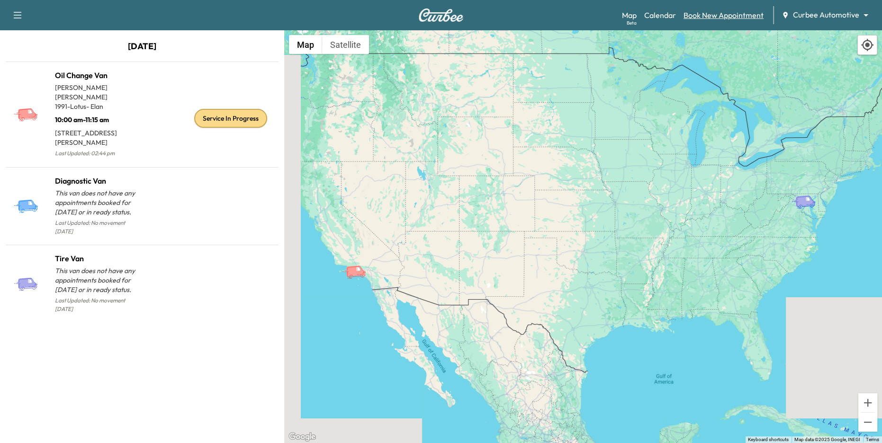
click at [709, 18] on link "Book New Appointment" at bounding box center [723, 14] width 80 height 11
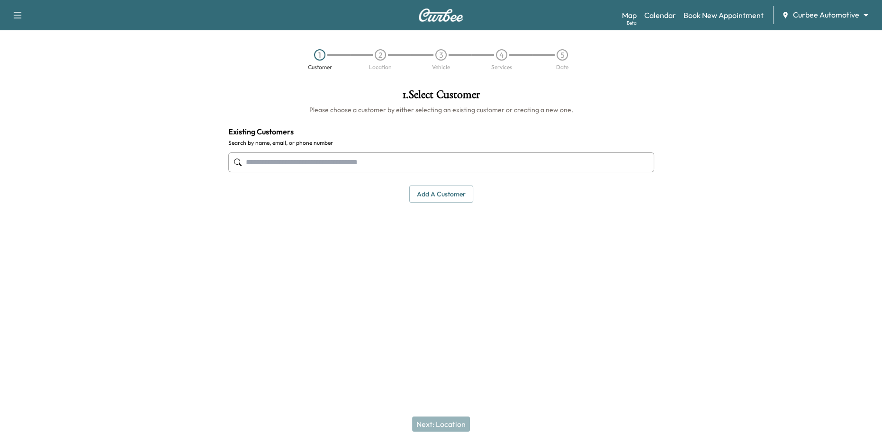
click at [19, 15] on icon "button" at bounding box center [17, 14] width 11 height 11
click at [646, 84] on div "1 . Select Customer Please choose a customer by either selecting an existing cu…" at bounding box center [441, 145] width 441 height 129
click at [697, 15] on link "Book New Appointment" at bounding box center [723, 14] width 80 height 11
click at [672, 11] on link "Calendar" at bounding box center [660, 14] width 32 height 11
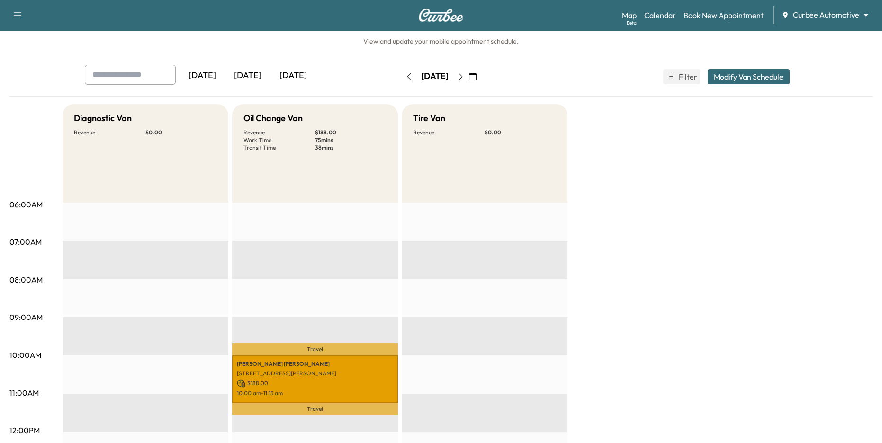
scroll to position [20, 0]
click at [679, 77] on span "Filter" at bounding box center [687, 75] width 17 height 11
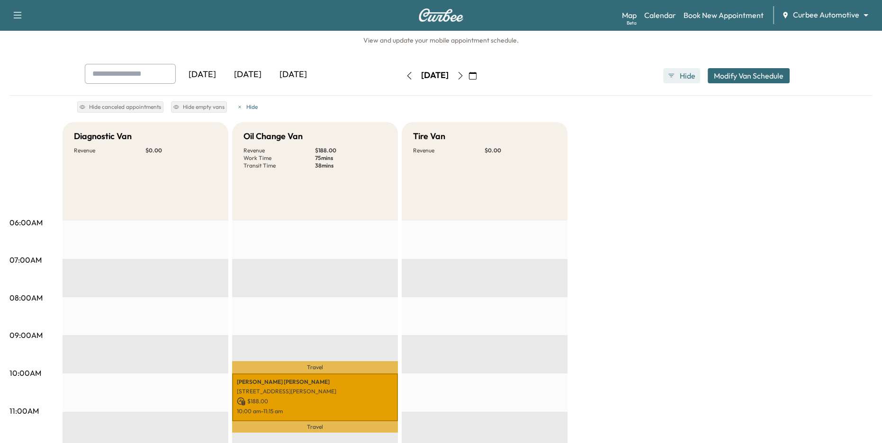
click at [681, 77] on span "Hide" at bounding box center [687, 75] width 17 height 11
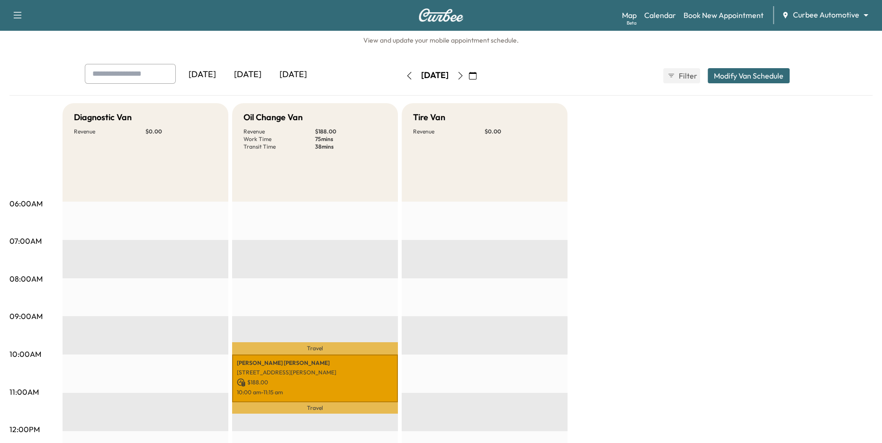
click at [476, 72] on icon "button" at bounding box center [473, 76] width 8 height 8
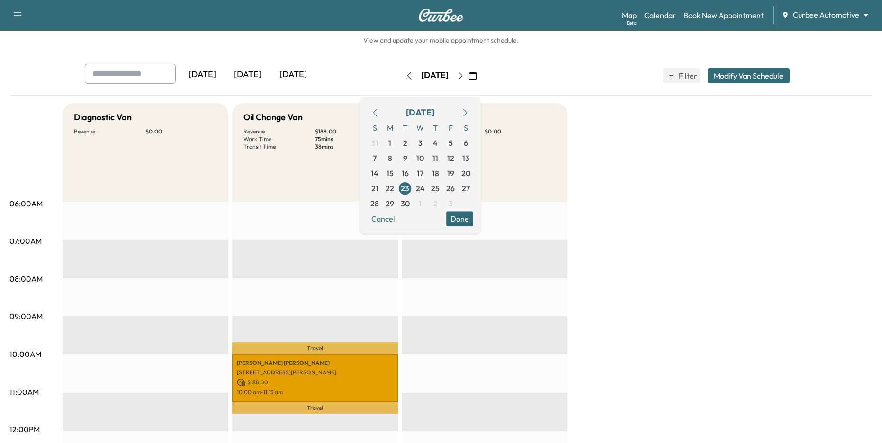
click at [533, 66] on div "Yesterday Today Tomorrow Tuesday, September 23 September 2025 S M T W T F S 31 …" at bounding box center [440, 76] width 727 height 24
click at [464, 75] on icon "button" at bounding box center [460, 76] width 8 height 8
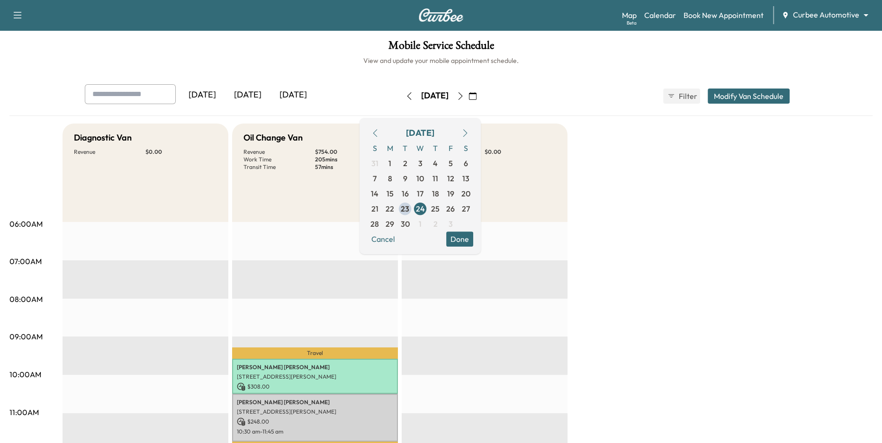
click at [464, 95] on icon "button" at bounding box center [460, 96] width 8 height 8
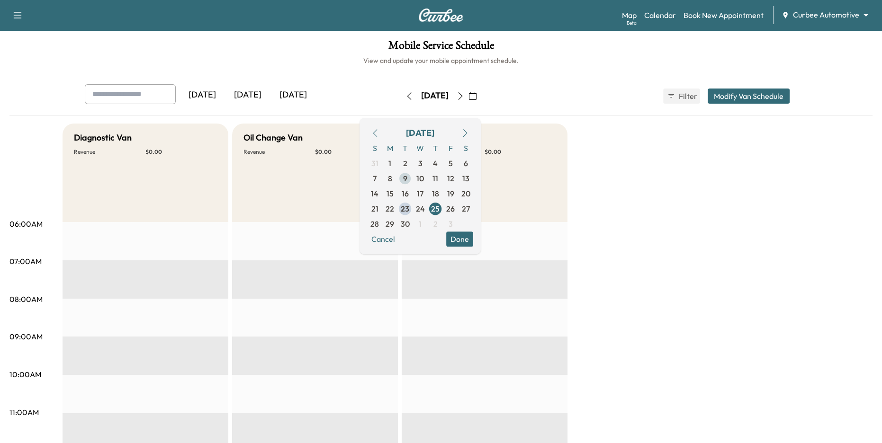
click at [412, 172] on span "9" at bounding box center [404, 178] width 15 height 15
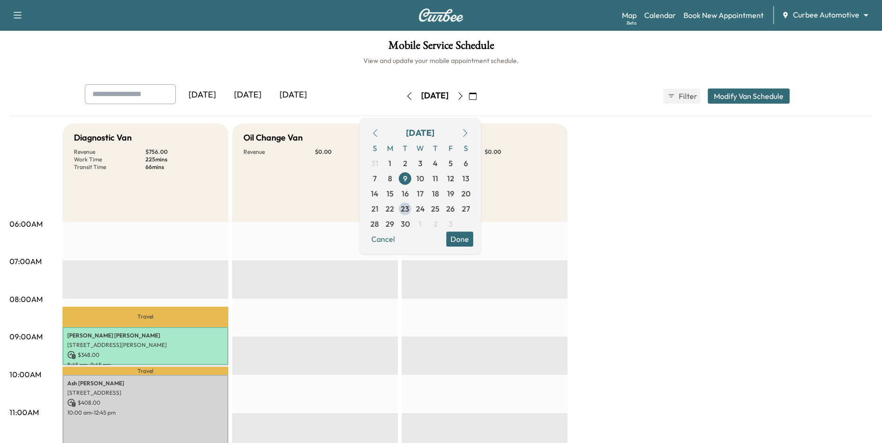
click at [473, 243] on button "Done" at bounding box center [459, 239] width 27 height 15
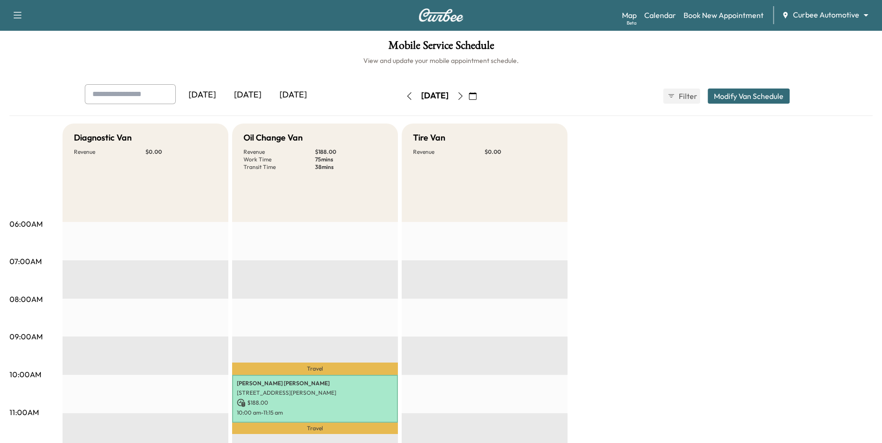
click at [464, 96] on icon "button" at bounding box center [460, 96] width 8 height 8
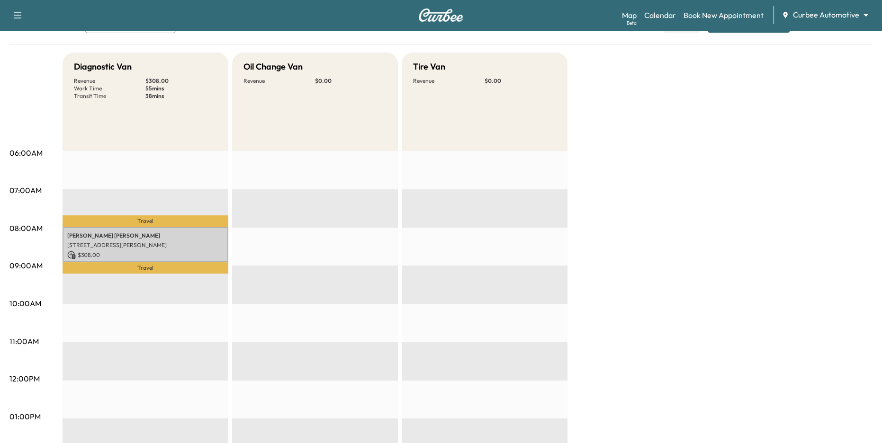
scroll to position [72, 0]
drag, startPoint x: 73, startPoint y: 66, endPoint x: 180, endPoint y: 108, distance: 114.6
click at [180, 107] on div "Diagnostic Van Revenue $ 308.00 Work Time 55 mins Transit Time 38 mins" at bounding box center [146, 101] width 166 height 98
click at [180, 112] on div "Diagnostic Van Revenue $ 308.00 Work Time 55 mins Transit Time 38 mins" at bounding box center [146, 101] width 166 height 98
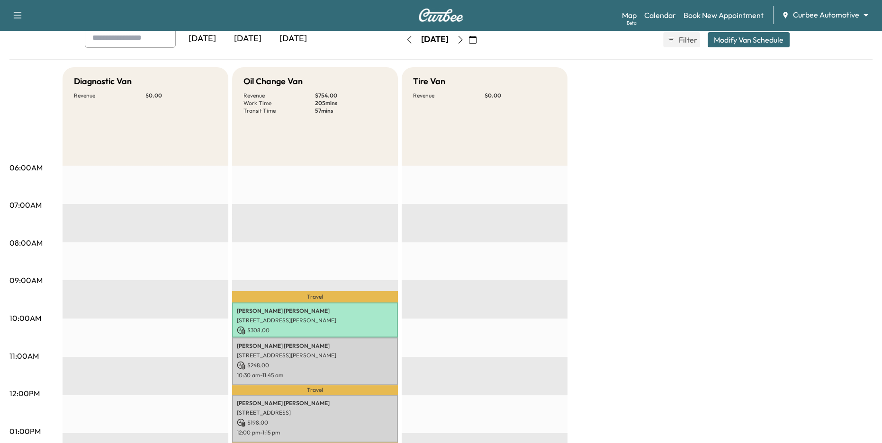
scroll to position [31, 0]
